Goal: Task Accomplishment & Management: Manage account settings

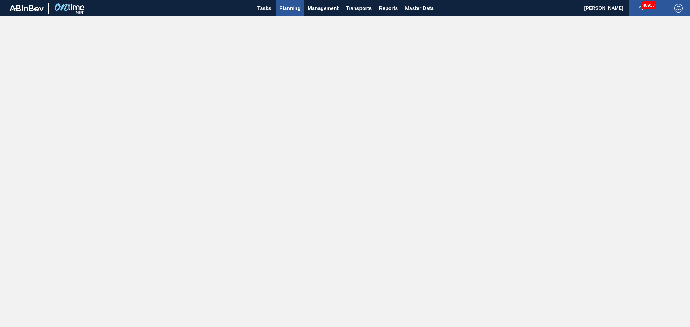
click at [285, 11] on span "Planning" at bounding box center [289, 8] width 21 height 9
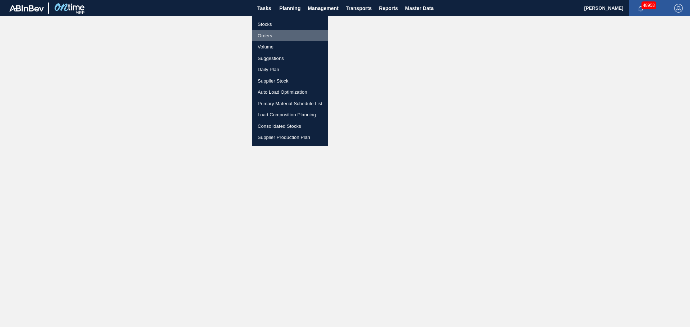
click at [264, 35] on li "Orders" at bounding box center [290, 36] width 76 height 12
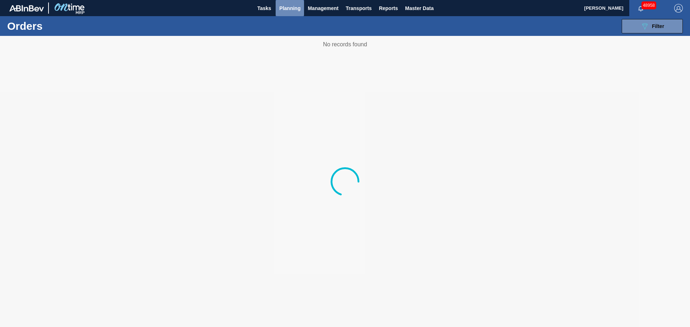
click at [288, 8] on span "Planning" at bounding box center [289, 8] width 21 height 9
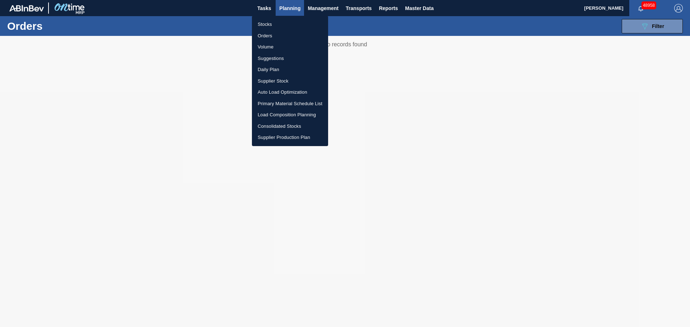
click at [267, 24] on li "Stocks" at bounding box center [290, 25] width 76 height 12
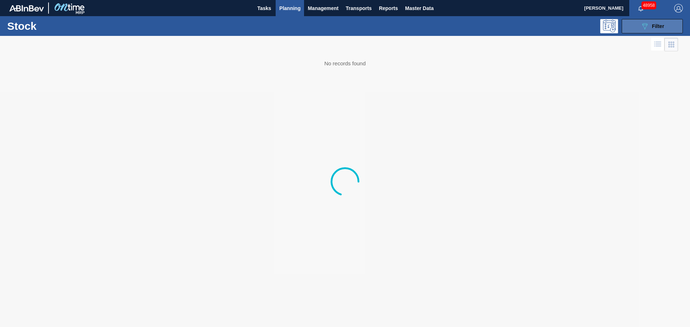
click at [666, 28] on button "089F7B8B-B2A5-4AFE-B5C0-19BA573D28AC Filter" at bounding box center [652, 26] width 61 height 14
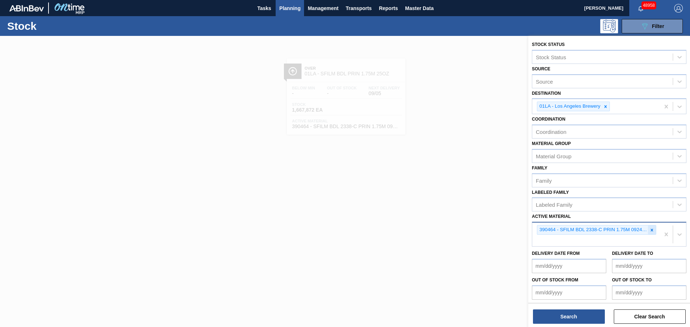
click at [651, 231] on icon at bounding box center [651, 230] width 5 height 5
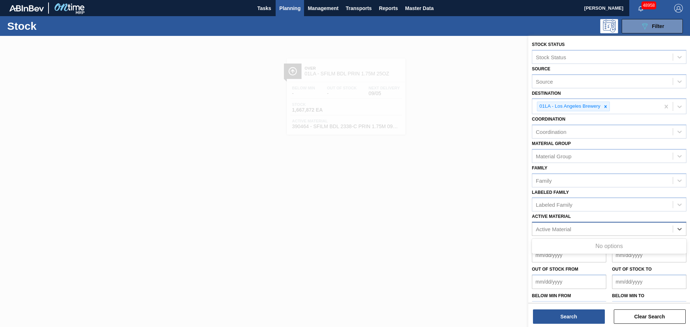
click at [554, 228] on div "Active Material" at bounding box center [553, 229] width 35 height 6
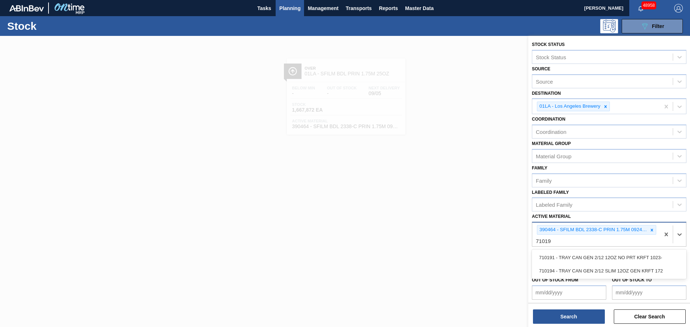
type Material "710194"
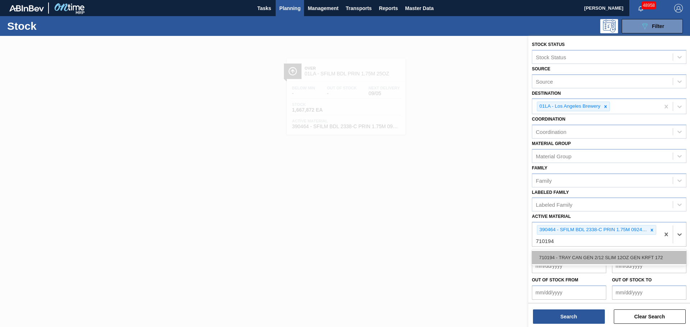
click at [571, 257] on div "710194 - TRAY CAN GEN 2/12 SLIM 12OZ GEN KRFT 172" at bounding box center [609, 257] width 155 height 13
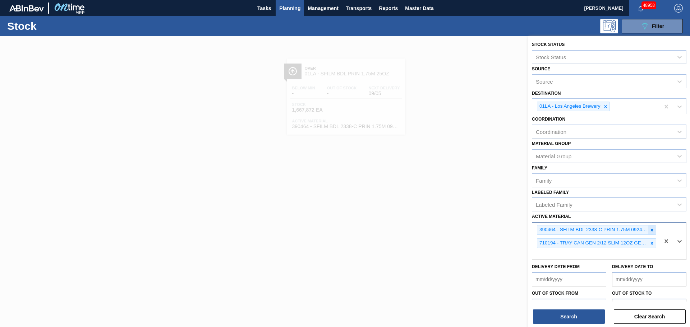
click at [652, 231] on icon at bounding box center [652, 230] width 3 height 3
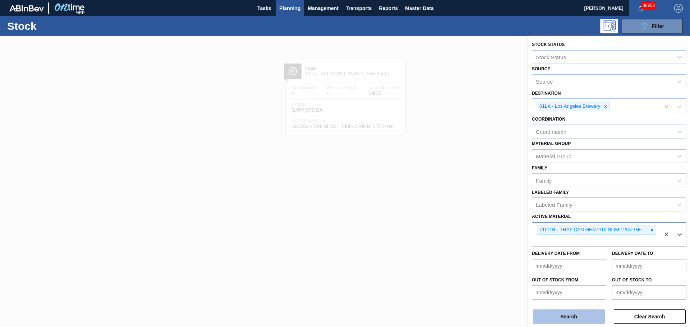
click at [579, 321] on button "Search" at bounding box center [569, 317] width 72 height 14
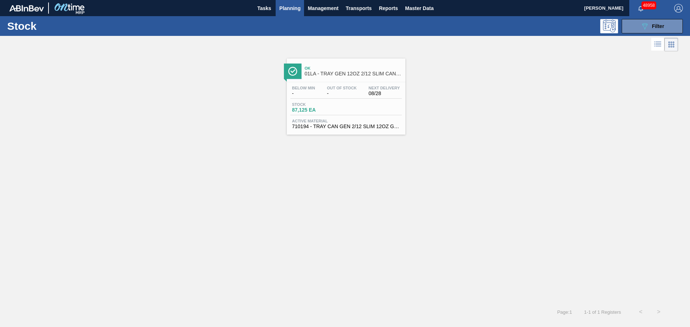
click at [345, 110] on div "Stock 87,125 EA" at bounding box center [345, 108] width 111 height 13
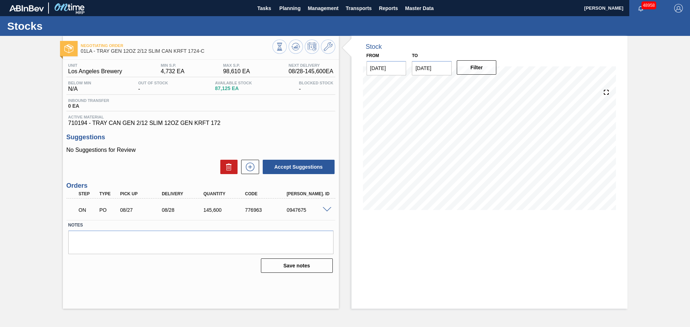
click at [227, 70] on span "98,610 EA" at bounding box center [236, 71] width 27 height 6
click at [327, 46] on icon at bounding box center [328, 46] width 9 height 9
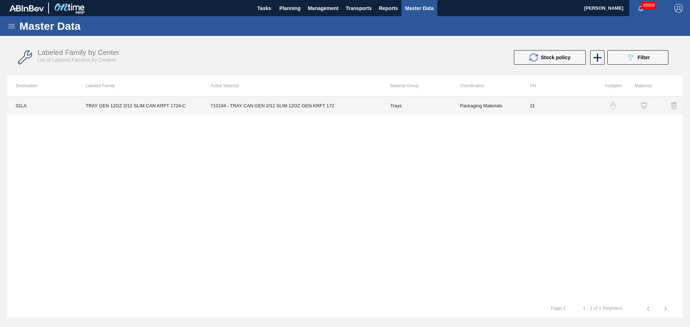
click at [286, 107] on td "710194 - TRAY CAN GEN 2/12 SLIM 12OZ GEN KRFT 172" at bounding box center [292, 106] width 180 height 18
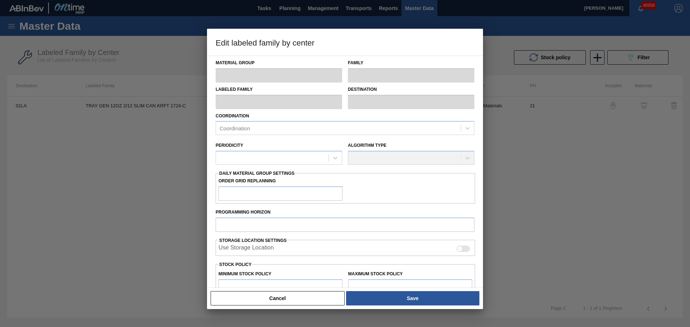
type input "Trays"
type input "TRAY GEN 12OZ 2/12 SLIM CAN KRFT 1724-C"
type input "01LA - Los Angeles Brewery"
type input "21"
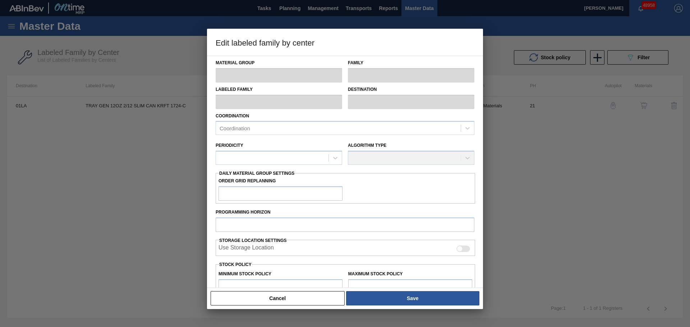
type input "4,732"
type input "98,610"
type input "0"
type input "4,732"
checkbox input "true"
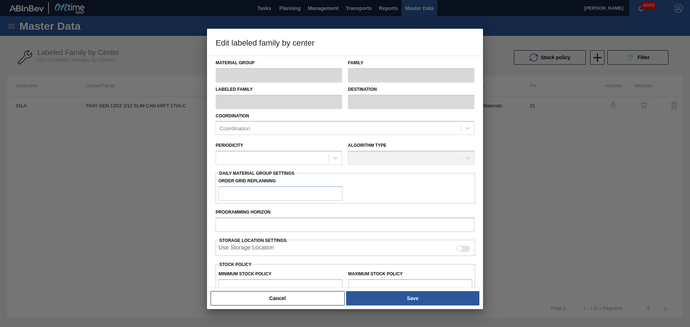
checkbox input "true"
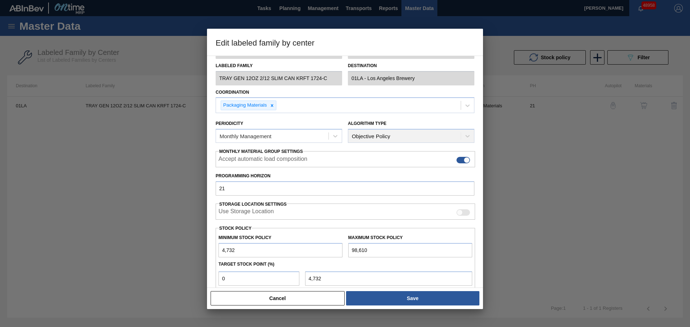
scroll to position [36, 0]
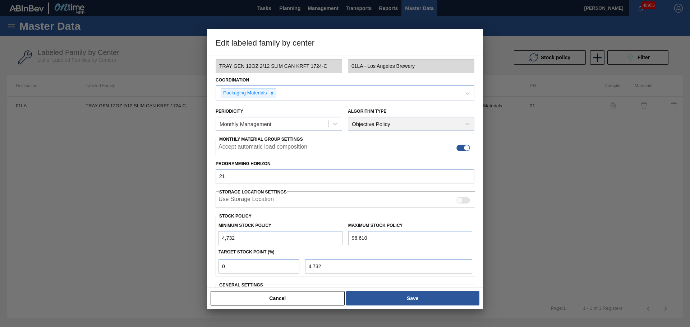
drag, startPoint x: 387, startPoint y: 241, endPoint x: 323, endPoint y: 238, distance: 64.4
click at [323, 238] on div "Minimum Stock Policy 4,732 Maximum Stock Policy 98,610" at bounding box center [345, 232] width 259 height 27
paste input "249,692"
type input "249,692"
click at [266, 239] on input "4,732" at bounding box center [281, 238] width 124 height 14
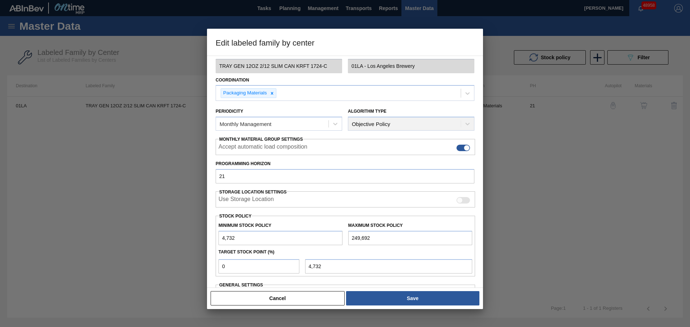
click at [405, 239] on input "249,692" at bounding box center [410, 238] width 124 height 14
click at [295, 241] on input "4,732" at bounding box center [281, 238] width 124 height 14
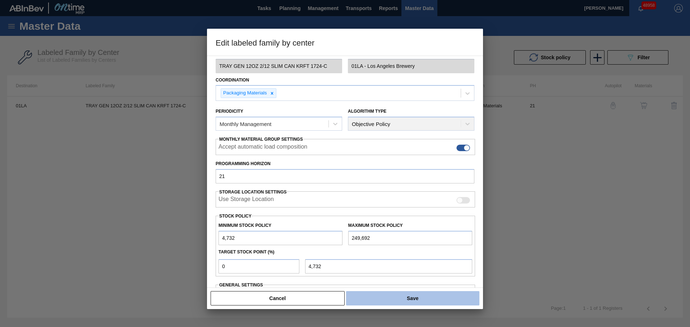
click at [405, 300] on button "Save" at bounding box center [412, 298] width 133 height 14
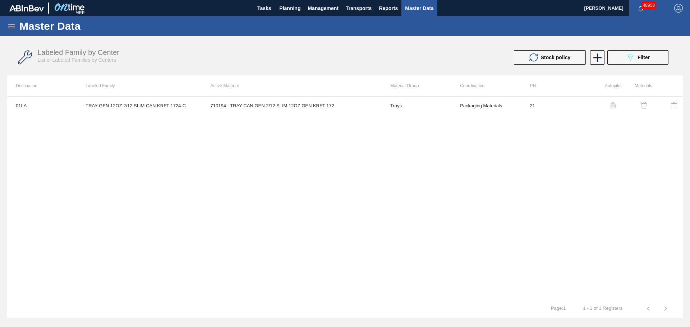
click at [274, 154] on div "01LA TRAY GEN 12OZ 2/12 SLIM CAN KRFT 1724-C 710194 - TRAY CAN GEN 2/12 SLIM 12…" at bounding box center [345, 198] width 676 height 204
drag, startPoint x: 285, startPoint y: 10, endPoint x: 311, endPoint y: 50, distance: 47.4
click at [285, 10] on span "Planning" at bounding box center [289, 8] width 21 height 9
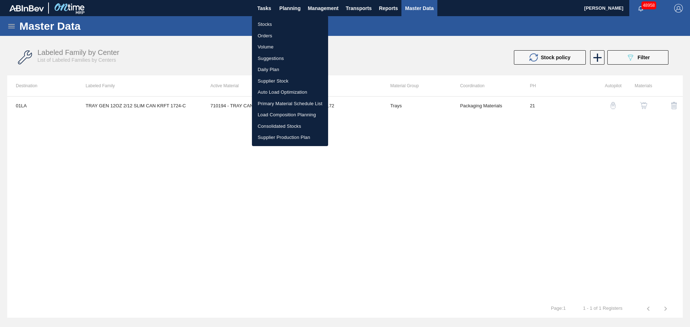
click at [270, 23] on li "Stocks" at bounding box center [290, 25] width 76 height 12
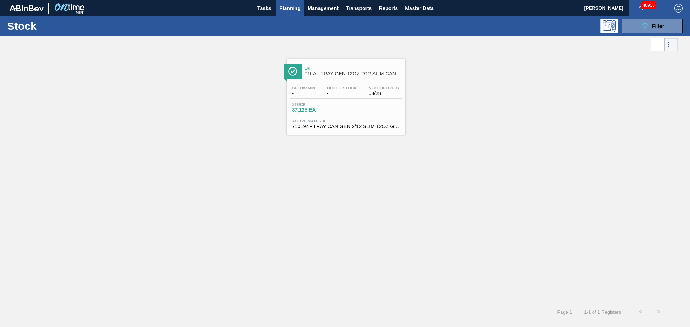
click at [349, 107] on div "Stock 87,125 EA" at bounding box center [345, 108] width 111 height 13
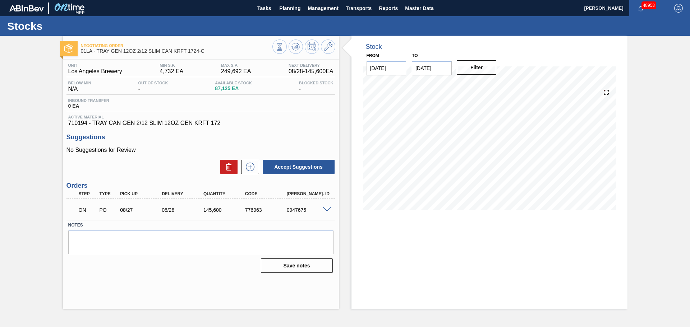
click at [441, 70] on input "[DATE]" at bounding box center [432, 68] width 40 height 14
click at [444, 155] on div "30" at bounding box center [444, 155] width 10 height 10
type input "[DATE]"
click at [483, 70] on button "Filter" at bounding box center [477, 67] width 40 height 14
click at [331, 50] on icon at bounding box center [328, 46] width 9 height 9
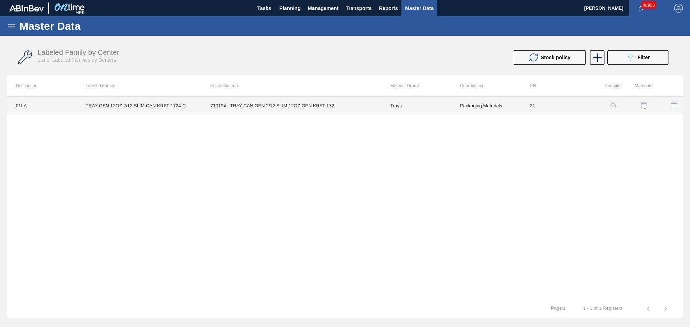
click at [198, 107] on td "TRAY GEN 12OZ 2/12 SLIM CAN KRFT 1724-C" at bounding box center [139, 106] width 125 height 18
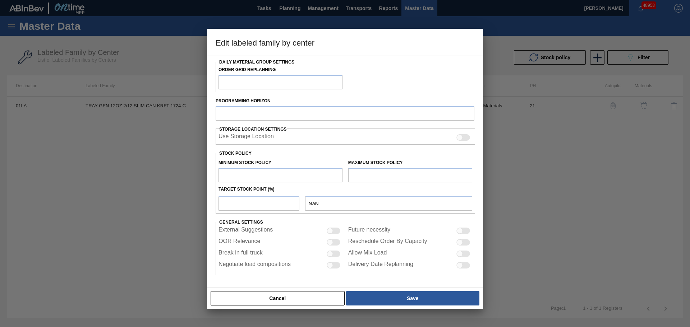
type input "Trays"
type input "TRAY GEN 12OZ 2/12 SLIM CAN KRFT 1724-C"
type input "01LA - Los Angeles Brewery"
type input "21"
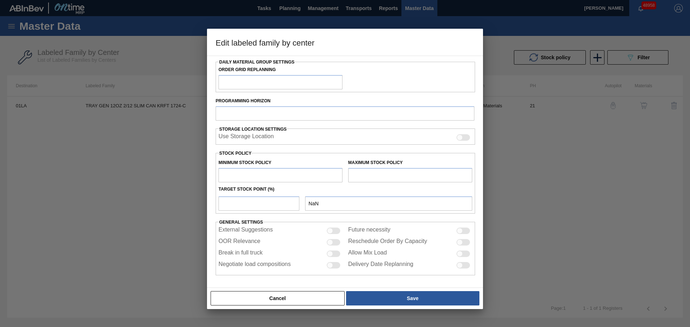
type input "4,732"
type input "249,692"
type input "0"
type input "4,732"
checkbox input "true"
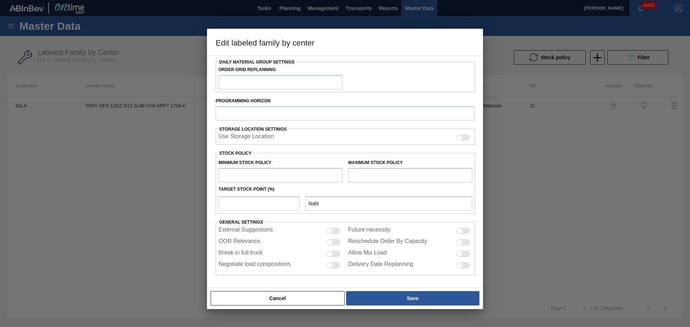
checkbox input "true"
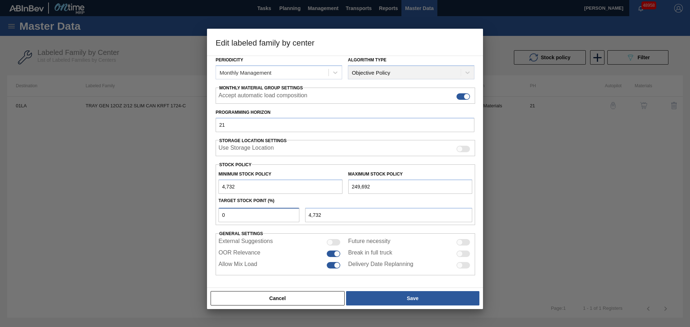
click at [270, 216] on input "0" at bounding box center [259, 215] width 81 height 14
type input "01"
type input "7,182"
type input "011"
type input "31,678"
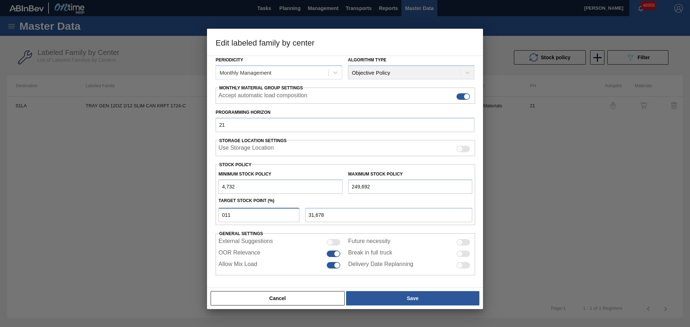
type input "01"
type input "7,182"
type input "010"
type input "29,228"
type input "01"
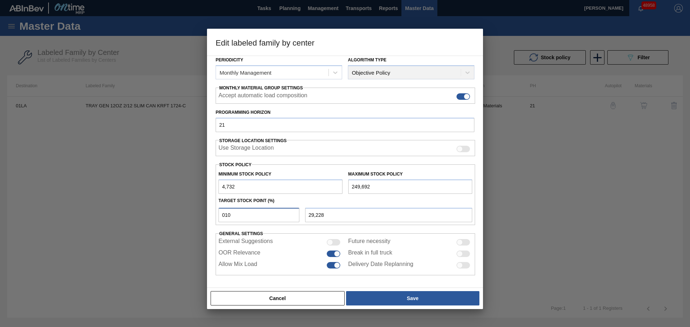
type input "7,182"
type input "0"
type input "4,732"
type input "9"
type input "26,778"
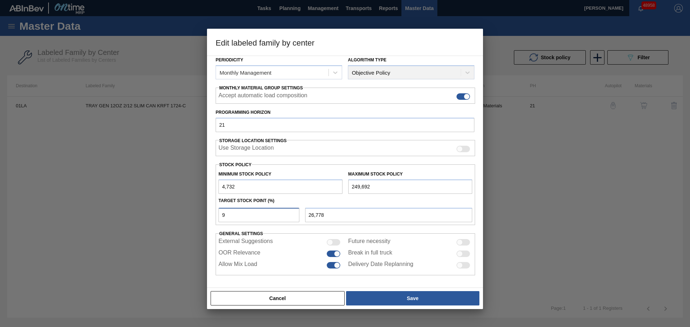
type input "4,732"
type input "8"
type input "24,329"
drag, startPoint x: 330, startPoint y: 214, endPoint x: 294, endPoint y: 216, distance: 36.0
click at [294, 216] on div "8 24,329" at bounding box center [345, 214] width 259 height 16
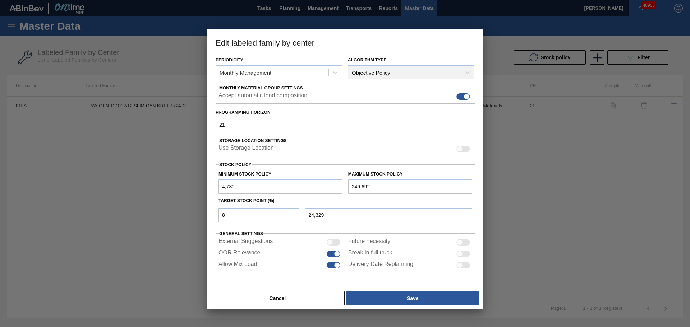
click at [301, 281] on div "Material Group Trays Family Trays Labeled Family TRAY GEN 12OZ 2/12 SLIM CAN KR…" at bounding box center [345, 172] width 276 height 233
click at [325, 214] on input "24,329" at bounding box center [388, 215] width 167 height 14
click at [336, 213] on input "24,329" at bounding box center [388, 215] width 167 height 14
drag, startPoint x: 231, startPoint y: 214, endPoint x: 208, endPoint y: 216, distance: 23.1
click at [208, 216] on div "Material Group Trays Family Trays Labeled Family TRAY GEN 12OZ 2/12 SLIM CAN KR…" at bounding box center [345, 172] width 276 height 233
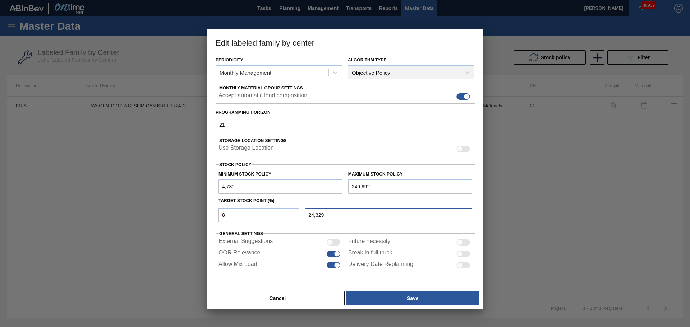
click at [331, 215] on input "24,329" at bounding box center [388, 215] width 167 height 14
drag, startPoint x: 335, startPoint y: 215, endPoint x: 298, endPoint y: 217, distance: 37.1
click at [298, 217] on div "8 24,329" at bounding box center [345, 214] width 259 height 16
drag, startPoint x: 377, startPoint y: 185, endPoint x: 345, endPoint y: 186, distance: 32.7
click at [345, 186] on div "Maximum Stock Policy 249,692" at bounding box center [410, 181] width 130 height 25
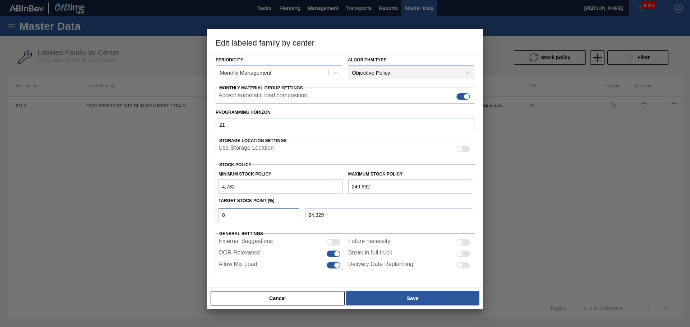
click at [241, 215] on input "8" at bounding box center [259, 215] width 81 height 14
drag, startPoint x: 337, startPoint y: 213, endPoint x: 287, endPoint y: 216, distance: 50.4
click at [287, 216] on div "8 24,329" at bounding box center [345, 214] width 259 height 16
click at [329, 216] on input "24,329" at bounding box center [388, 215] width 167 height 14
drag, startPoint x: 330, startPoint y: 216, endPoint x: 303, endPoint y: 217, distance: 26.6
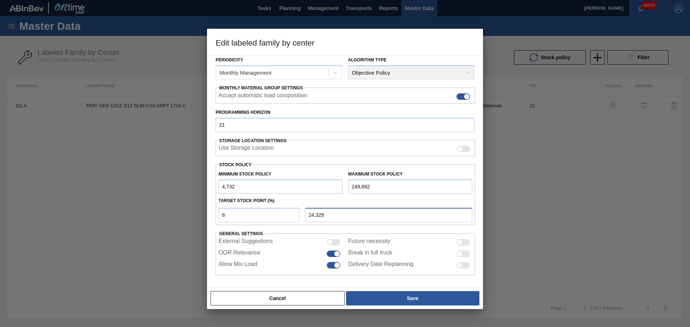
click at [303, 217] on div "24,329" at bounding box center [388, 215] width 173 height 14
click at [244, 216] on input "8" at bounding box center [259, 215] width 81 height 14
click at [241, 215] on input "8" at bounding box center [259, 215] width 81 height 14
drag, startPoint x: 239, startPoint y: 216, endPoint x: 211, endPoint y: 212, distance: 27.9
click at [211, 212] on div "Material Group Trays Family Trays Labeled Family TRAY GEN 12OZ 2/12 SLIM CAN KR…" at bounding box center [345, 172] width 276 height 233
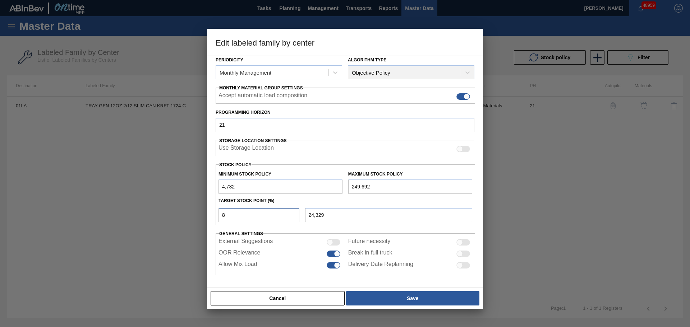
type input "2"
type input "9,631"
type input "20"
type input "53,724"
type input "2"
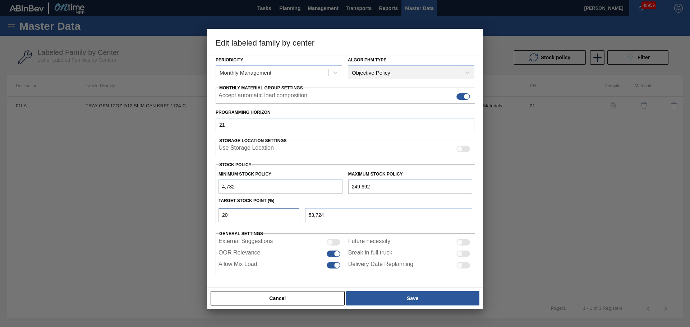
type input "9,631"
type input "4,732"
type input "2"
type input "9,631"
type input "25"
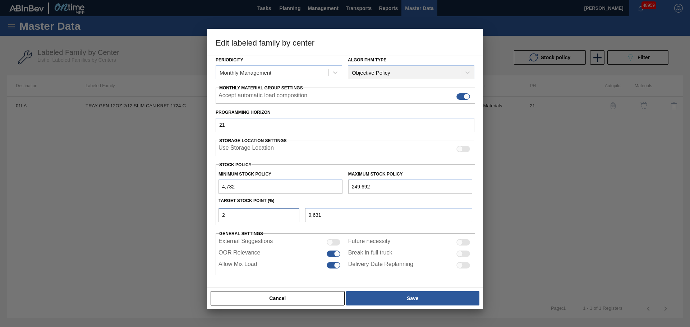
type input "65,972"
type input "25"
drag, startPoint x: 378, startPoint y: 189, endPoint x: 341, endPoint y: 188, distance: 36.7
click at [341, 188] on div "Minimum Stock Policy 4,732 Maximum Stock Policy 249,692" at bounding box center [345, 180] width 259 height 27
click at [261, 216] on input "25" at bounding box center [259, 215] width 81 height 14
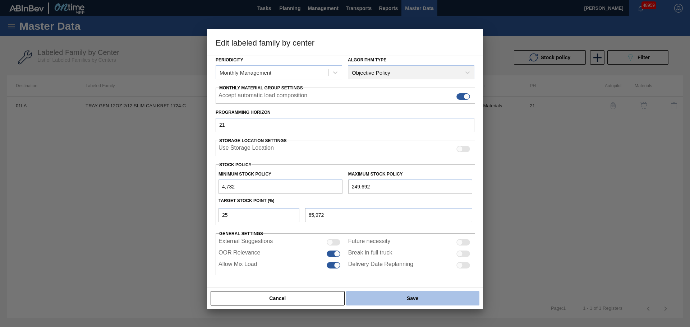
click at [400, 302] on button "Save" at bounding box center [412, 298] width 133 height 14
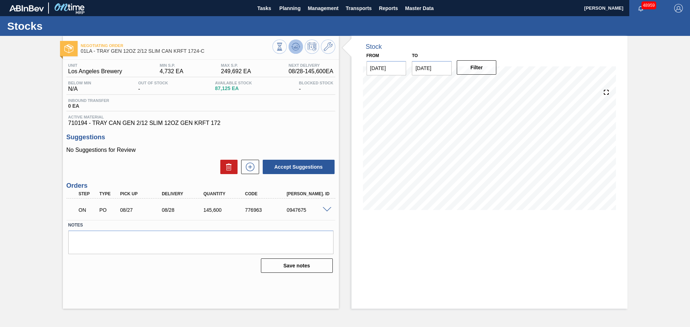
click at [284, 49] on icon at bounding box center [280, 47] width 8 height 8
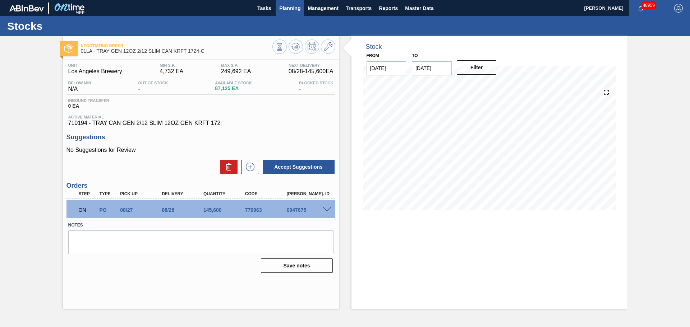
click at [291, 9] on span "Planning" at bounding box center [289, 8] width 21 height 9
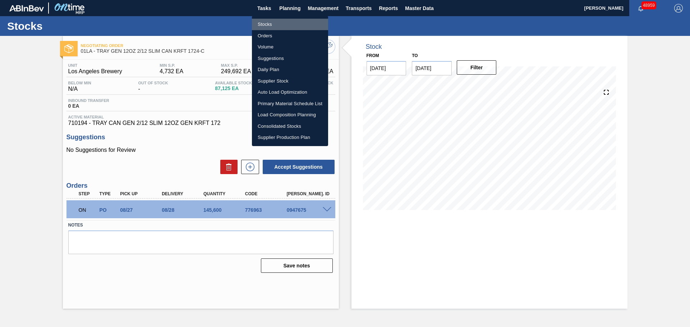
drag, startPoint x: 263, startPoint y: 23, endPoint x: 351, endPoint y: 150, distance: 154.4
click at [263, 23] on li "Stocks" at bounding box center [290, 25] width 76 height 12
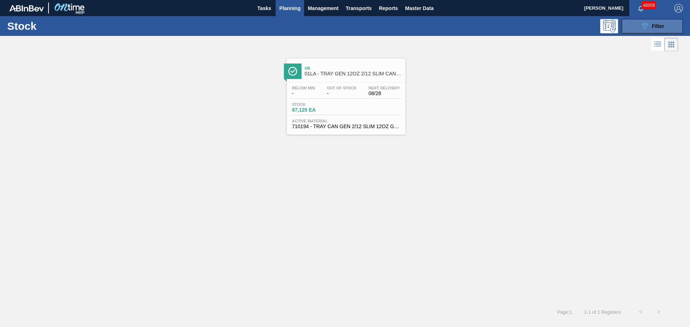
click at [658, 26] on span "Filter" at bounding box center [658, 26] width 12 height 6
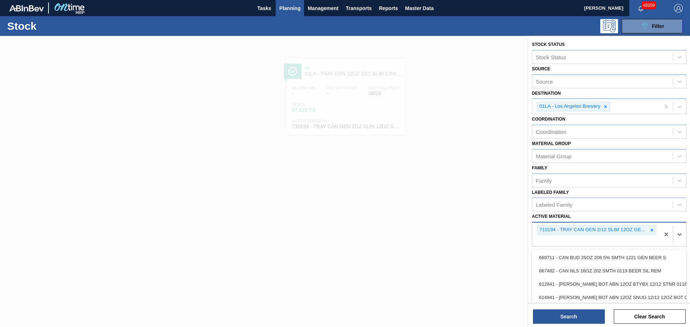
click at [559, 239] on div "710194 - TRAY CAN GEN 2/12 SLIM 12OZ GEN KRFT 172" at bounding box center [596, 235] width 128 height 24
paste Material "390280"
type Material "390280"
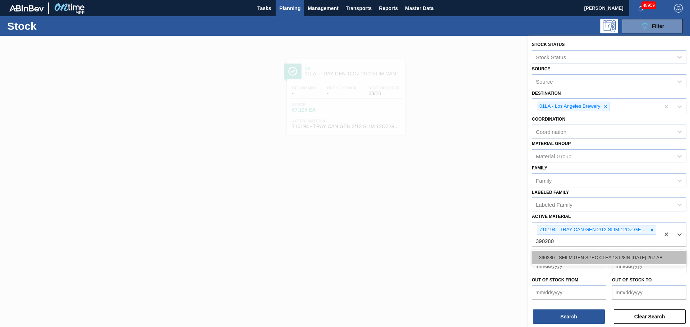
click at [608, 261] on div "390280 - SFILM GEN SPEC CLEA 18 5/8IN 1115 267 AB" at bounding box center [609, 257] width 155 height 13
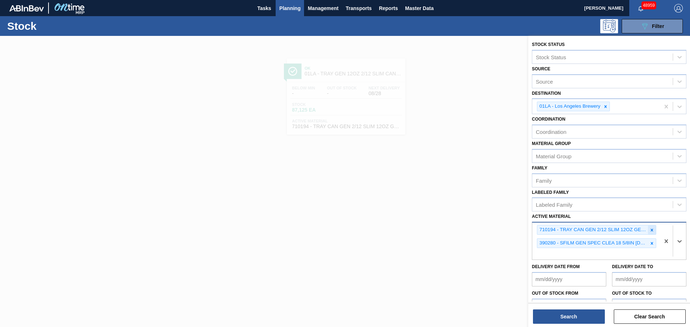
click at [651, 229] on icon at bounding box center [651, 230] width 5 height 5
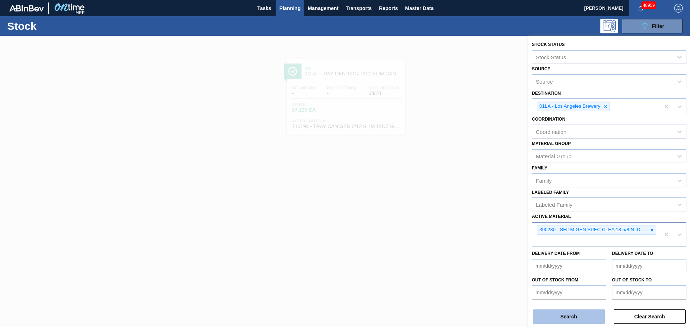
click at [573, 316] on button "Search" at bounding box center [569, 317] width 72 height 14
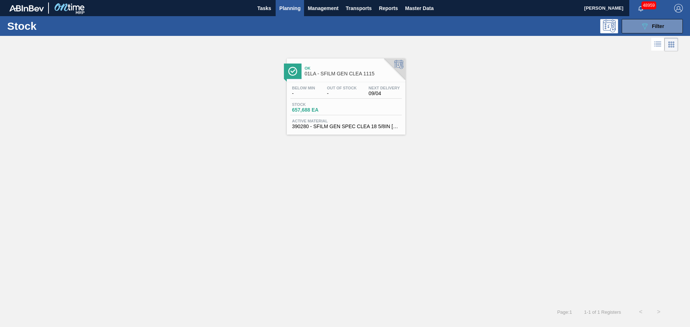
click at [355, 102] on div "Below Min - Out Of Stock - Next Delivery 09/04 Stock 657,688 EA Active Material…" at bounding box center [346, 106] width 119 height 49
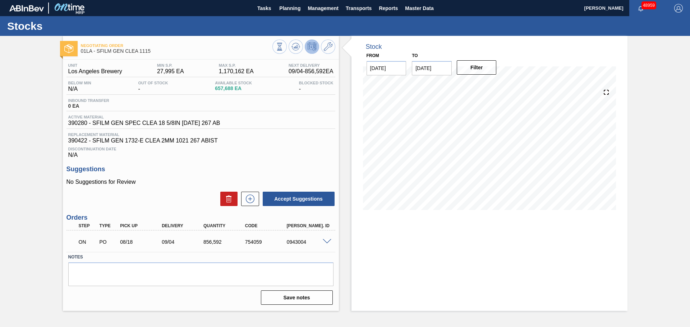
click at [231, 74] on span "1,170,162 EA" at bounding box center [236, 71] width 35 height 6
click at [294, 10] on span "Planning" at bounding box center [289, 8] width 21 height 9
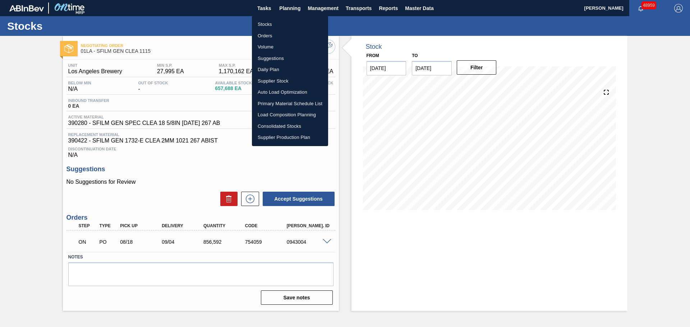
click at [260, 26] on li "Stocks" at bounding box center [290, 25] width 76 height 12
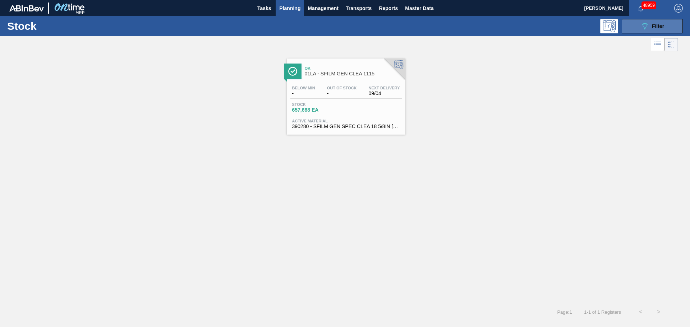
click at [649, 27] on div "089F7B8B-B2A5-4AFE-B5C0-19BA573D28AC Filter" at bounding box center [652, 26] width 24 height 9
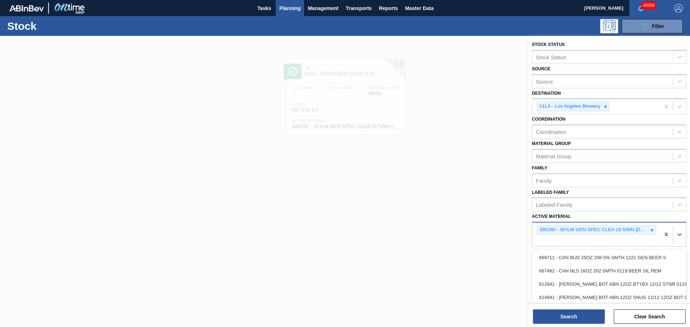
click at [572, 242] on div "390280 - SFILM GEN SPEC CLEA 18 5/8IN 1115 267 AB" at bounding box center [596, 235] width 128 height 24
paste Material "390435"
type Material "390435"
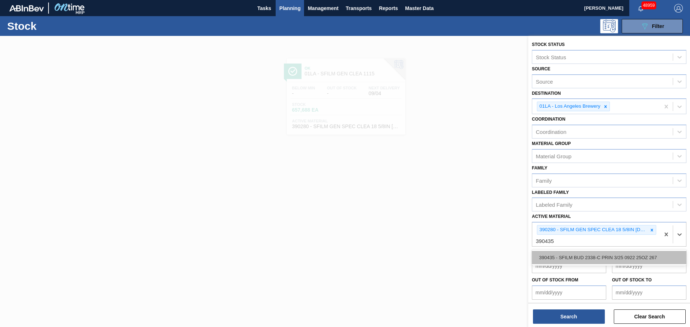
click at [566, 256] on div "390435 - SFILM BUD 2338-C PRIN 3/25 0922 25OZ 267" at bounding box center [609, 257] width 155 height 13
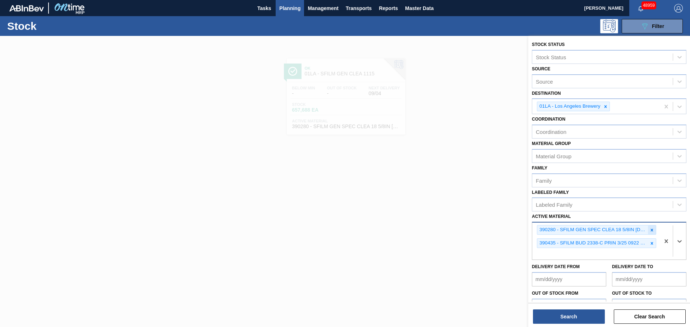
click at [652, 230] on icon at bounding box center [651, 230] width 5 height 5
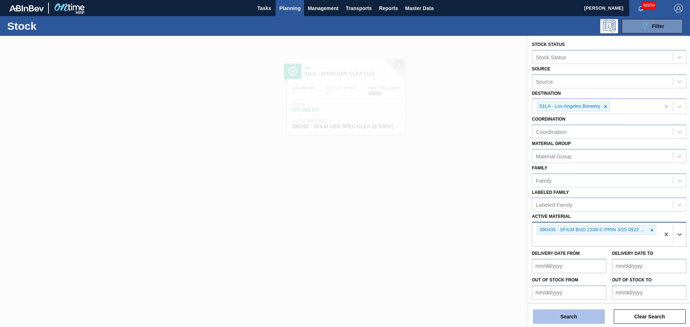
click at [578, 315] on button "Search" at bounding box center [569, 317] width 72 height 14
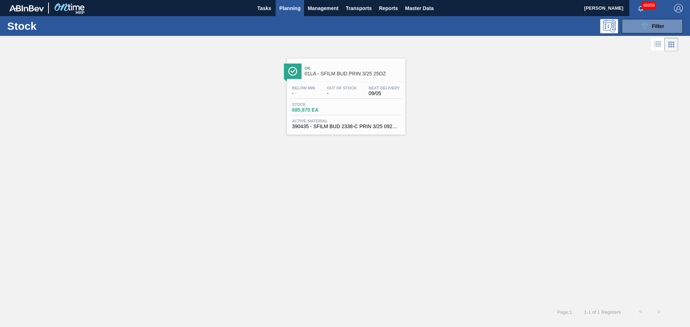
click at [309, 95] on span "-" at bounding box center [303, 93] width 23 height 5
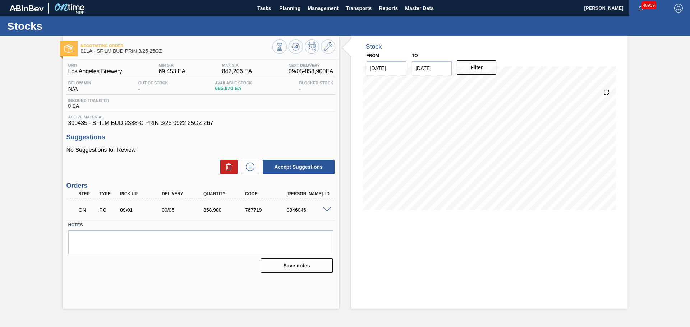
click at [249, 72] on span "842,206 EA" at bounding box center [237, 71] width 30 height 6
click at [302, 123] on span "390435 - SFILM BUD 2338-C PRIN 3/25 0922 25OZ 267" at bounding box center [200, 123] width 265 height 6
click at [284, 8] on span "Planning" at bounding box center [289, 8] width 21 height 9
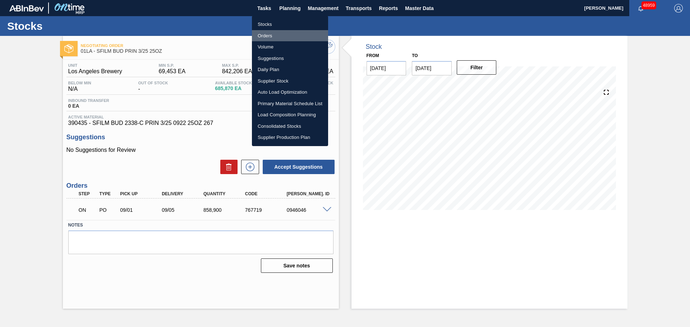
click at [262, 37] on li "Orders" at bounding box center [290, 36] width 76 height 12
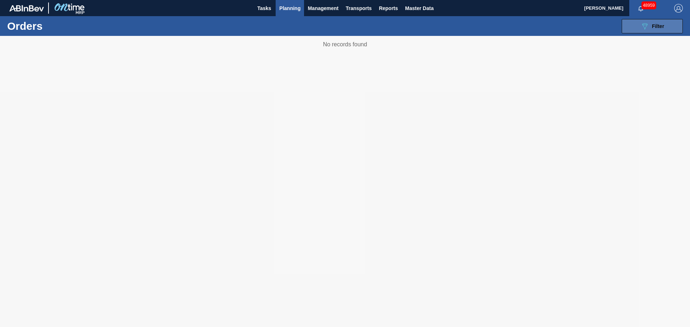
click at [641, 26] on icon "089F7B8B-B2A5-4AFE-B5C0-19BA573D28AC" at bounding box center [644, 26] width 9 height 9
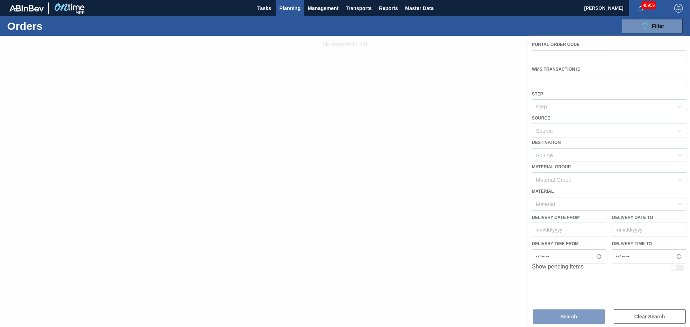
click at [293, 9] on span "Planning" at bounding box center [289, 8] width 21 height 9
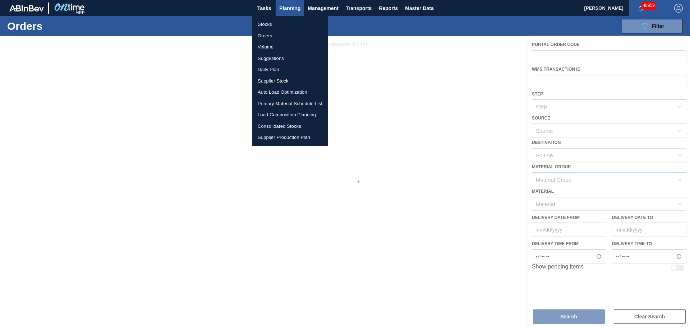
click at [260, 21] on li "Stocks" at bounding box center [290, 25] width 76 height 12
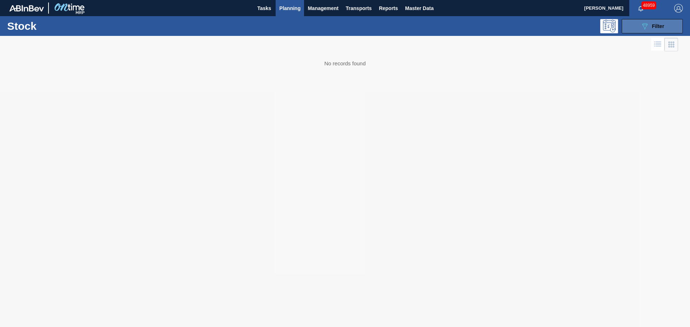
click at [658, 21] on button "089F7B8B-B2A5-4AFE-B5C0-19BA573D28AC Filter" at bounding box center [652, 26] width 61 height 14
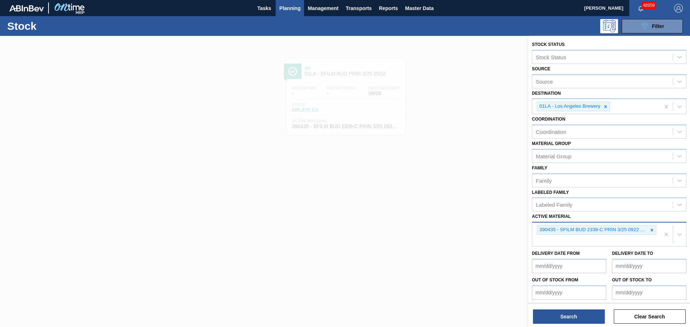
click at [574, 238] on div "390435 - SFILM BUD 2338-C PRIN 3/25 0922 25OZ 267" at bounding box center [596, 235] width 128 height 24
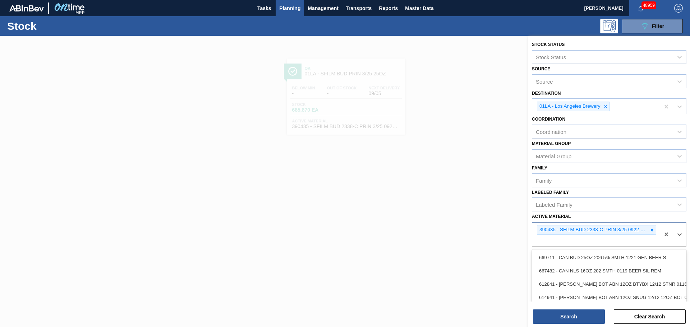
paste Material "390439"
type Material "390439"
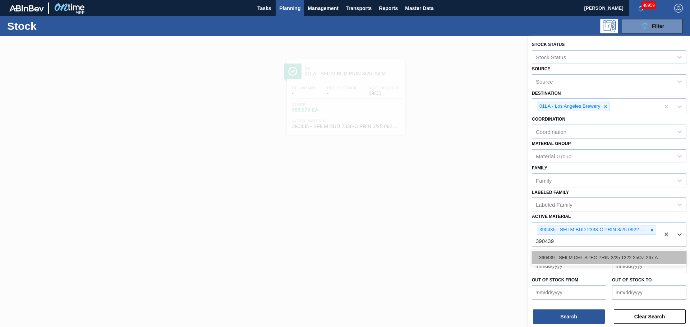
click at [558, 257] on div "390439 - SFILM CHL SPEC PRIN 3/25 1222 25OZ 267 A" at bounding box center [609, 257] width 155 height 13
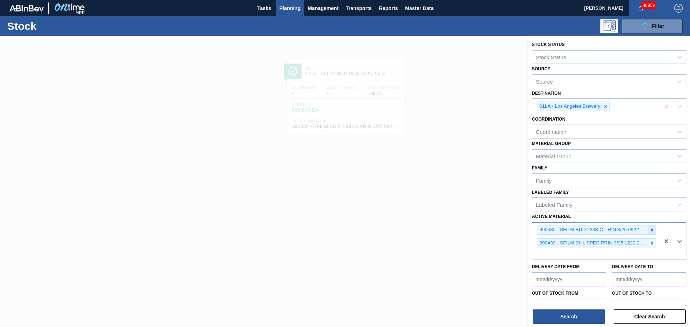
click at [651, 230] on icon at bounding box center [652, 230] width 3 height 3
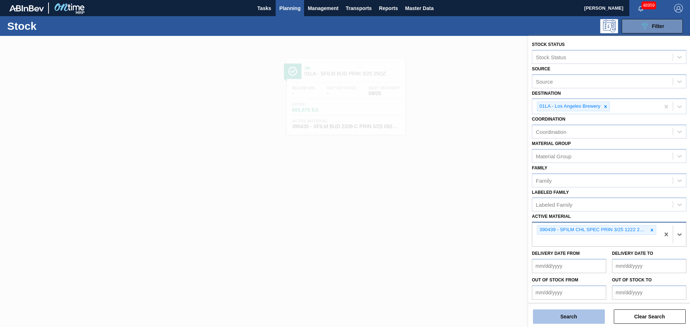
click at [567, 321] on button "Search" at bounding box center [569, 317] width 72 height 14
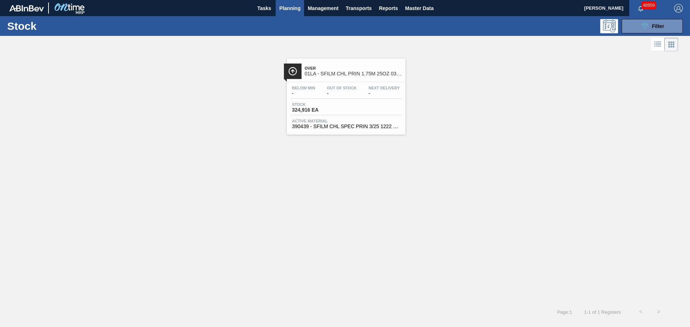
click at [337, 100] on div "Below Min - Out Of Stock - Next Delivery - Stock 324,916 EA Active Material 390…" at bounding box center [346, 106] width 119 height 49
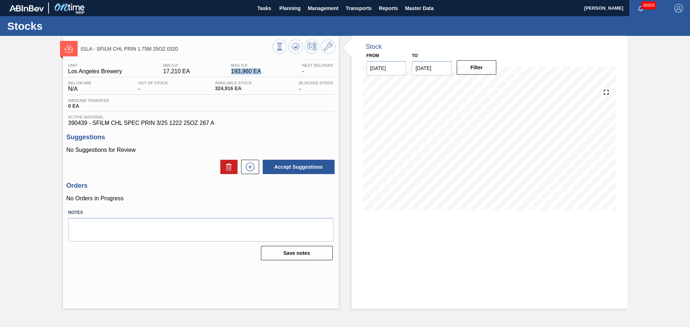
drag, startPoint x: 231, startPoint y: 70, endPoint x: 262, endPoint y: 71, distance: 30.9
click at [262, 71] on div "MAX S.P. 193,960 EA" at bounding box center [246, 69] width 34 height 12
click at [263, 119] on div "Active Material 390439 - SFILM CHL SPEC PRIN 3/25 1222 25OZ 267 A" at bounding box center [200, 121] width 269 height 12
click at [286, 11] on span "Planning" at bounding box center [289, 8] width 21 height 9
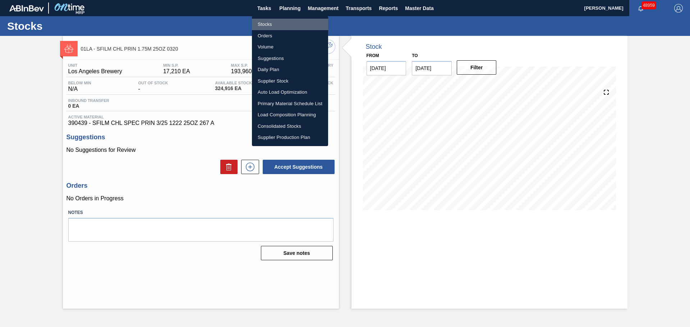
click at [277, 26] on li "Stocks" at bounding box center [290, 25] width 76 height 12
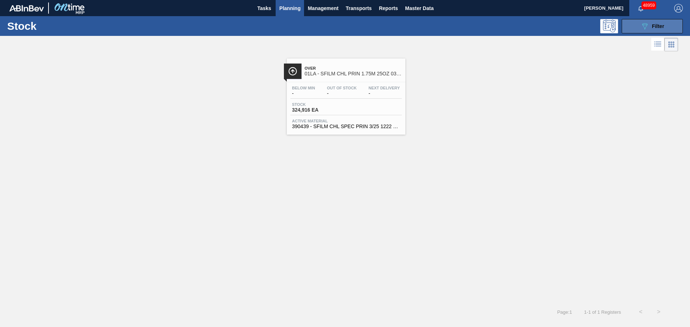
click at [648, 26] on icon "089F7B8B-B2A5-4AFE-B5C0-19BA573D28AC" at bounding box center [644, 26] width 9 height 9
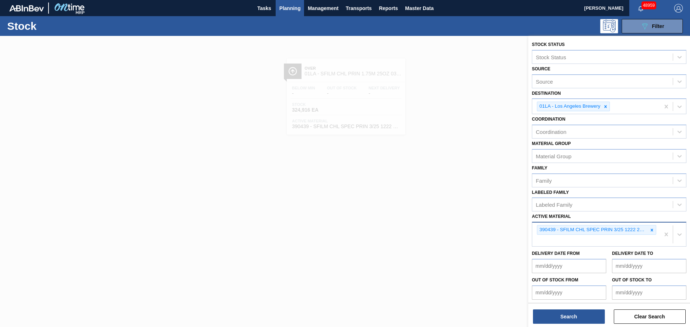
click at [560, 240] on div "390439 - SFILM CHL SPEC PRIN 3/25 1222 25OZ 267 A" at bounding box center [596, 235] width 128 height 24
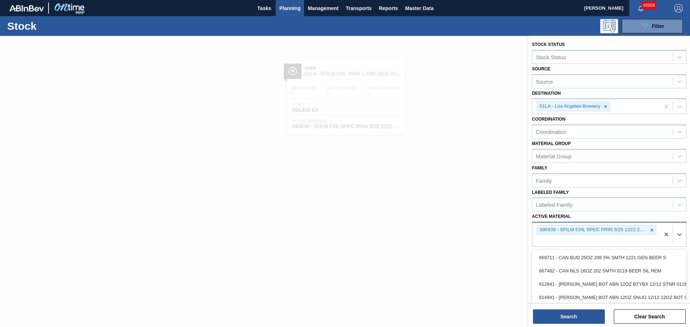
paste Material "390373"
type Material "390373"
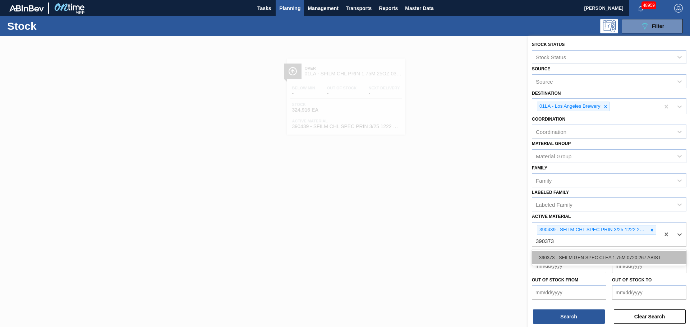
click at [561, 257] on div "390373 - SFILM GEN SPEC CLEA 1.75M 0720 267 ABIST" at bounding box center [609, 257] width 155 height 13
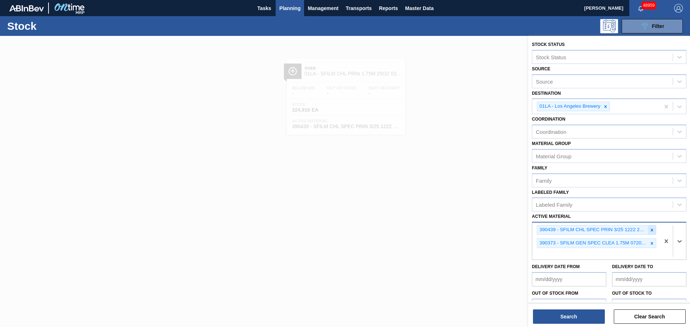
click at [651, 231] on icon at bounding box center [651, 230] width 5 height 5
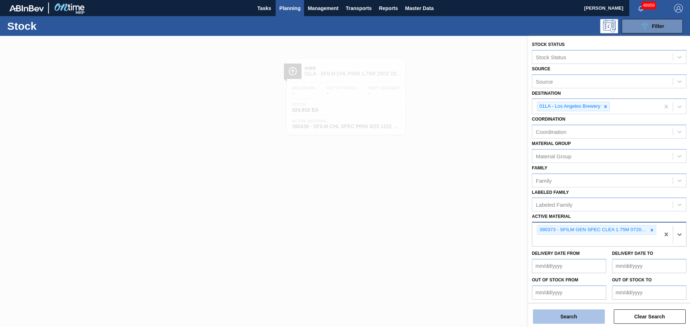
click at [560, 318] on button "Search" at bounding box center [569, 317] width 72 height 14
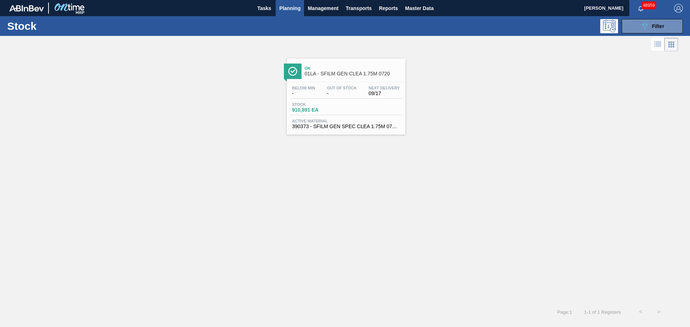
click at [359, 110] on div "Stock 910,891 EA" at bounding box center [345, 108] width 111 height 13
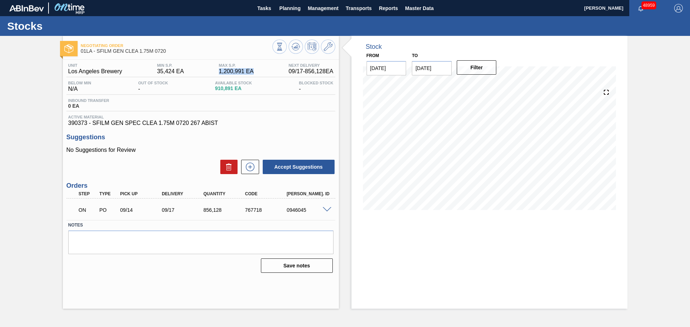
drag, startPoint x: 258, startPoint y: 73, endPoint x: 215, endPoint y: 76, distance: 43.9
click at [215, 76] on div "Unit Los Angeles Brewery MIN S.P. 35,424 EA MAX S.P. 1,200,991 EA Next Delivery…" at bounding box center [200, 70] width 269 height 14
click at [225, 74] on span "1,200,991 EA" at bounding box center [236, 71] width 35 height 6
click at [167, 69] on span "35,424 EA" at bounding box center [170, 71] width 27 height 6
click at [328, 46] on icon at bounding box center [328, 46] width 9 height 9
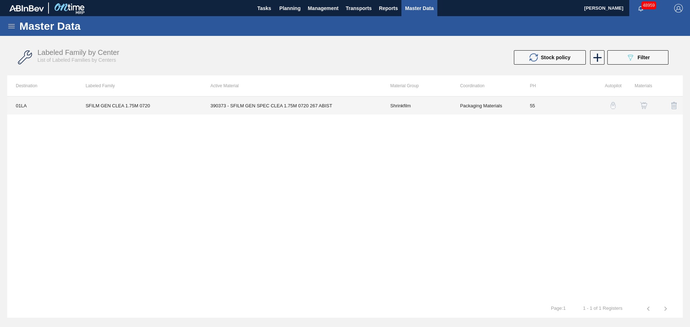
click at [252, 109] on td "390373 - SFILM GEN SPEC CLEA 1.75M 0720 267 ABIST" at bounding box center [292, 106] width 180 height 18
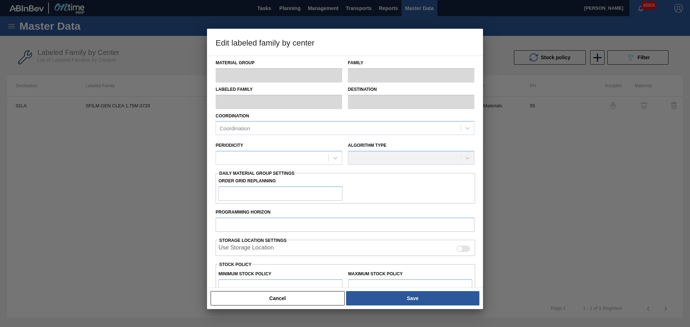
type input "Shrinkfilm"
type input "SFILM GEN CLEA 1.75M 0720"
type input "01LA - Los Angeles Brewery"
type input "55"
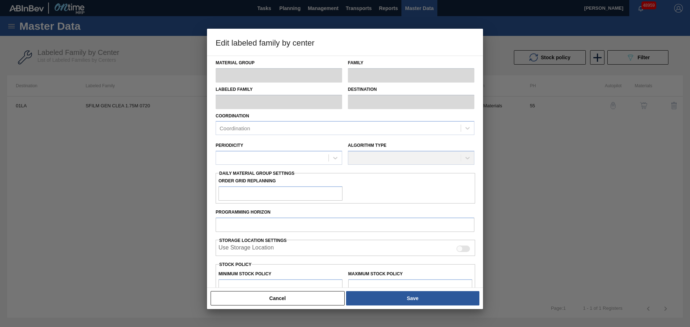
type input "35,424"
type input "1,200,991"
type input "0"
type input "35,424"
checkbox input "true"
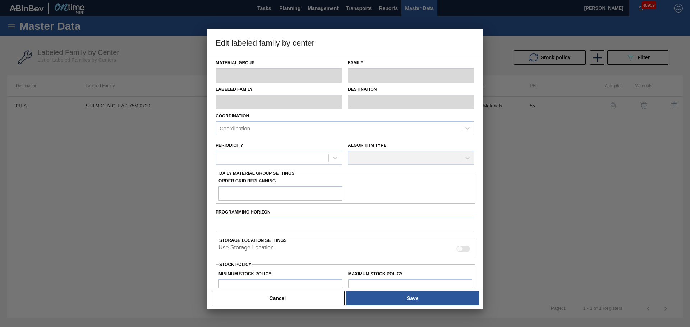
checkbox input "true"
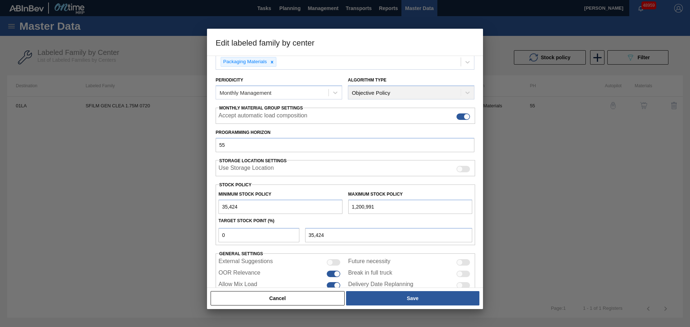
scroll to position [72, 0]
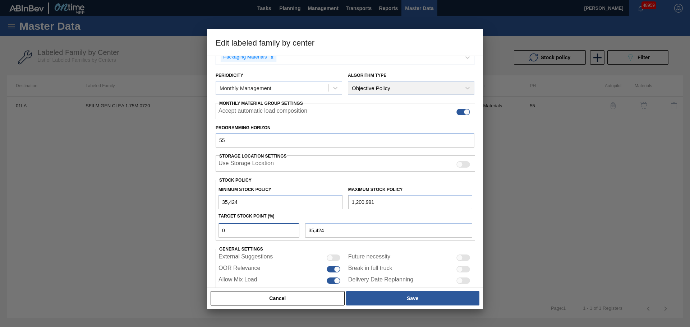
drag, startPoint x: 253, startPoint y: 236, endPoint x: 213, endPoint y: 231, distance: 40.2
click at [213, 231] on div "Material Group Shrinkfilm Family Shrinkfilm Labeled Family SFILM GEN CLEA 1.75M…" at bounding box center [345, 172] width 276 height 233
type input "2"
type input "58,735"
type input "25"
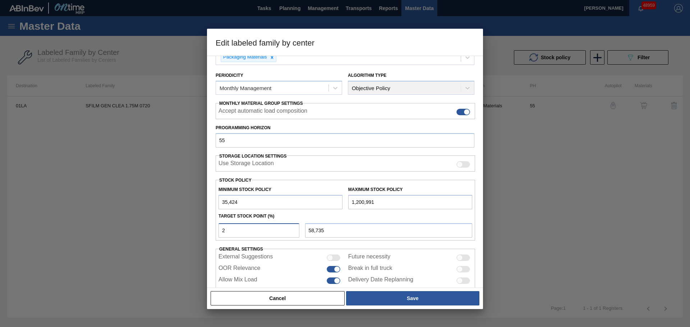
type input "326,816"
type input "2"
type input "58,735"
type input "22"
type input "291,849"
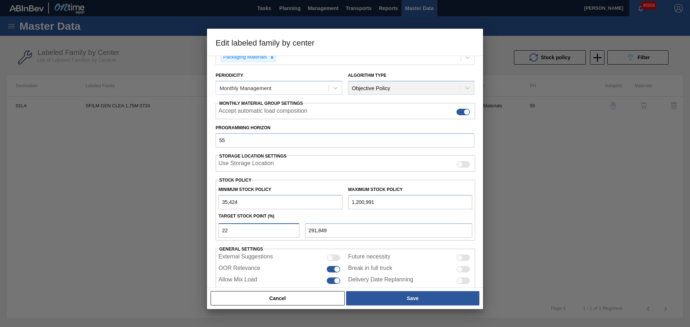
type input "2"
type input "58,735"
type input "21"
type input "280,193"
type input "2"
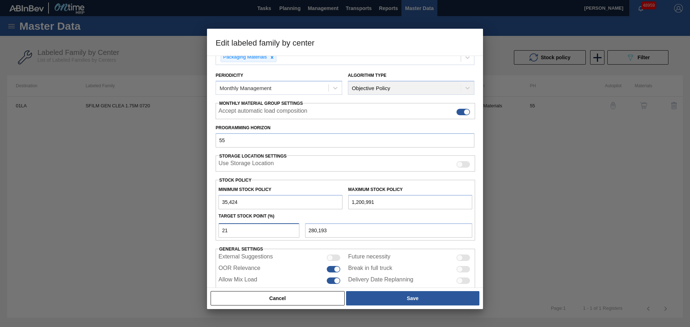
type input "58,735"
type input "20"
type input "268,537"
drag, startPoint x: 238, startPoint y: 232, endPoint x: 216, endPoint y: 233, distance: 21.2
click at [216, 233] on div "20" at bounding box center [259, 231] width 87 height 14
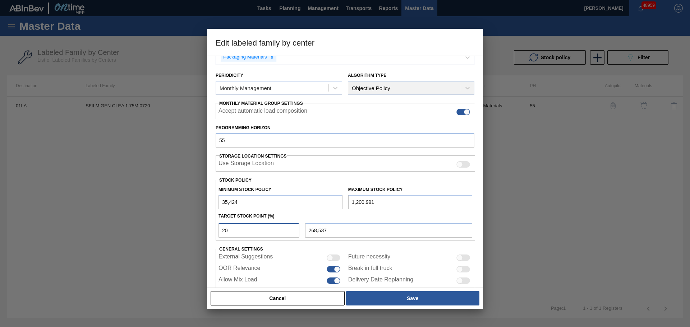
type input "1"
type input "47,080"
type input "17"
type input "233,570"
type input "1"
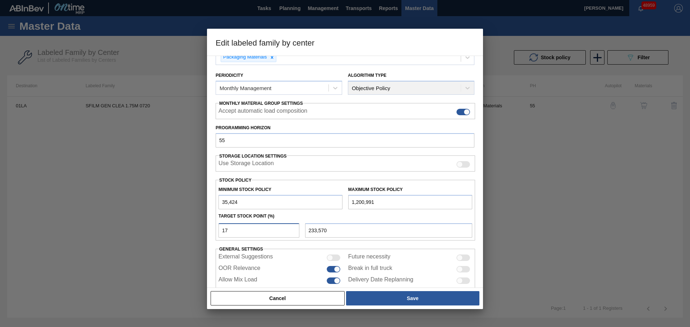
type input "47,080"
type input "35,424"
type input "1"
type input "47,080"
type input "15"
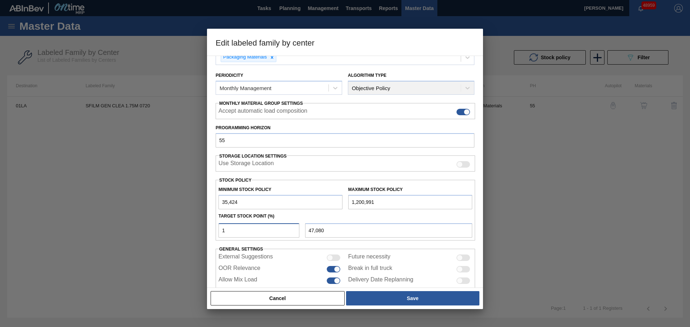
type input "210,259"
type input "1"
type input "47,080"
type input "13"
type input "186,948"
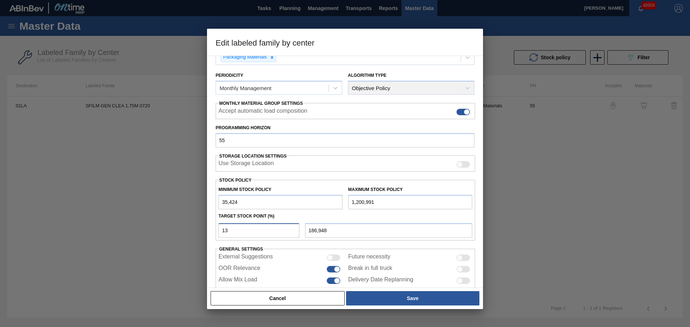
type input "1"
type input "47,080"
type input "14"
type input "198,603"
type input "1"
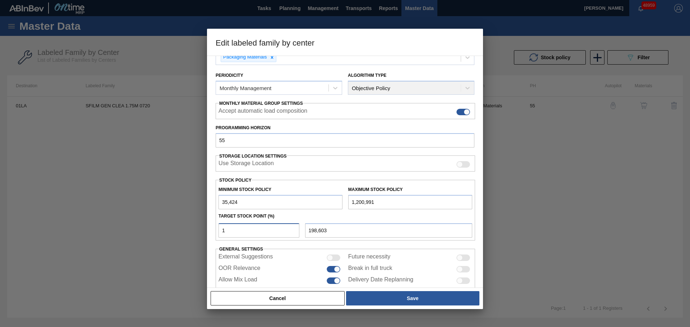
type input "47,080"
type input "11"
type input "163,636"
type input "115"
type input "1,375,826"
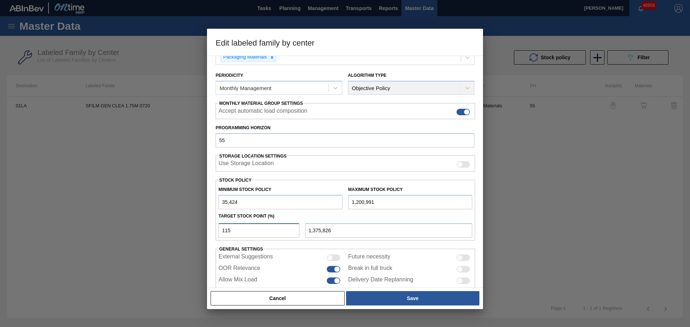
type input "11"
type input "163,636"
type input "1"
type input "47,080"
type input "15"
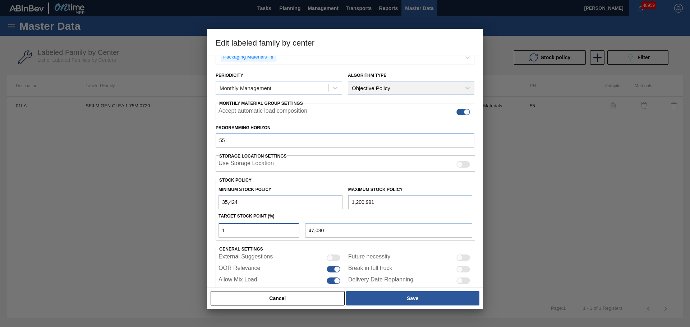
type input "210,259"
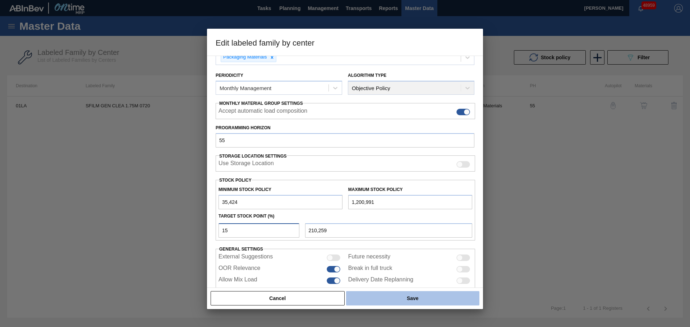
type input "15"
click at [417, 299] on button "Save" at bounding box center [412, 298] width 133 height 14
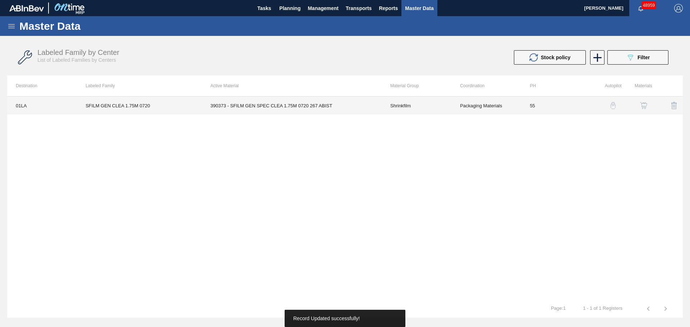
click at [298, 109] on td "390373 - SFILM GEN SPEC CLEA 1.75M 0720 267 ABIST" at bounding box center [292, 106] width 180 height 18
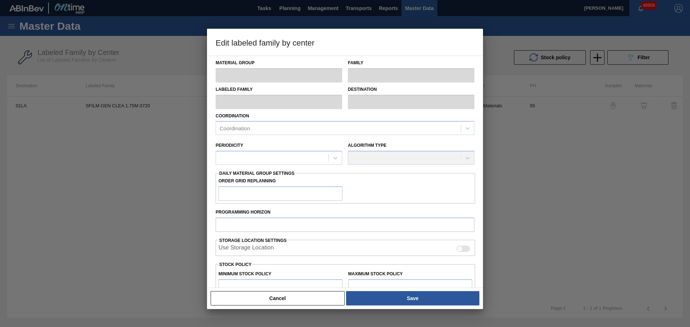
type input "Shrinkfilm"
type input "SFILM GEN CLEA 1.75M 0720"
type input "01LA - Los Angeles Brewery"
type input "55"
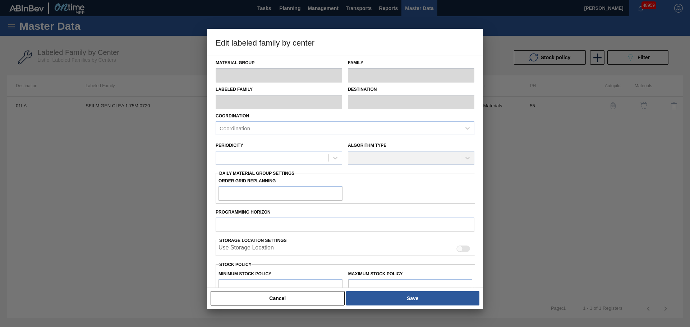
type input "35,424"
type input "1,200,991"
type input "15"
type input "210,259"
checkbox input "true"
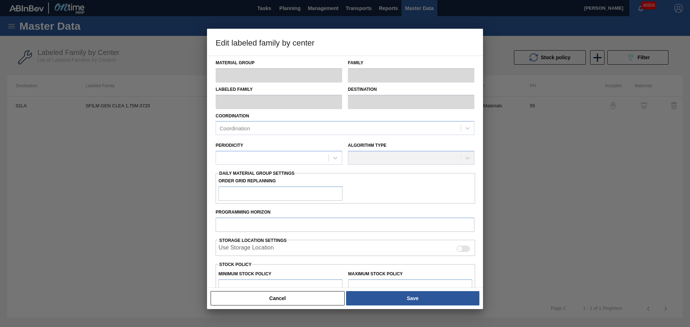
checkbox input "true"
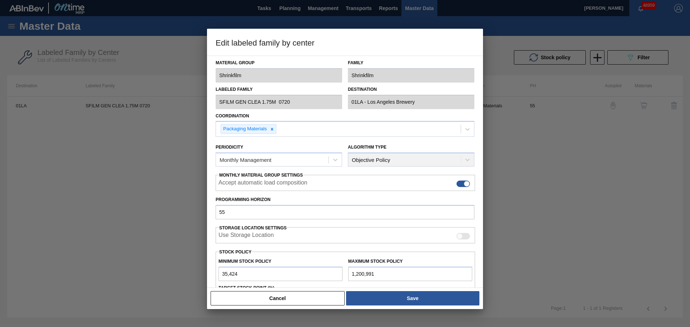
click at [265, 300] on button "Cancel" at bounding box center [278, 298] width 134 height 14
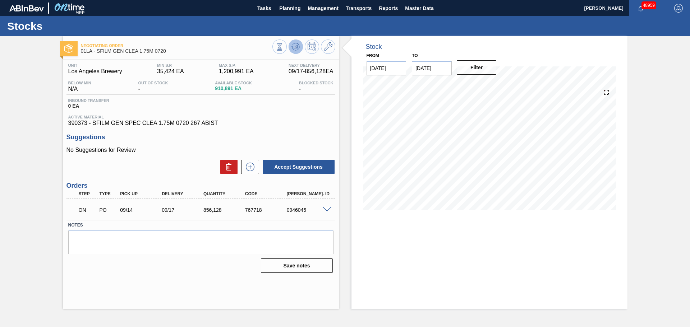
click at [284, 49] on icon at bounding box center [280, 47] width 8 height 8
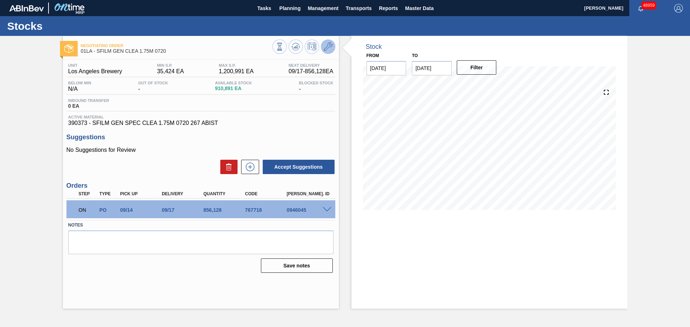
click at [327, 46] on icon at bounding box center [328, 46] width 9 height 9
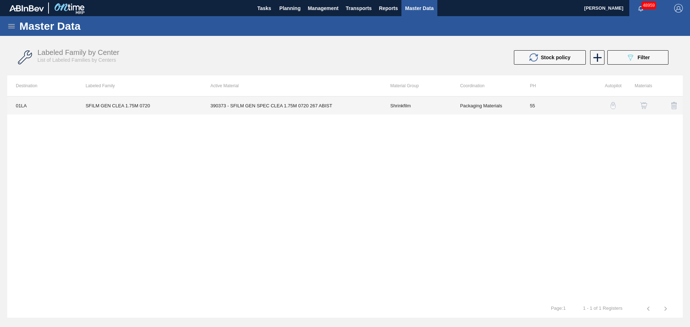
click at [299, 105] on td "390373 - SFILM GEN SPEC CLEA 1.75M 0720 267 ABIST" at bounding box center [292, 106] width 180 height 18
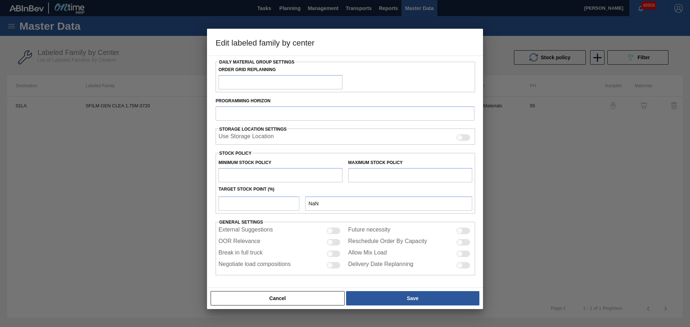
type input "Shrinkfilm"
type input "SFILM GEN CLEA 1.75M 0720"
type input "01LA - Los Angeles Brewery"
type input "55"
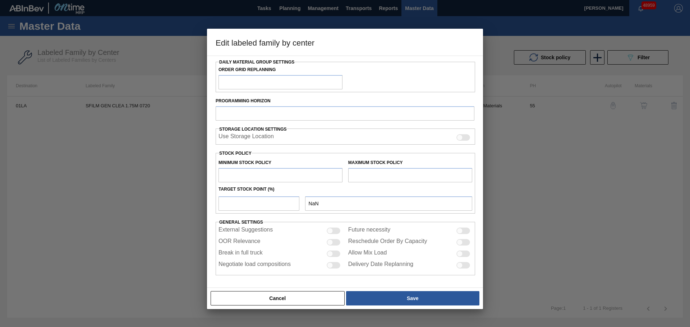
type input "35,424"
type input "1,200,991"
type input "15"
type input "210,259"
checkbox input "true"
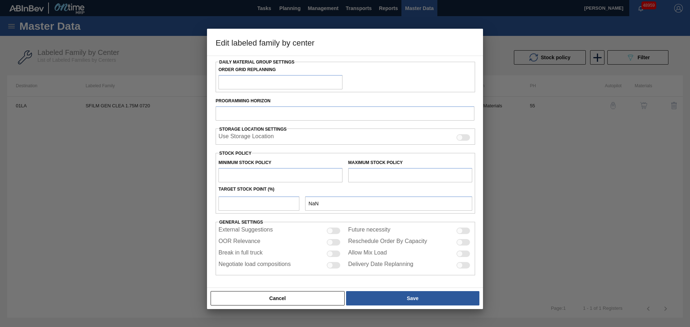
checkbox input "true"
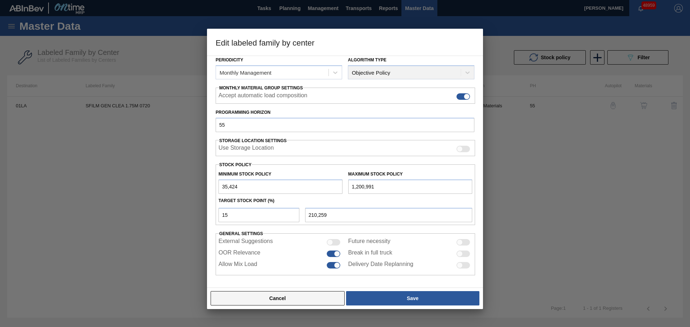
click at [299, 298] on button "Cancel" at bounding box center [278, 298] width 134 height 14
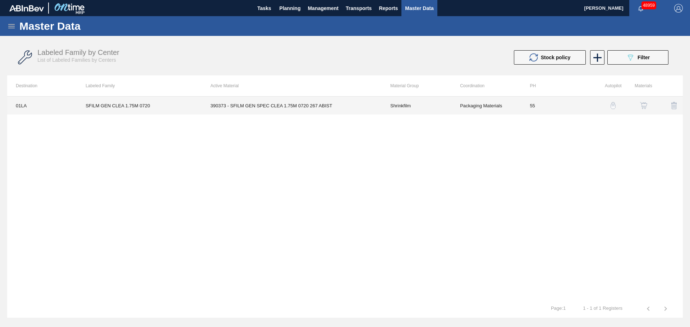
click at [276, 106] on td "390373 - SFILM GEN SPEC CLEA 1.75M 0720 267 ABIST" at bounding box center [292, 106] width 180 height 18
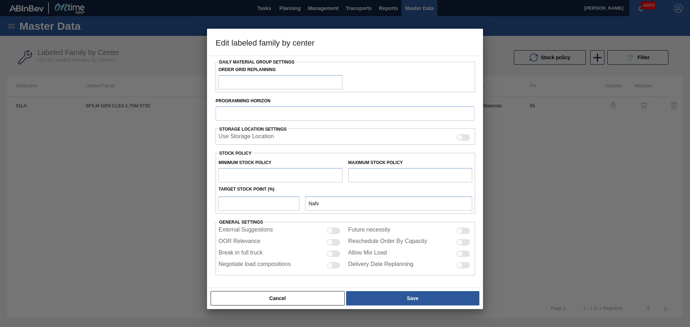
type input "Shrinkfilm"
type input "SFILM GEN CLEA 1.75M 0720"
type input "01LA - Los Angeles Brewery"
type input "55"
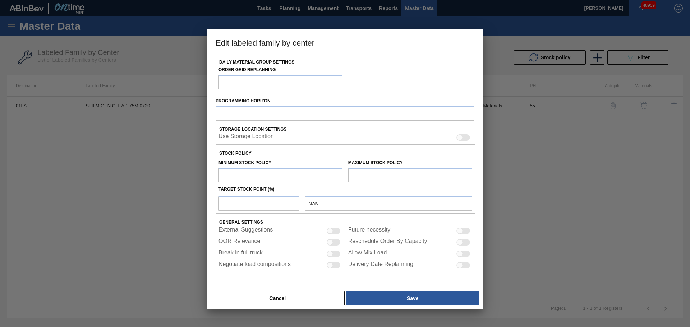
type input "35,424"
type input "1,200,991"
type input "15"
type input "210,259"
checkbox input "true"
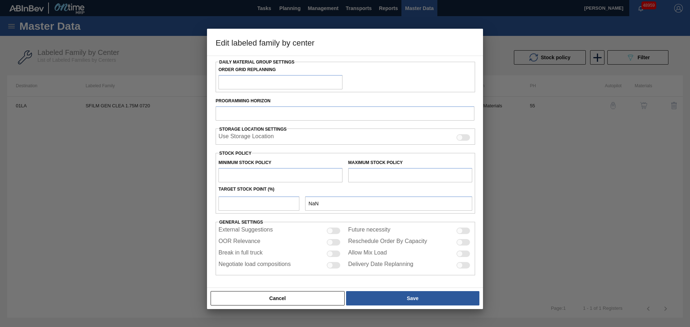
checkbox input "true"
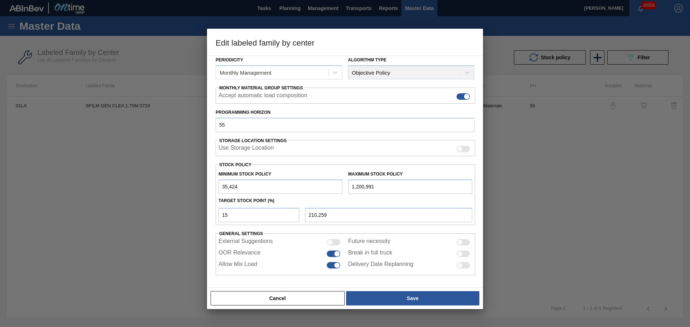
click at [308, 301] on button "Cancel" at bounding box center [278, 298] width 134 height 14
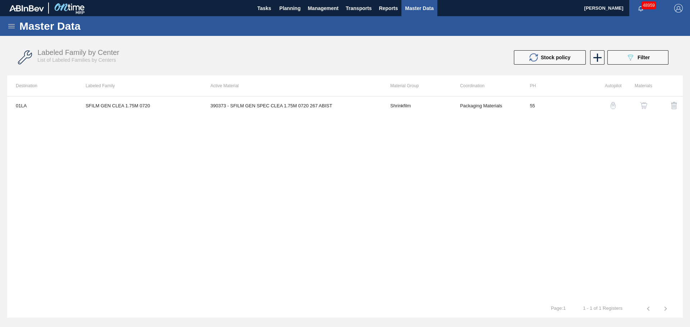
click at [212, 150] on div "01LA SFILM GEN CLEA 1.75M 0720 390373 - SFILM GEN SPEC CLEA 1.75M 0720 267 ABIS…" at bounding box center [345, 198] width 676 height 204
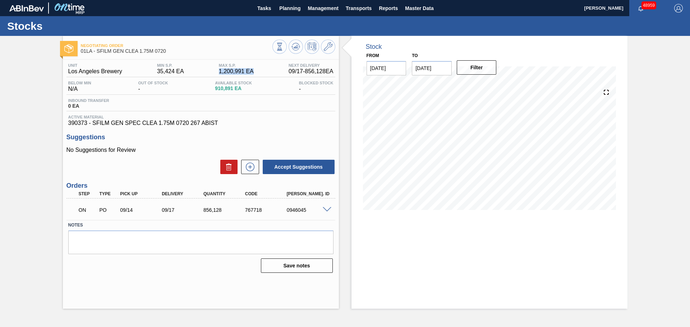
drag, startPoint x: 255, startPoint y: 71, endPoint x: 202, endPoint y: 72, distance: 53.2
click at [202, 72] on div "Unit Los Angeles Brewery MIN S.P. 35,424 EA MAX S.P. 1,200,991 EA Next Delivery…" at bounding box center [200, 70] width 269 height 14
click at [121, 52] on span "01LA - SFILM GEN CLEA 1.75M 0720" at bounding box center [177, 51] width 192 height 5
click at [287, 10] on span "Planning" at bounding box center [289, 8] width 21 height 9
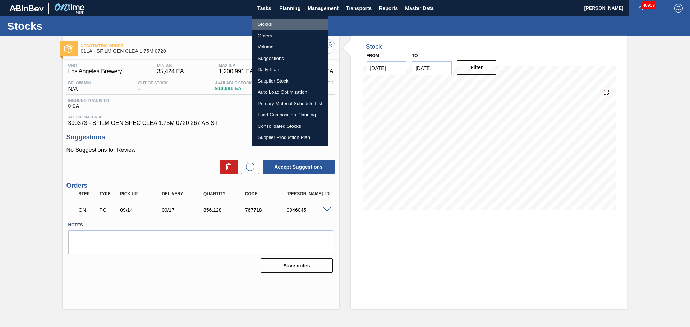
click at [266, 20] on li "Stocks" at bounding box center [290, 25] width 76 height 12
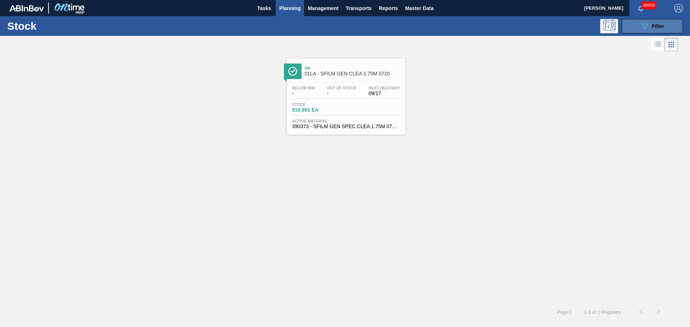
click at [655, 24] on span "Filter" at bounding box center [658, 26] width 12 height 6
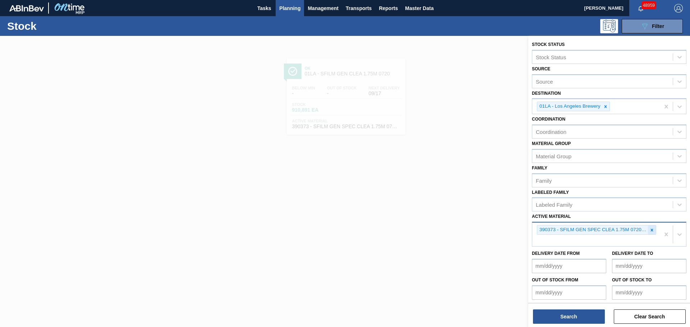
click at [651, 229] on icon at bounding box center [651, 230] width 5 height 5
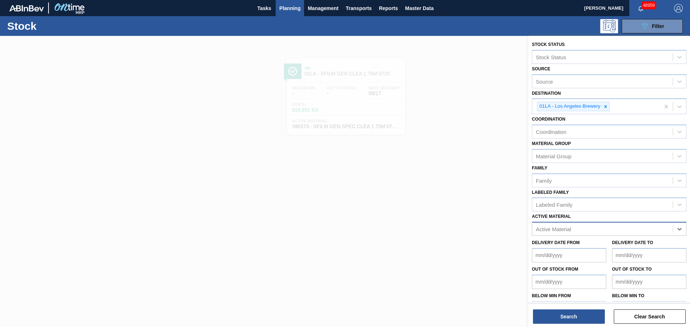
paste Material "390464"
type Material "390464"
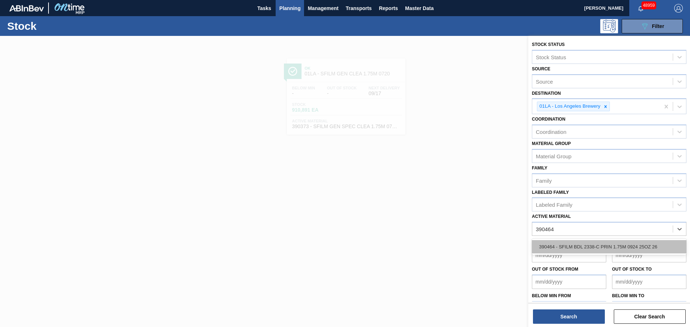
click at [575, 248] on div "390464 - SFILM BDL 2338-C PRIN 1.75M 0924 25OZ 26" at bounding box center [609, 246] width 155 height 13
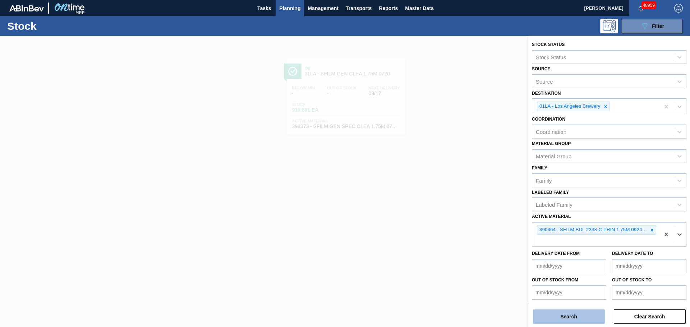
click at [570, 317] on button "Search" at bounding box center [569, 317] width 72 height 14
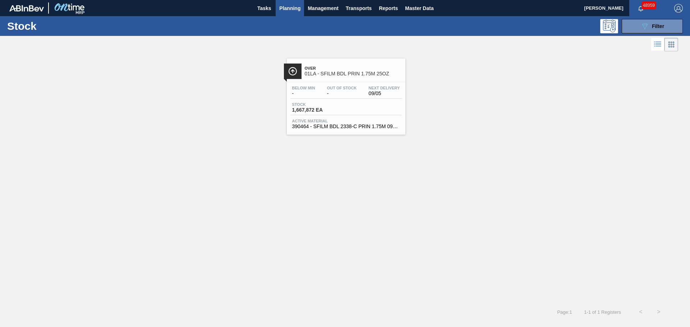
click at [354, 103] on div "Stock 1,667,872 EA" at bounding box center [345, 108] width 111 height 13
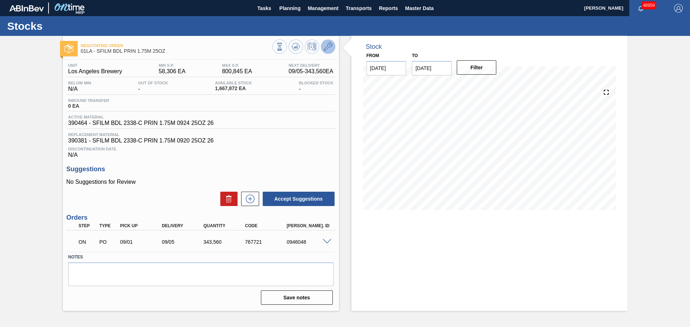
click at [330, 48] on icon at bounding box center [328, 46] width 9 height 9
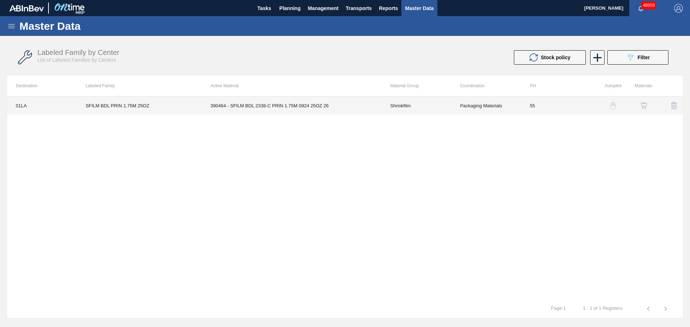
click at [277, 109] on td "390464 - SFILM BDL 2338-C PRIN 1.75M 0924 25OZ 26" at bounding box center [292, 106] width 180 height 18
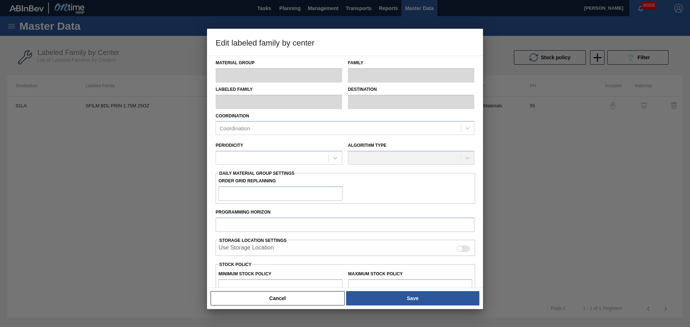
type input "Shrinkfilm"
type input "SFILM BDL PRIN 1.75M 25OZ"
type input "01LA - Los Angeles Brewery"
type input "55"
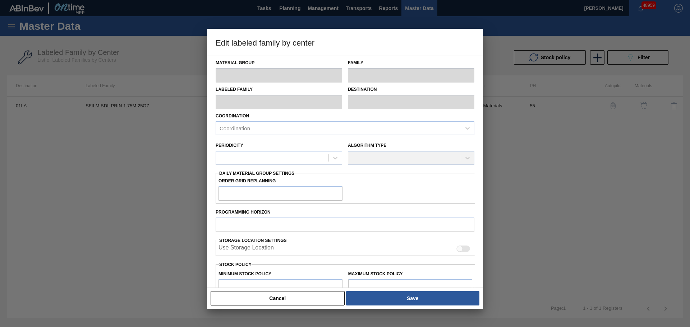
type input "58,306"
type input "800,845"
type input "0"
type input "58,306"
checkbox input "true"
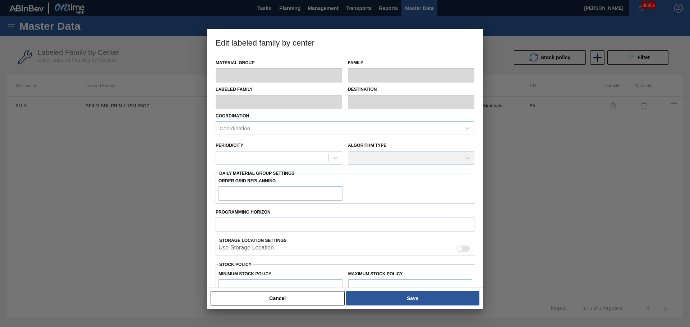
checkbox input "true"
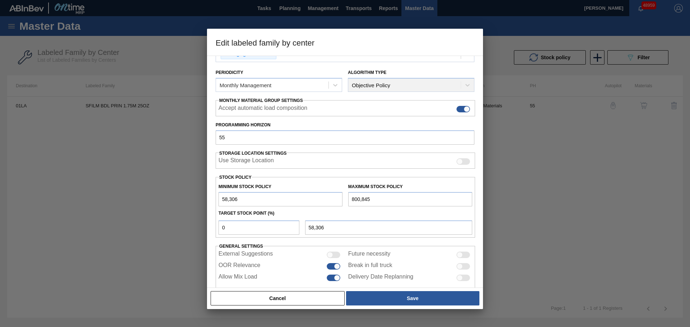
scroll to position [87, 0]
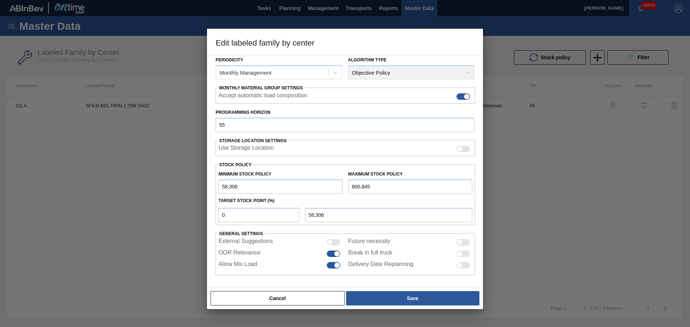
drag, startPoint x: 375, startPoint y: 186, endPoint x: 329, endPoint y: 188, distance: 46.1
click at [329, 188] on div "Minimum Stock Policy 58,306 Maximum Stock Policy 800,845" at bounding box center [345, 180] width 259 height 27
click at [396, 185] on input "1,175,675" at bounding box center [410, 187] width 124 height 14
type input "1,175,675"
click at [255, 216] on input "0" at bounding box center [259, 215] width 81 height 14
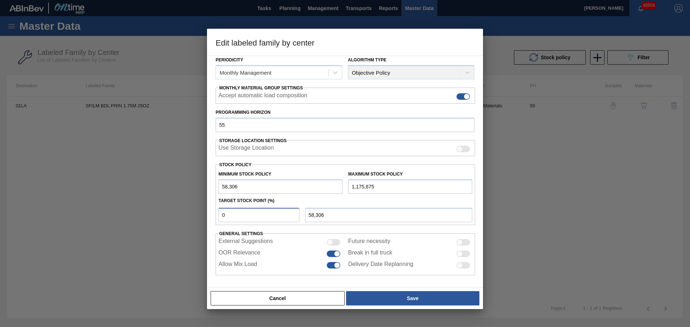
click at [252, 218] on input "0" at bounding box center [259, 215] width 81 height 14
drag, startPoint x: 224, startPoint y: 217, endPoint x: 194, endPoint y: 218, distance: 30.2
click at [194, 218] on div "Edit labeled family by center Material Group Shrinkfilm Family Shrinkfilm Label…" at bounding box center [345, 163] width 690 height 327
type input "2"
type input "80,653"
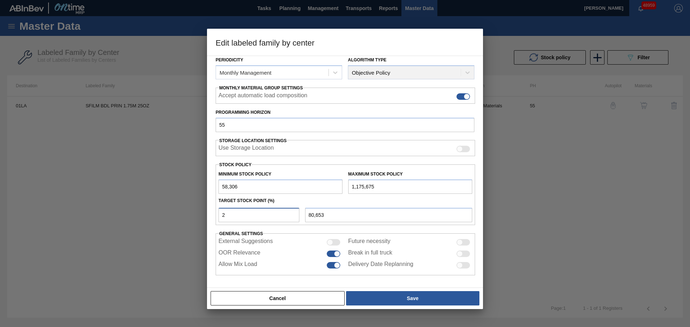
type input "24"
type input "326,475"
type input "2"
type input "80,653"
type input "21"
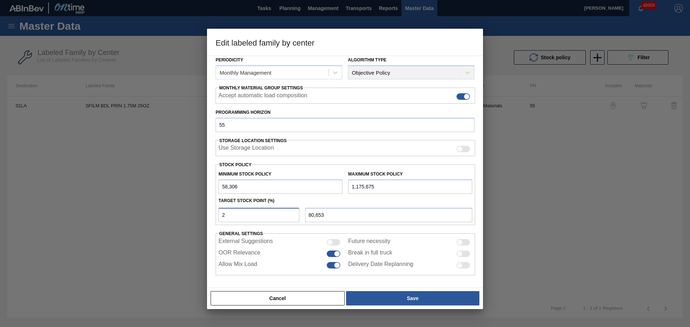
type input "292,953"
type input "2"
type input "80,653"
type input "58,306"
type input "1"
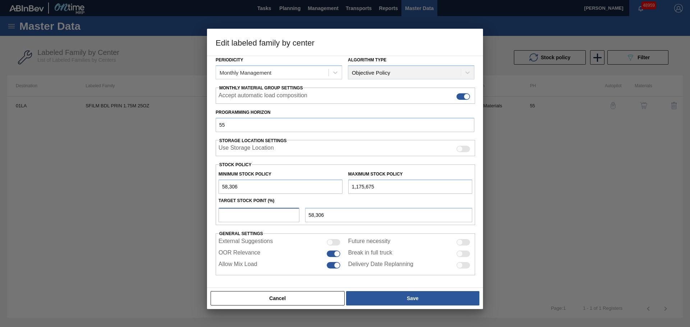
type input "69,480"
type input "17"
type input "248,259"
type input "1"
type input "69,480"
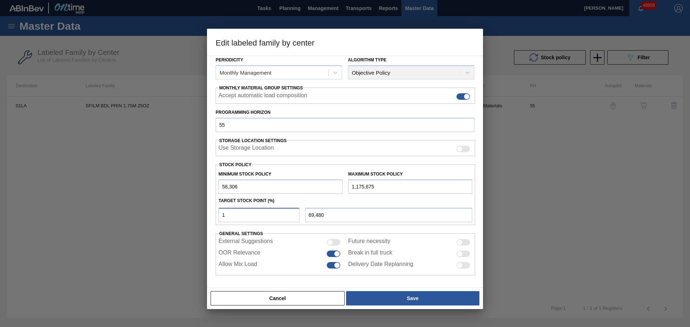
type input "11"
type input "181,217"
type input "1"
type input "69,480"
type input "12"
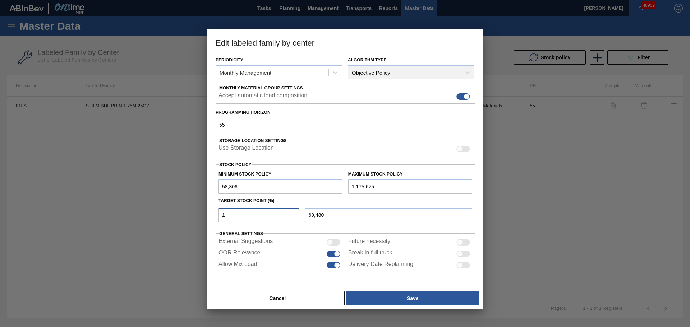
type input "192,390"
type input "1"
type input "69,480"
type input "13"
type input "203,564"
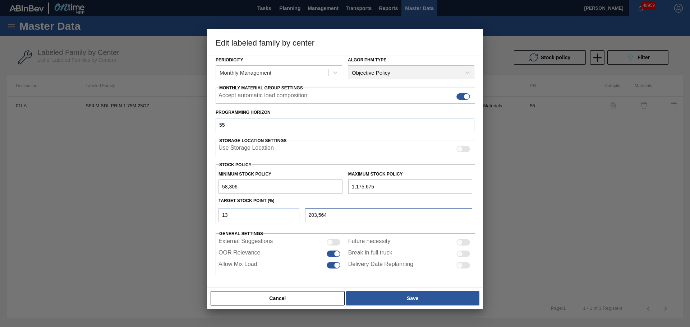
click at [327, 208] on input "203,564" at bounding box center [388, 215] width 167 height 14
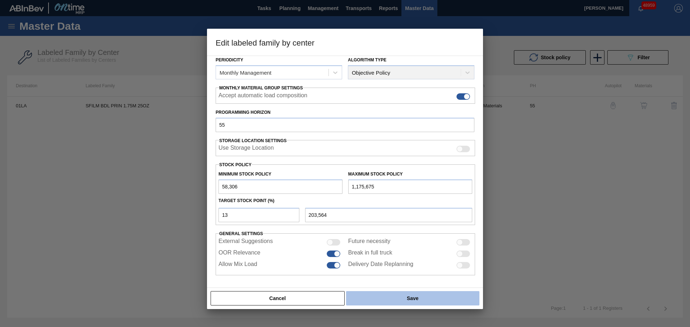
click at [398, 299] on button "Save" at bounding box center [412, 298] width 133 height 14
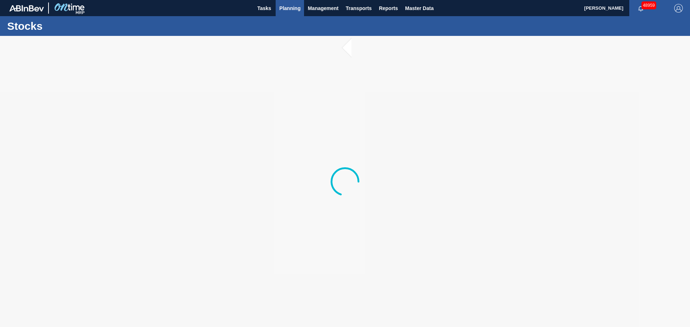
click at [290, 7] on span "Planning" at bounding box center [289, 8] width 21 height 9
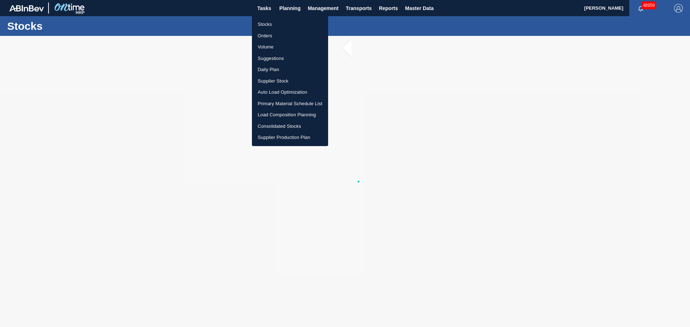
click at [454, 42] on div at bounding box center [345, 163] width 690 height 327
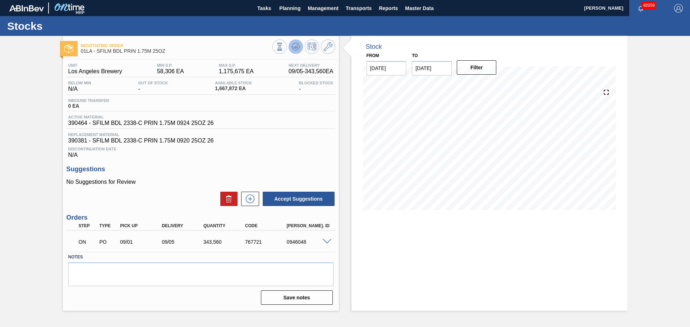
click at [295, 48] on icon at bounding box center [295, 46] width 5 height 3
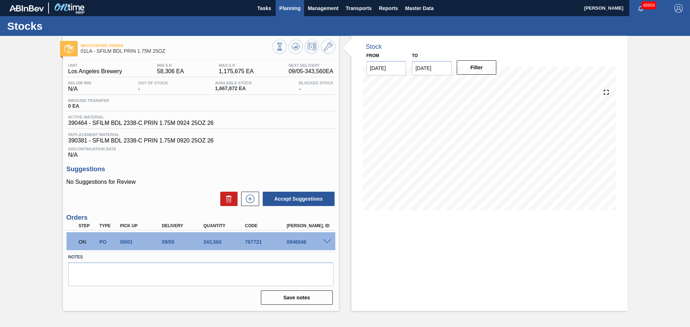
click at [290, 7] on span "Planning" at bounding box center [289, 8] width 21 height 9
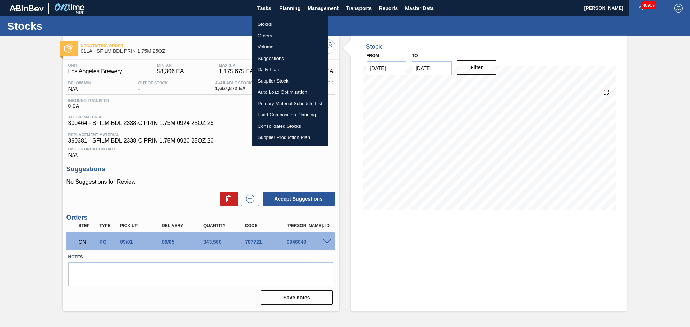
click at [265, 25] on li "Stocks" at bounding box center [290, 25] width 76 height 12
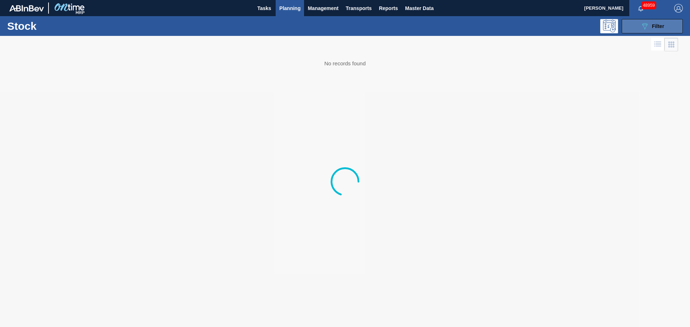
click at [648, 26] on icon "089F7B8B-B2A5-4AFE-B5C0-19BA573D28AC" at bounding box center [644, 26] width 9 height 9
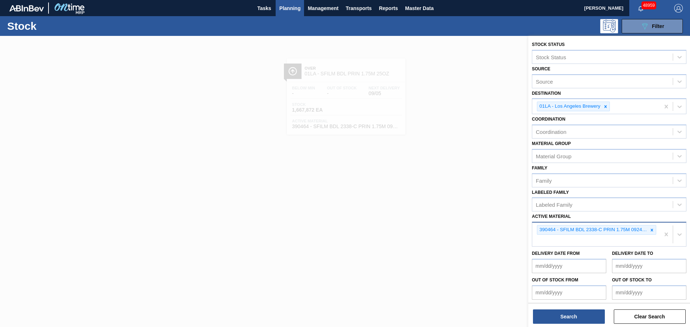
click at [587, 238] on div "390464 - SFILM BDL 2338-C PRIN 1.75M 0924 25OZ 26" at bounding box center [596, 235] width 128 height 24
paste Material "390447"
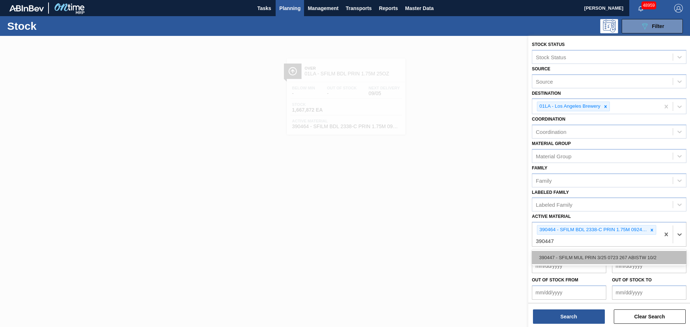
click at [613, 257] on div "390447 - SFILM MUL PRIN 3/25 0723 267 ABISTW 10/2" at bounding box center [609, 257] width 155 height 13
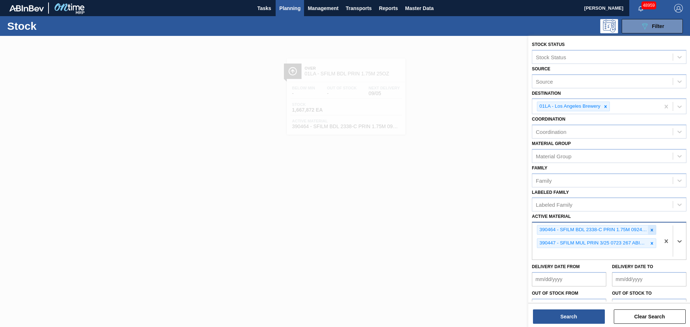
click at [651, 231] on icon at bounding box center [651, 230] width 5 height 5
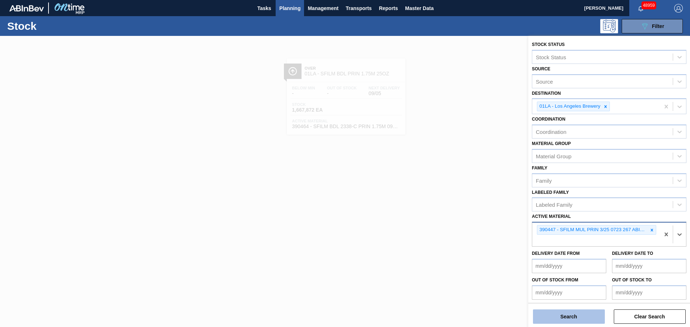
click at [591, 318] on button "Search" at bounding box center [569, 317] width 72 height 14
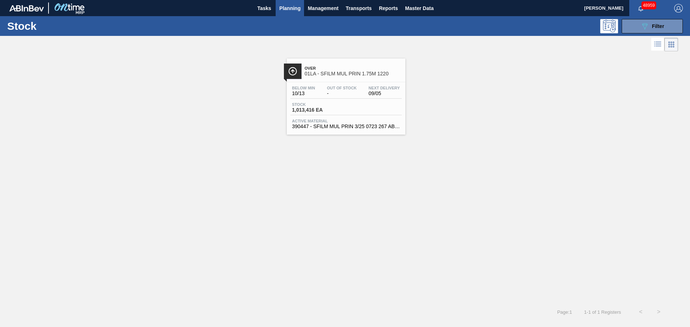
click at [334, 105] on span "Stock" at bounding box center [317, 104] width 50 height 4
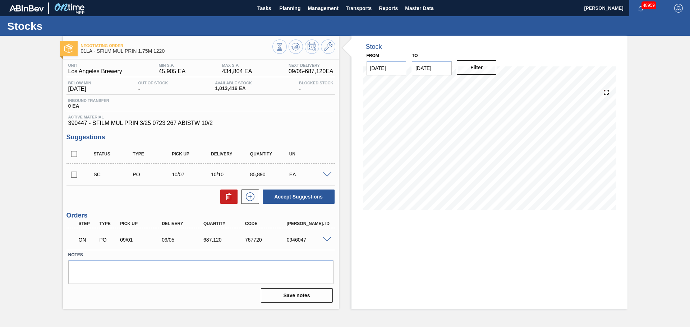
click at [422, 270] on div "Stock From 08/20/2025 to 09/30/2025 Filter 08/22 Stock Projection 866,209 SAP P…" at bounding box center [489, 172] width 276 height 273
click at [331, 47] on icon at bounding box center [328, 46] width 9 height 9
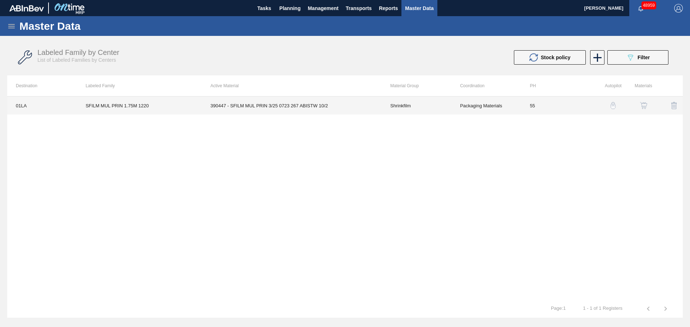
click at [264, 107] on td "390447 - SFILM MUL PRIN 3/25 0723 267 ABISTW 10/2" at bounding box center [292, 106] width 180 height 18
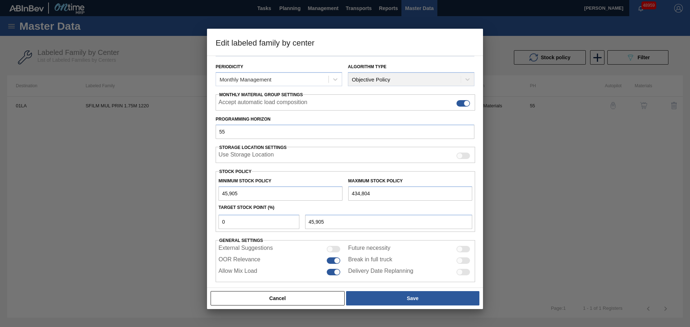
scroll to position [87, 0]
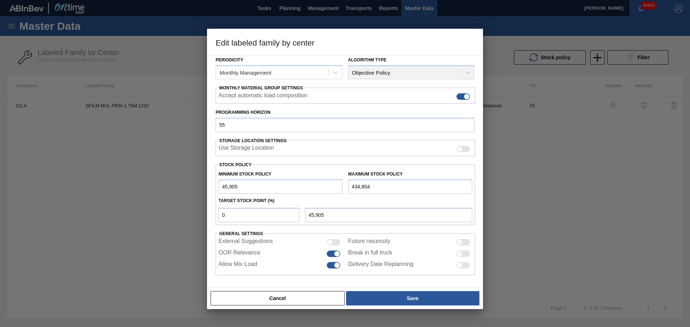
drag, startPoint x: 374, startPoint y: 186, endPoint x: 310, endPoint y: 187, distance: 64.7
click at [311, 186] on div "Minimum Stock Policy 45,905 Maximum Stock Policy 434,804" at bounding box center [345, 180] width 259 height 27
paste input "812,551"
click at [252, 213] on input "0" at bounding box center [259, 215] width 81 height 14
drag, startPoint x: 242, startPoint y: 216, endPoint x: 216, endPoint y: 216, distance: 25.5
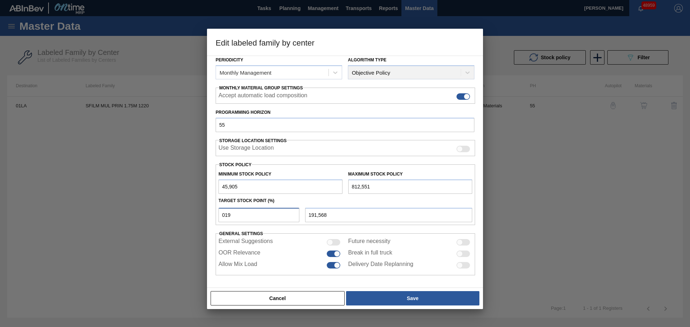
click at [216, 216] on div "019" at bounding box center [259, 215] width 87 height 14
drag, startPoint x: 353, startPoint y: 216, endPoint x: 294, endPoint y: 218, distance: 58.6
click at [294, 218] on div "20 199,234" at bounding box center [345, 214] width 259 height 16
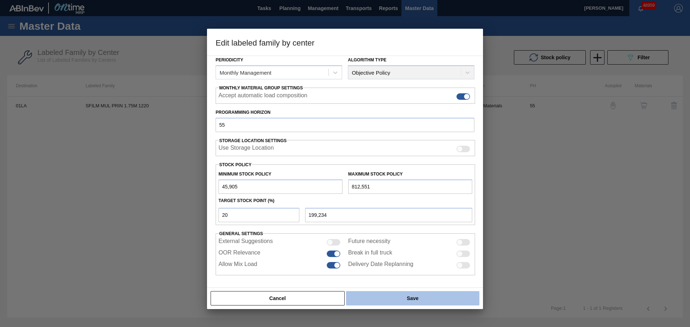
click at [377, 300] on button "Save" at bounding box center [412, 298] width 133 height 14
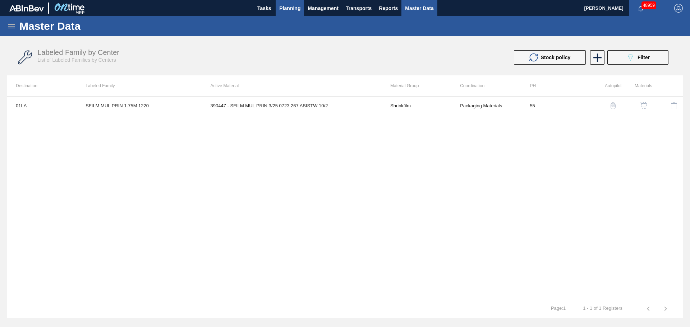
click at [289, 10] on span "Planning" at bounding box center [289, 8] width 21 height 9
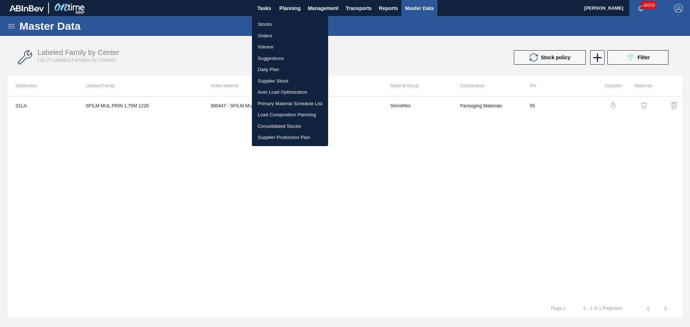
click at [267, 24] on li "Stocks" at bounding box center [290, 25] width 76 height 12
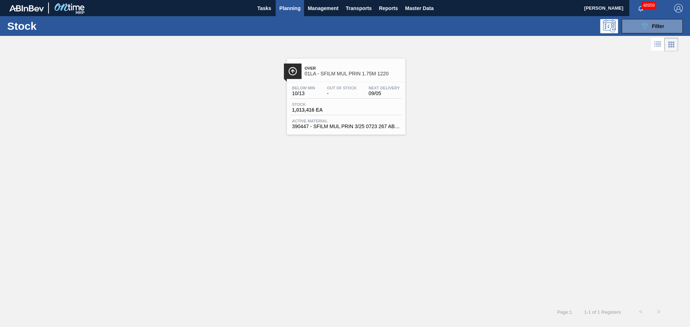
drag, startPoint x: 248, startPoint y: 168, endPoint x: 263, endPoint y: 35, distance: 133.5
click at [248, 167] on div "Over 01LA - SFILM MUL PRIN 1.75M 1220 Below Min 10/13 Out Of Stock - Next Deliv…" at bounding box center [345, 178] width 690 height 250
click at [282, 9] on span "Planning" at bounding box center [289, 8] width 21 height 9
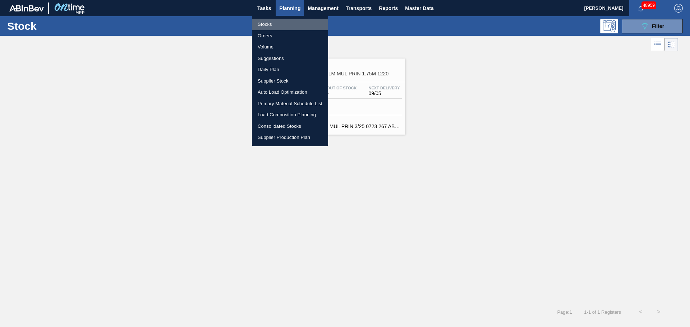
click at [271, 25] on li "Stocks" at bounding box center [290, 25] width 76 height 12
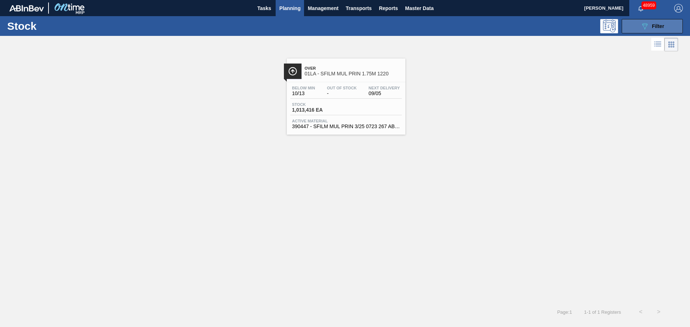
click at [642, 27] on icon "089F7B8B-B2A5-4AFE-B5C0-19BA573D28AC" at bounding box center [644, 26] width 9 height 9
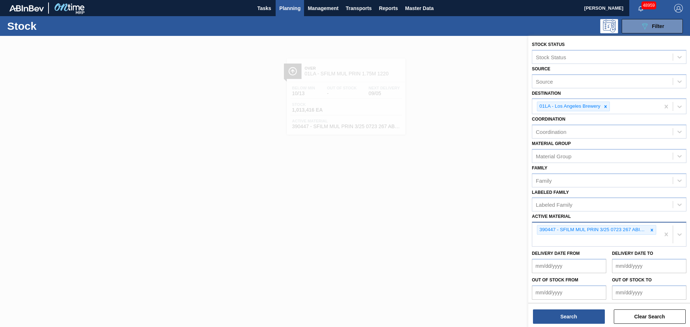
click at [592, 239] on div "390447 - SFILM MUL PRIN 3/25 0723 267 ABISTW 10/2" at bounding box center [596, 235] width 128 height 24
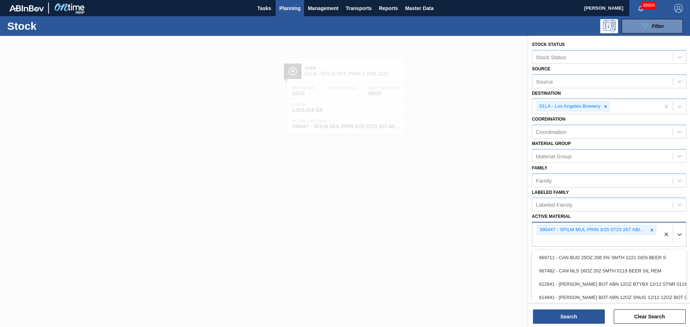
paste Material "770227"
drag, startPoint x: 595, startPoint y: 262, endPoint x: 621, endPoint y: 249, distance: 29.4
click at [595, 262] on div "770227 - TRAY BOT GEN 2/12 12OZ NO PRT KRFT 1941-" at bounding box center [609, 257] width 155 height 13
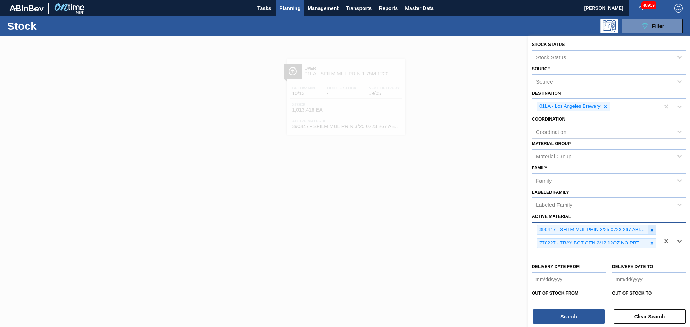
click at [651, 231] on icon at bounding box center [651, 230] width 5 height 5
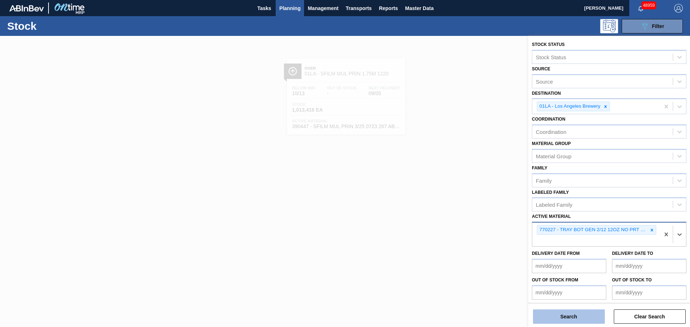
click at [558, 313] on button "Search" at bounding box center [569, 317] width 72 height 14
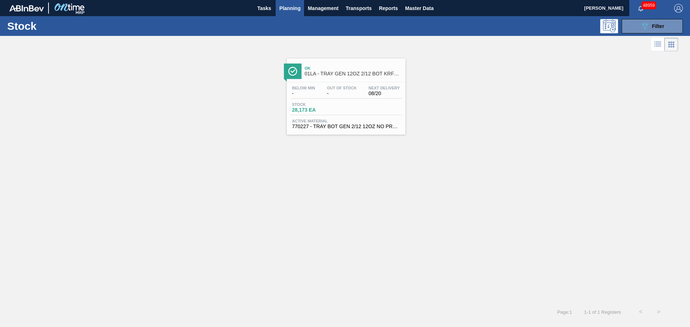
click at [358, 110] on div "Stock 28,173 EA" at bounding box center [345, 108] width 111 height 13
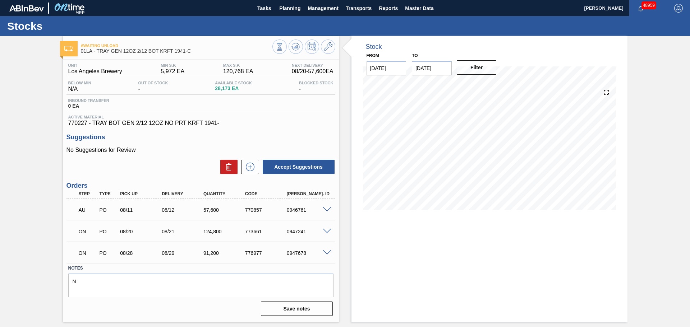
click at [293, 121] on span "770227 - TRAY BOT GEN 2/12 12OZ NO PRT KRFT 1941-" at bounding box center [200, 123] width 265 height 6
click at [332, 47] on button at bounding box center [328, 47] width 14 height 14
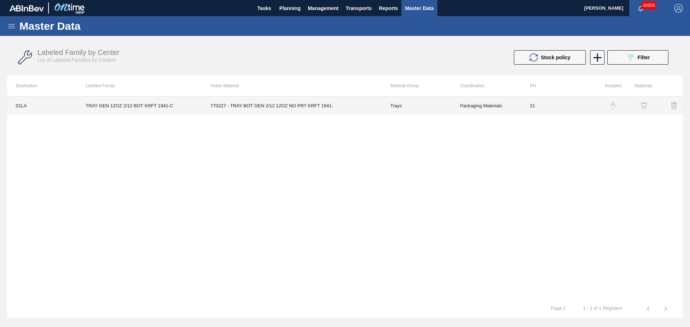
click at [327, 107] on td "770227 - TRAY BOT GEN 2/12 12OZ NO PRT KRFT 1941-" at bounding box center [292, 106] width 180 height 18
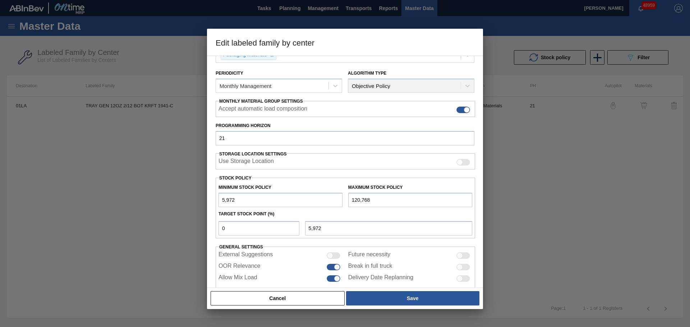
scroll to position [87, 0]
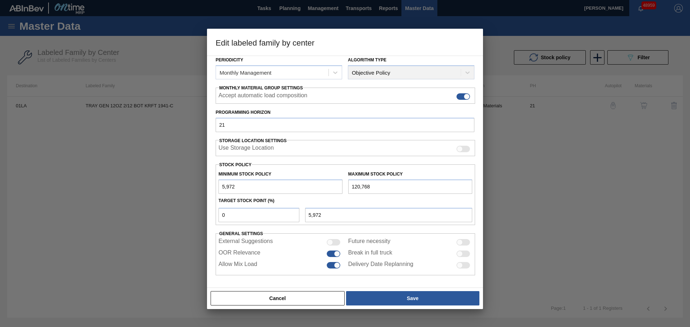
drag, startPoint x: 381, startPoint y: 188, endPoint x: 317, endPoint y: 190, distance: 63.6
click at [317, 190] on div "Minimum Stock Policy 5,972 Maximum Stock Policy 120,768" at bounding box center [345, 180] width 259 height 27
paste input "43,849"
click at [603, 164] on div at bounding box center [345, 163] width 690 height 327
click at [587, 172] on div at bounding box center [345, 163] width 690 height 327
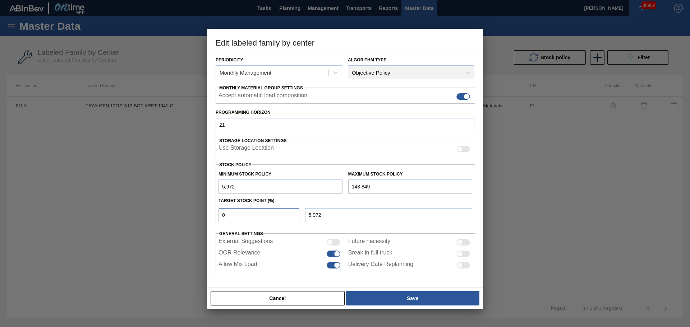
click at [248, 216] on input "0" at bounding box center [259, 215] width 81 height 14
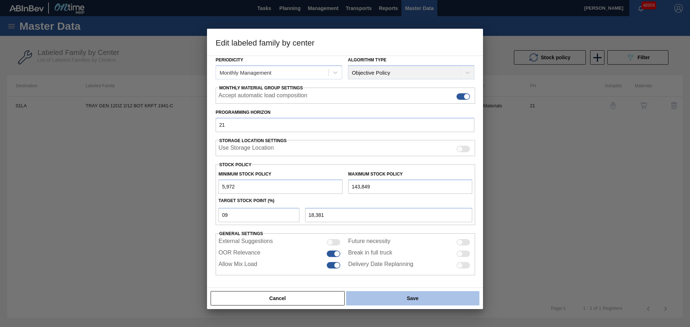
click at [420, 302] on button "Save" at bounding box center [412, 298] width 133 height 14
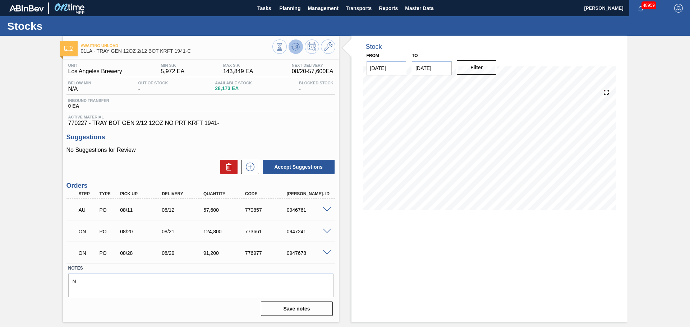
click at [297, 48] on icon at bounding box center [295, 46] width 5 height 3
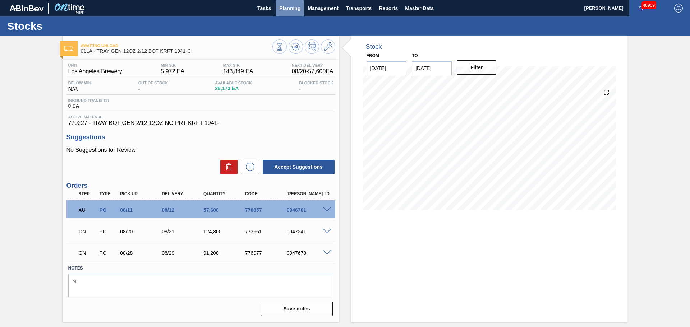
click at [284, 8] on span "Planning" at bounding box center [289, 8] width 21 height 9
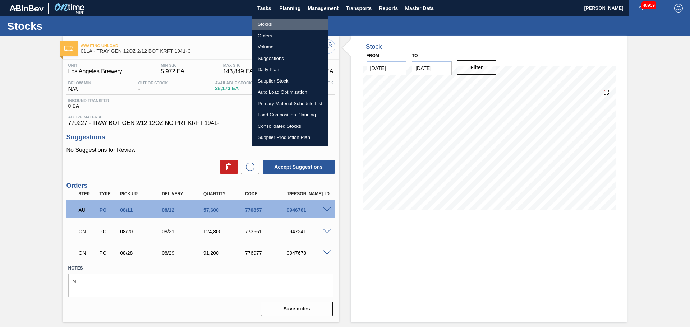
click at [276, 23] on li "Stocks" at bounding box center [290, 25] width 76 height 12
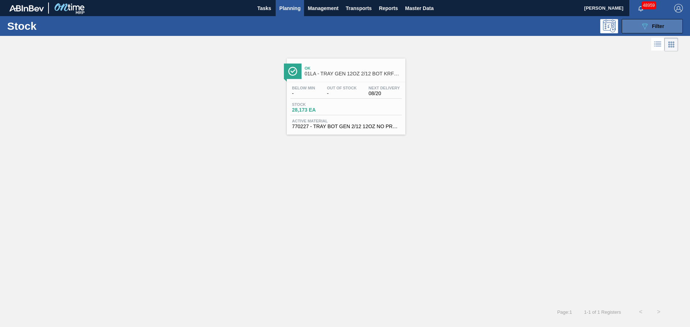
click at [644, 23] on icon at bounding box center [644, 26] width 5 height 6
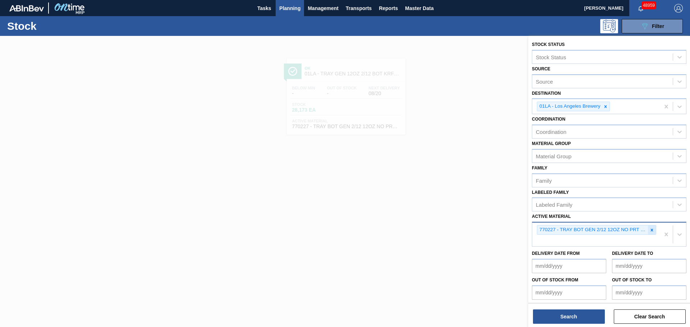
click at [651, 232] on icon at bounding box center [651, 230] width 5 height 5
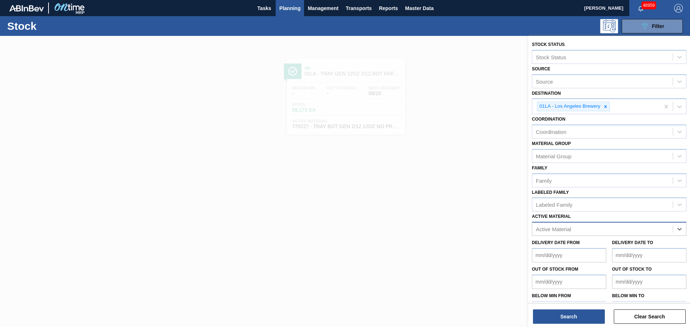
paste Material "878696"
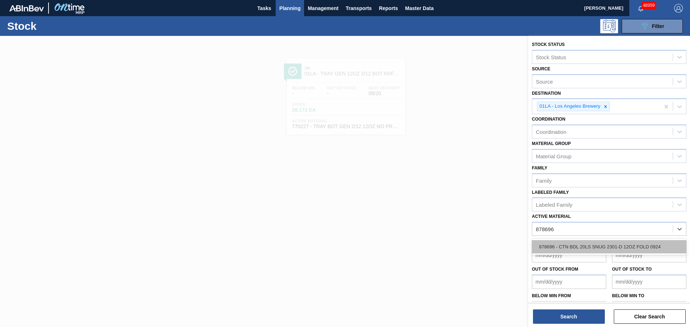
click at [570, 247] on div "878696 - CTN BDL 20LS SNUG 2301-D 12OZ FOLD 0924" at bounding box center [609, 246] width 155 height 13
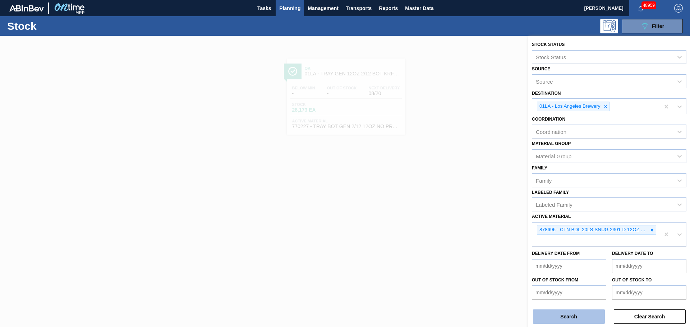
click at [580, 316] on button "Search" at bounding box center [569, 317] width 72 height 14
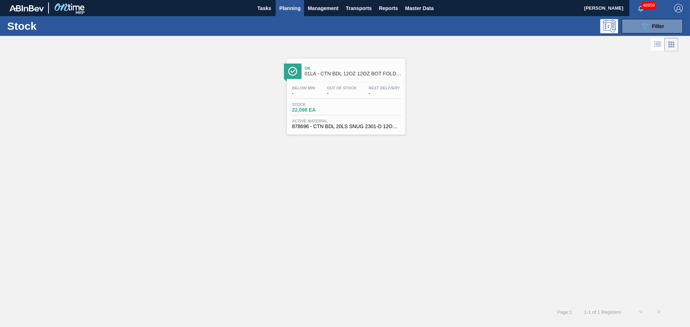
click at [343, 101] on div "Below Min - Out Of Stock - Next Delivery - Stock 22,098 EA Active Material 8786…" at bounding box center [346, 106] width 119 height 49
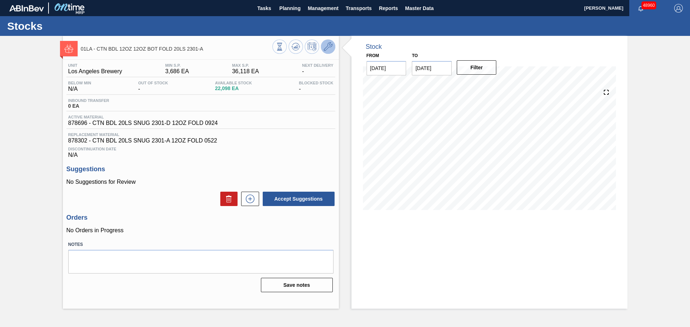
click at [327, 47] on icon at bounding box center [328, 46] width 9 height 9
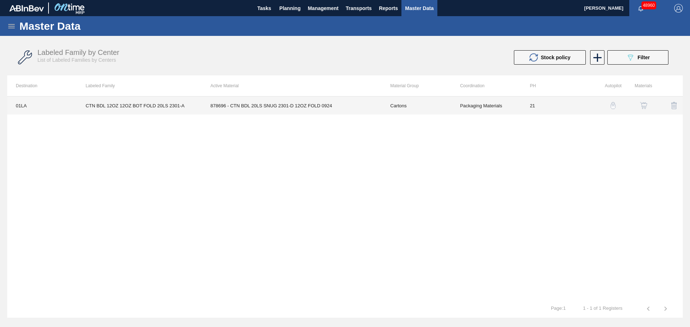
click at [290, 105] on td "878696 - CTN BDL 20LS SNUG 2301-D 12OZ FOLD 0924" at bounding box center [292, 106] width 180 height 18
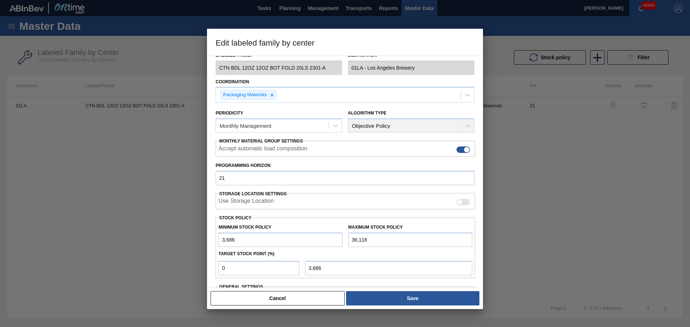
scroll to position [72, 0]
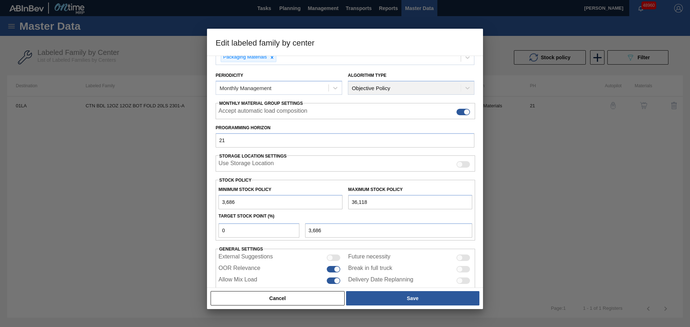
drag, startPoint x: 244, startPoint y: 201, endPoint x: 195, endPoint y: 199, distance: 48.5
click at [195, 199] on div "Edit labeled family by center Material Group Cartons Family Folding Cartons Lab…" at bounding box center [345, 163] width 690 height 327
drag, startPoint x: 246, startPoint y: 202, endPoint x: 204, endPoint y: 203, distance: 42.4
click at [204, 203] on div "Edit labeled family by center Material Group Cartons Family Folding Cartons Lab…" at bounding box center [345, 163] width 690 height 327
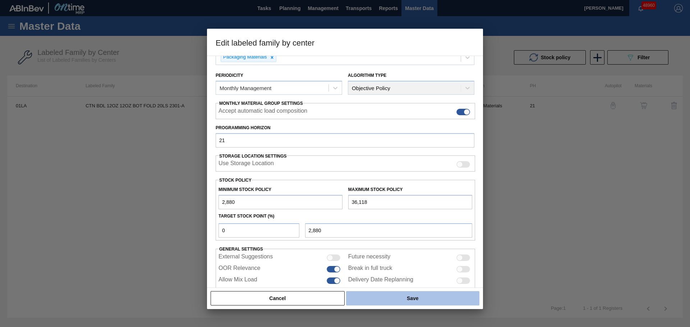
click at [391, 302] on button "Save" at bounding box center [412, 298] width 133 height 14
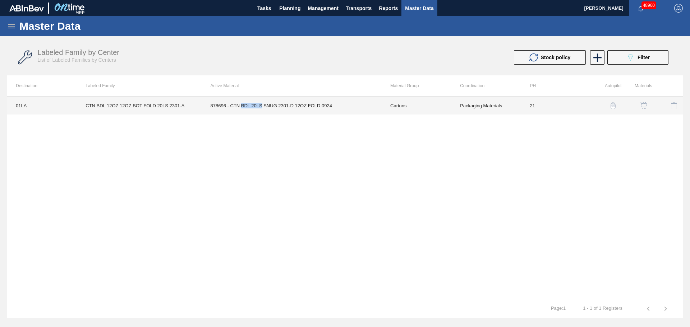
drag, startPoint x: 240, startPoint y: 107, endPoint x: 262, endPoint y: 108, distance: 21.9
click at [262, 108] on td "878696 - CTN BDL 20LS SNUG 2301-D 12OZ FOLD 0924" at bounding box center [292, 106] width 180 height 18
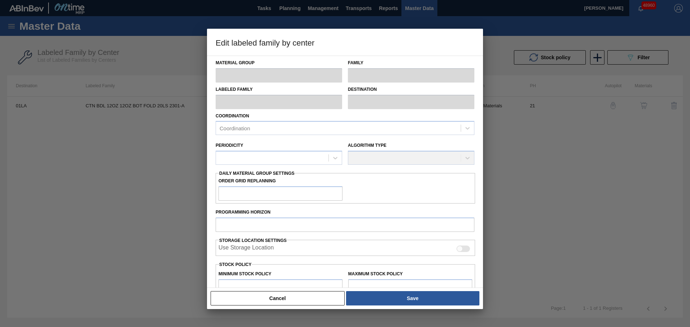
click at [107, 151] on div at bounding box center [345, 163] width 690 height 327
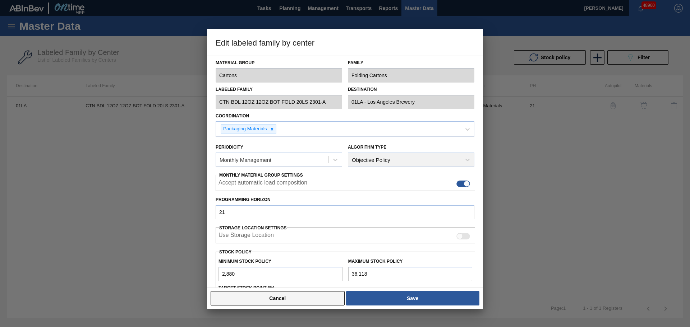
click at [299, 302] on button "Cancel" at bounding box center [278, 298] width 134 height 14
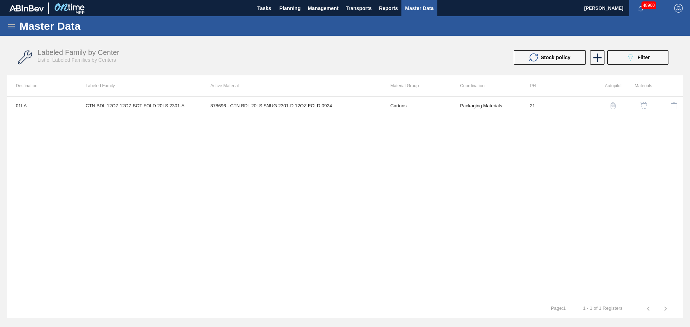
click at [267, 140] on div "01LA CTN BDL 12OZ 12OZ BOT FOLD 20LS 2301-A 878696 - CTN BDL 20LS SNUG 2301-D 1…" at bounding box center [345, 198] width 676 height 204
click at [203, 167] on div "01LA CTN BDL 12OZ 12OZ BOT FOLD 20LS 2301-A 878696 - CTN BDL 20LS SNUG 2301-D 1…" at bounding box center [345, 198] width 676 height 204
click at [292, 8] on span "Planning" at bounding box center [289, 8] width 21 height 9
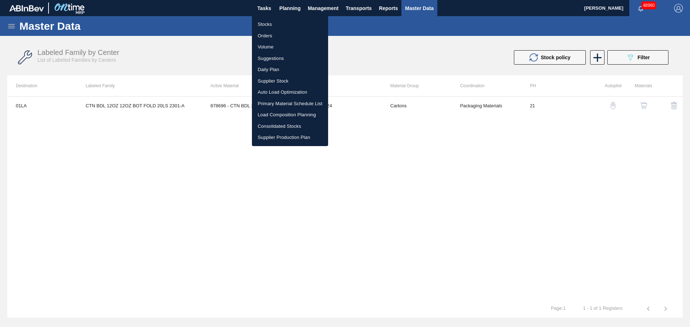
drag, startPoint x: 266, startPoint y: 22, endPoint x: 663, endPoint y: 98, distance: 404.4
click at [266, 23] on li "Stocks" at bounding box center [290, 25] width 76 height 12
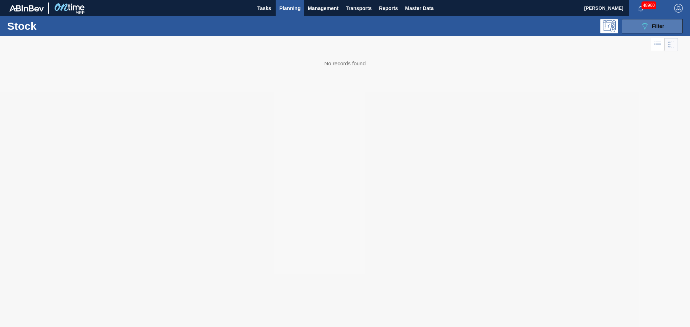
click at [666, 21] on button "089F7B8B-B2A5-4AFE-B5C0-19BA573D28AC Filter" at bounding box center [652, 26] width 61 height 14
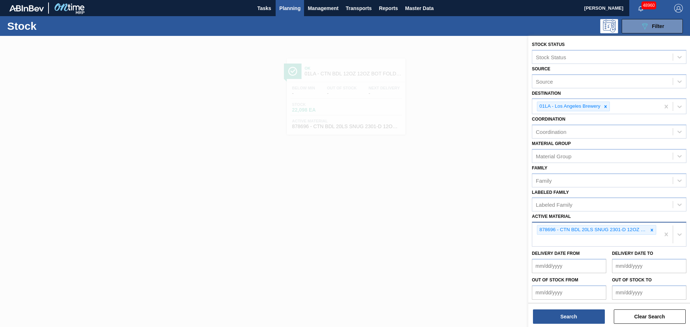
click at [584, 240] on div "878696 - CTN BDL 20LS SNUG 2301-D 12OZ FOLD 0924" at bounding box center [596, 235] width 128 height 24
paste Material "878687"
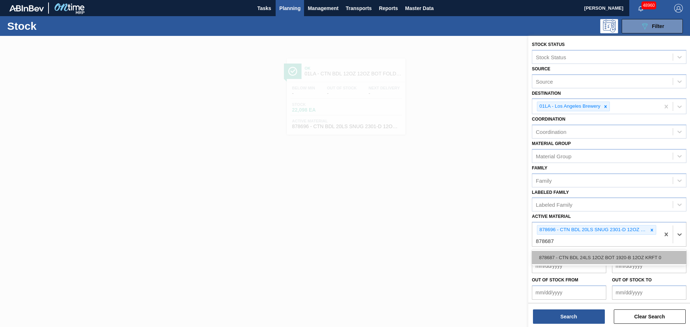
click at [577, 260] on div "878687 - CTN BDL 24LS 12OZ BOT 1920-B 12OZ KRFT 0" at bounding box center [609, 257] width 155 height 13
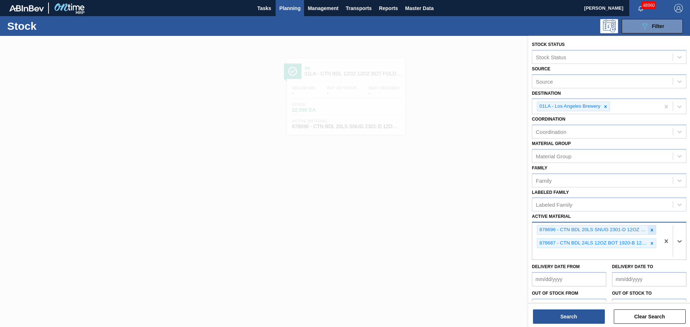
click at [651, 231] on icon at bounding box center [652, 230] width 3 height 3
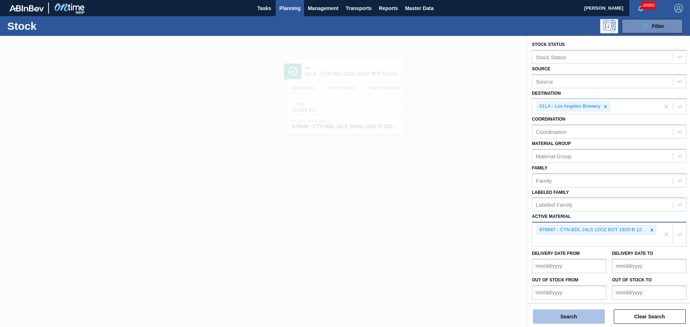
click at [587, 318] on button "Search" at bounding box center [569, 317] width 72 height 14
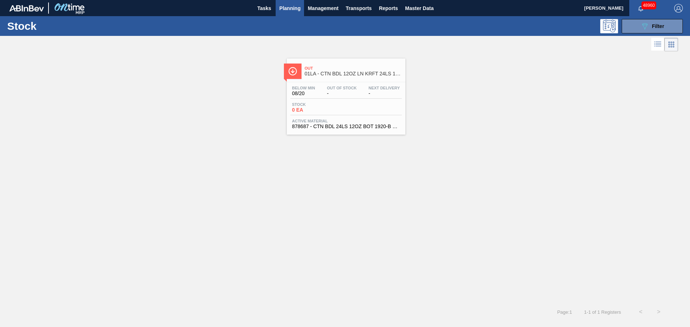
click at [363, 103] on div "Stock 0 EA" at bounding box center [345, 108] width 111 height 13
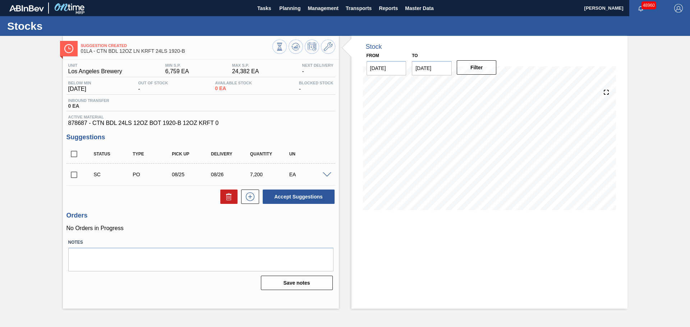
click at [276, 121] on span "878687 - CTN BDL 24LS 12OZ BOT 1920-B 12OZ KRFT 0" at bounding box center [200, 123] width 265 height 6
click at [100, 109] on div "Inbound Transfer 0 EA" at bounding box center [200, 104] width 269 height 13
click at [328, 51] on span at bounding box center [328, 46] width 9 height 9
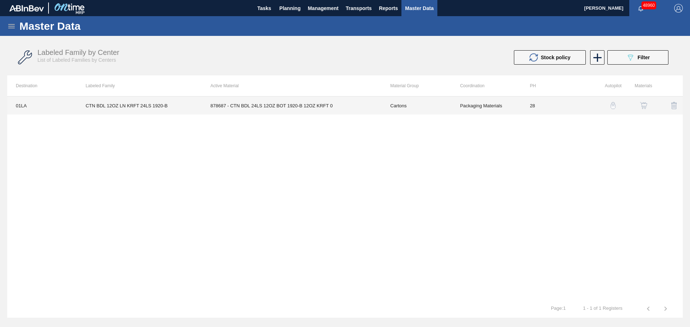
click at [289, 100] on td "878687 - CTN BDL 24LS 12OZ BOT 1920-B 12OZ KRFT 0" at bounding box center [292, 106] width 180 height 18
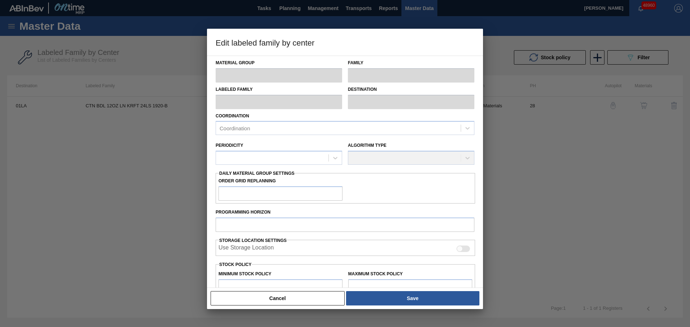
type input "Cartons"
type input "Corrugate Cartons"
type input "CTN BDL 12OZ LN KRFT 24LS 1920-B"
type input "01LA - Los Angeles Brewery"
type input "28"
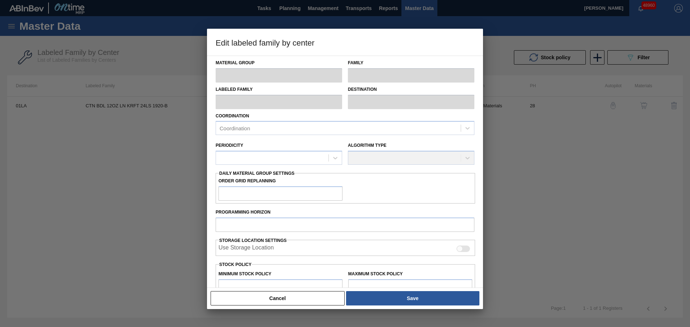
type input "6,759"
type input "24,382"
type input "0"
type input "6,759"
checkbox input "true"
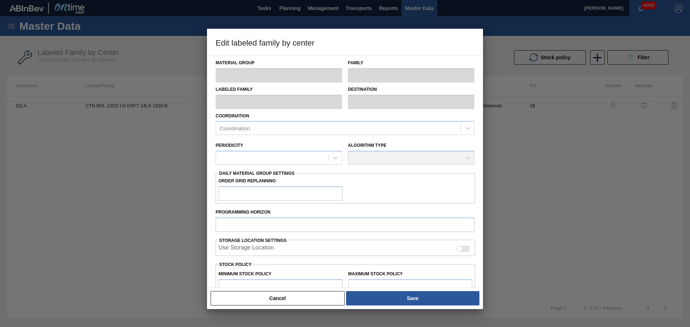
checkbox input "true"
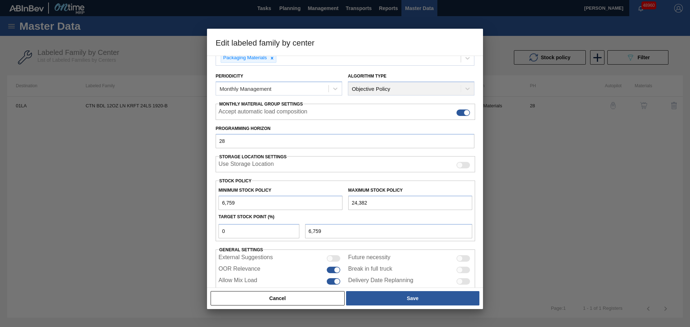
scroll to position [72, 0]
drag, startPoint x: 235, startPoint y: 201, endPoint x: 190, endPoint y: 201, distance: 44.6
click at [189, 200] on div "Edit labeled family by center Material Group Cartons Family Corrugate Cartons L…" at bounding box center [345, 163] width 690 height 327
type input "4"
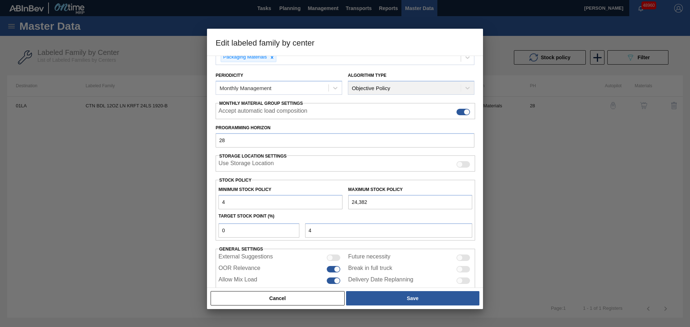
type input "48"
type input "480"
type input "4,800"
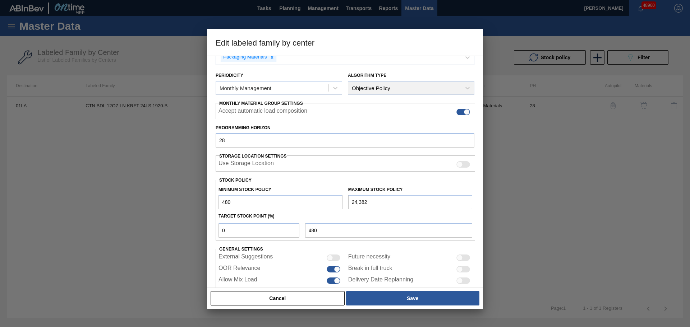
type input "4,800"
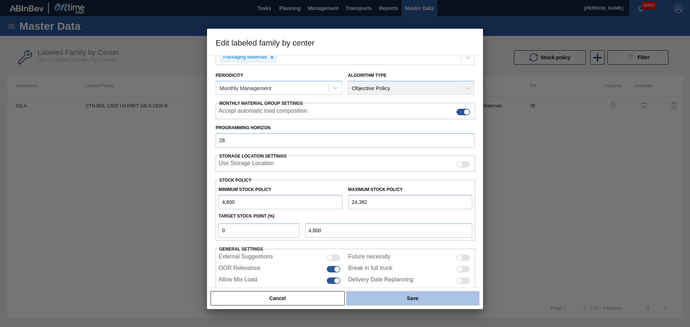
type input "4,800"
click at [390, 298] on button "Save" at bounding box center [412, 298] width 133 height 14
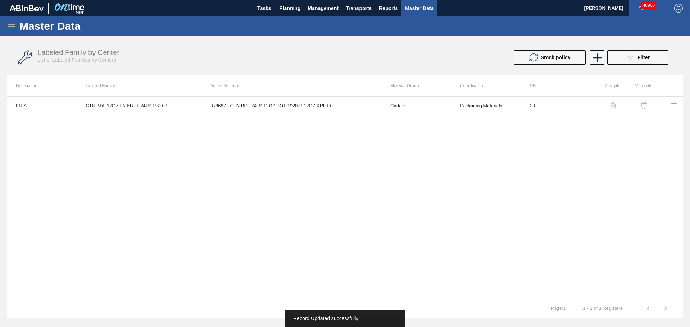
click at [254, 158] on div "01LA CTN BDL 12OZ LN KRFT 24LS 1920-B 878687 - CTN BDL 24LS 12OZ BOT 1920-B 12O…" at bounding box center [345, 198] width 676 height 204
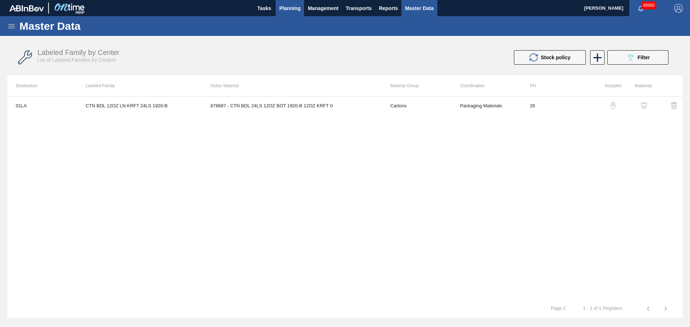
click at [280, 10] on span "Planning" at bounding box center [289, 8] width 21 height 9
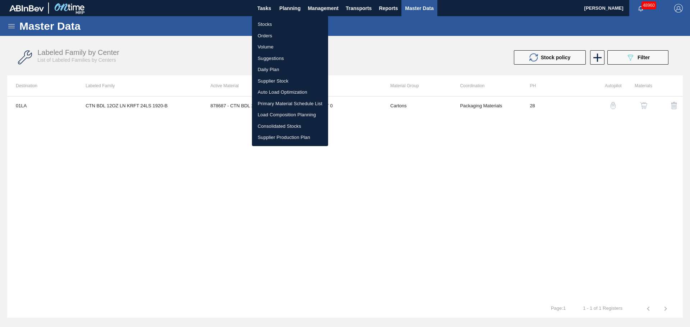
click at [262, 25] on li "Stocks" at bounding box center [290, 25] width 76 height 12
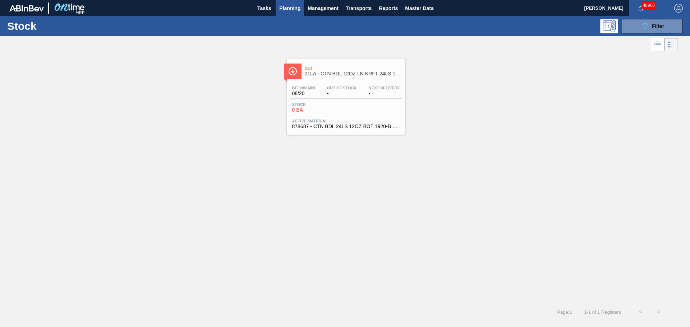
click at [300, 175] on div "Out 01LA - CTN BDL 12OZ LN KRFT 24LS 1920-B Below Min 08/20 Out Of Stock - Next…" at bounding box center [345, 178] width 690 height 250
click at [635, 25] on button "089F7B8B-B2A5-4AFE-B5C0-19BA573D28AC Filter" at bounding box center [652, 26] width 61 height 14
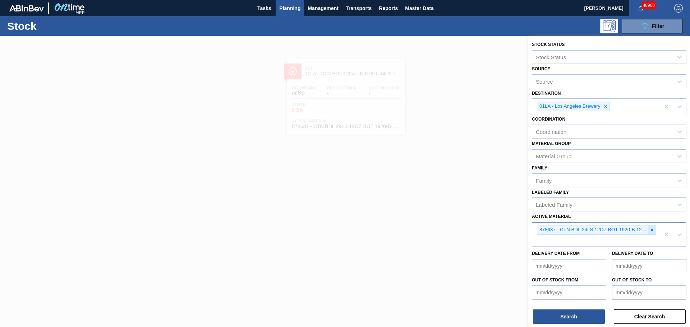
click at [653, 231] on icon at bounding box center [651, 230] width 5 height 5
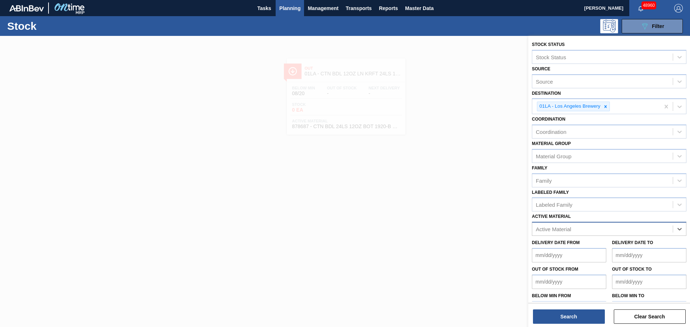
paste Material "676436"
type Material "676436"
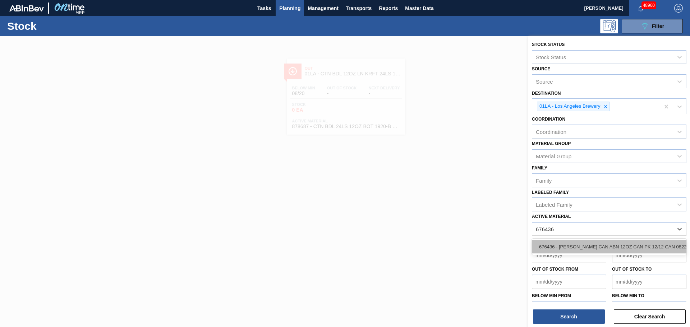
click at [586, 248] on div "676436 - [PERSON_NAME] CAN ABN 12OZ CAN PK 12/12 CAN 0822" at bounding box center [609, 246] width 155 height 13
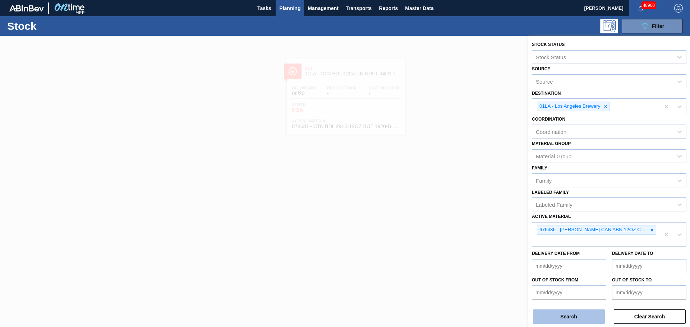
click at [575, 319] on button "Search" at bounding box center [569, 317] width 72 height 14
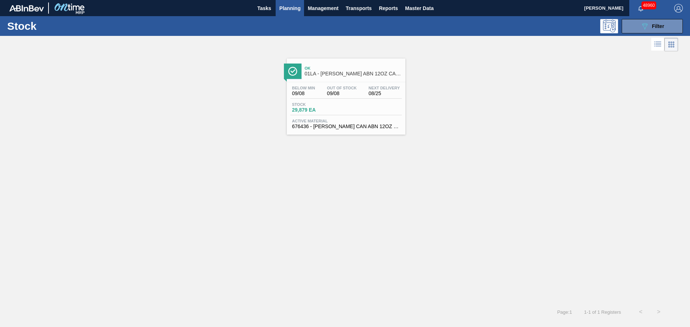
click at [327, 106] on span "Stock" at bounding box center [317, 104] width 50 height 4
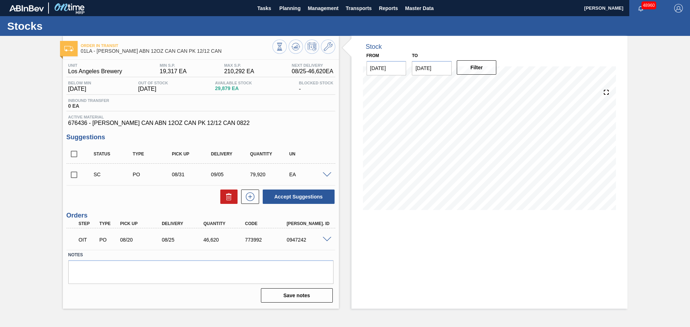
click at [170, 71] on span "19,317 EA" at bounding box center [173, 71] width 27 height 6
click at [267, 97] on div "Unit Los Angeles Brewery MIN S.P. 19,317 EA MAX S.P. 210,292 EA Next Delivery 0…" at bounding box center [200, 94] width 269 height 63
click at [331, 45] on icon at bounding box center [328, 46] width 9 height 9
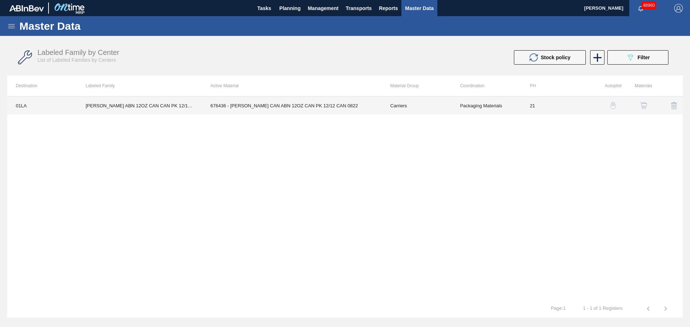
click at [331, 106] on td "676436 - [PERSON_NAME] CAN ABN 12OZ CAN PK 12/12 CAN 0822" at bounding box center [292, 106] width 180 height 18
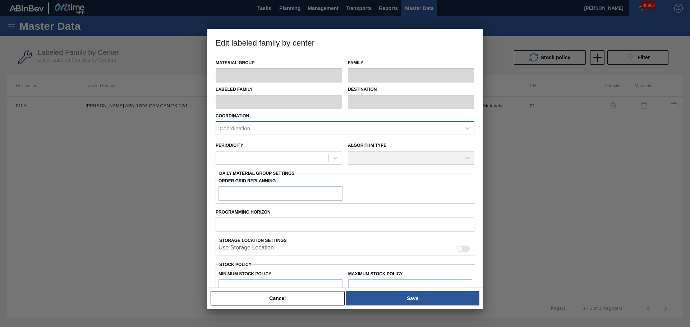
type input "Carriers"
type input "Can Carriers"
type input "[PERSON_NAME] ABN 12OZ CAN CAN PK 12/12 CAN"
type input "01LA - Los Angeles Brewery"
type input "21"
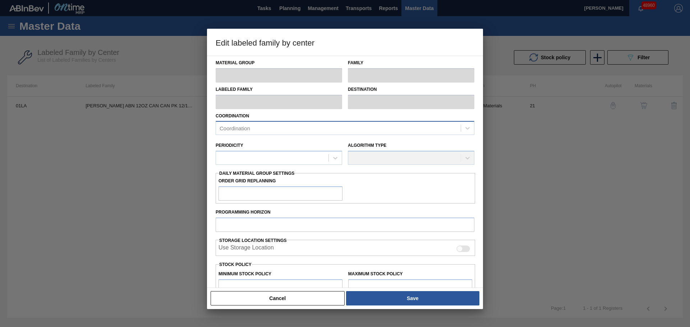
type input "19,317"
type input "210,292"
type input "0"
type input "19,317"
checkbox input "true"
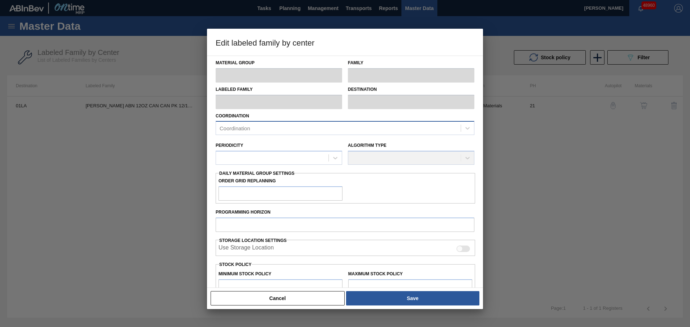
checkbox input "true"
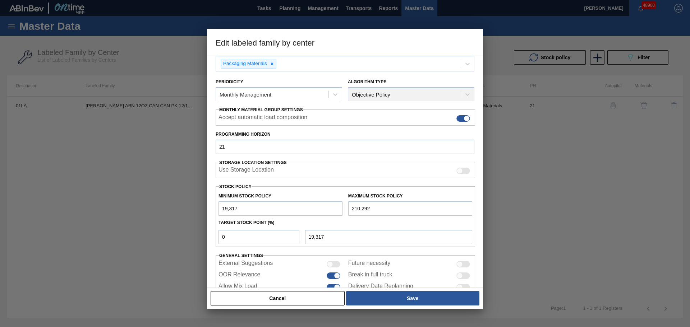
scroll to position [72, 0]
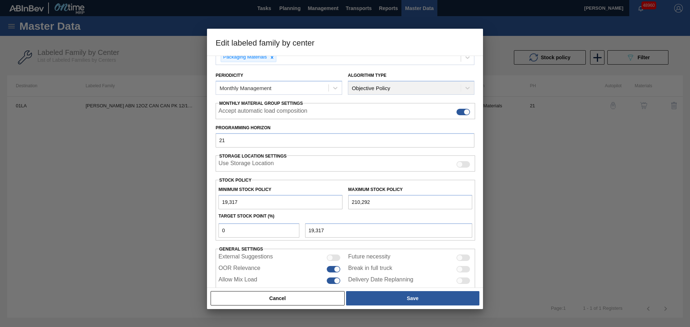
drag, startPoint x: 274, startPoint y: 201, endPoint x: 187, endPoint y: 203, distance: 87.0
click at [187, 203] on div "Edit labeled family by center Material Group Carriers Family Can Carriers Label…" at bounding box center [345, 163] width 690 height 327
paste input "3,320"
type input "13,320"
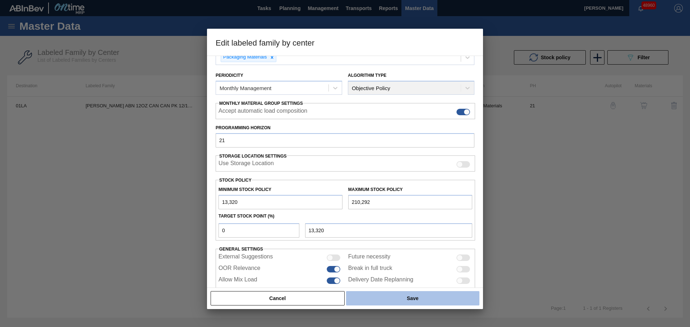
type input "13,320"
click at [388, 302] on button "Save" at bounding box center [412, 298] width 133 height 14
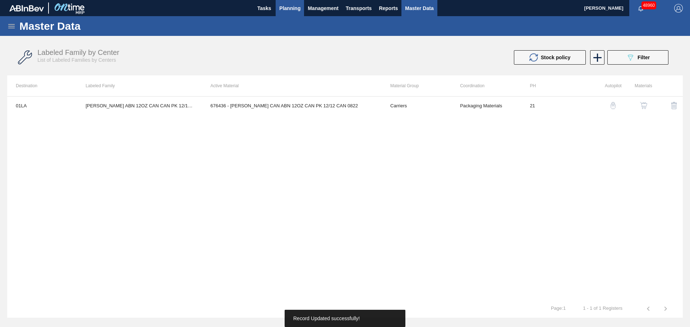
click at [287, 8] on span "Planning" at bounding box center [289, 8] width 21 height 9
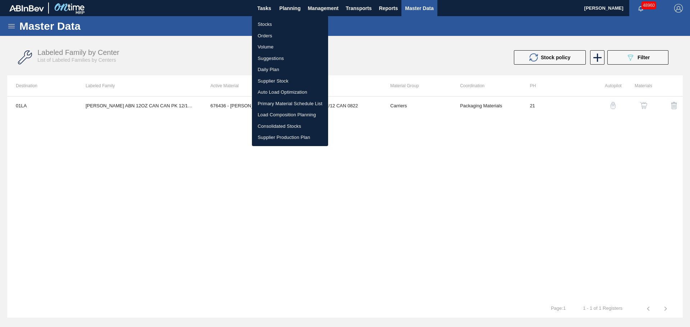
click at [267, 23] on li "Stocks" at bounding box center [290, 25] width 76 height 12
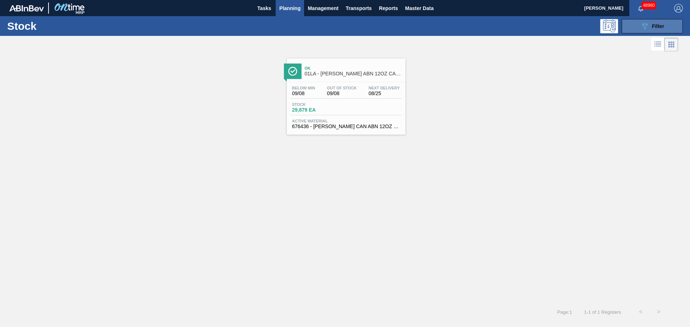
click at [661, 24] on span "Filter" at bounding box center [658, 26] width 12 height 6
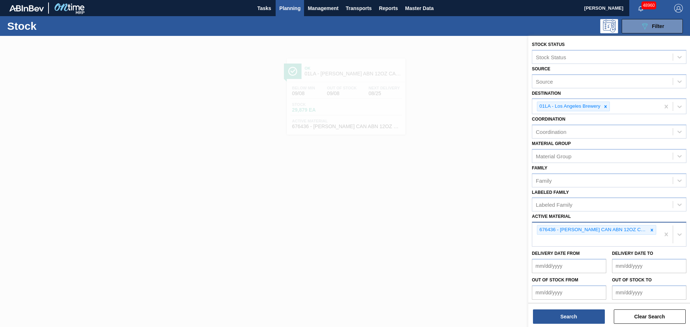
click at [565, 239] on div "676436 - [PERSON_NAME] CAN ABN 12OZ CAN PK 12/12 CAN 0822" at bounding box center [596, 235] width 128 height 24
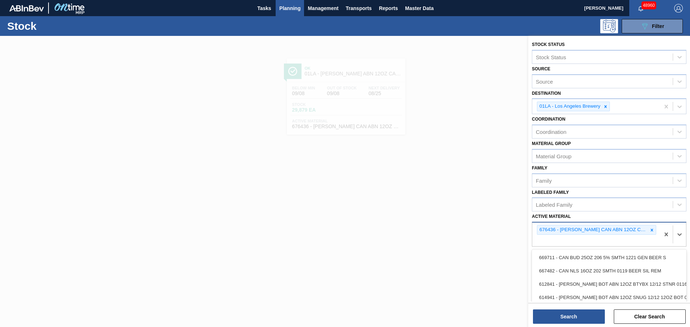
paste Material "878513"
type Material "878513"
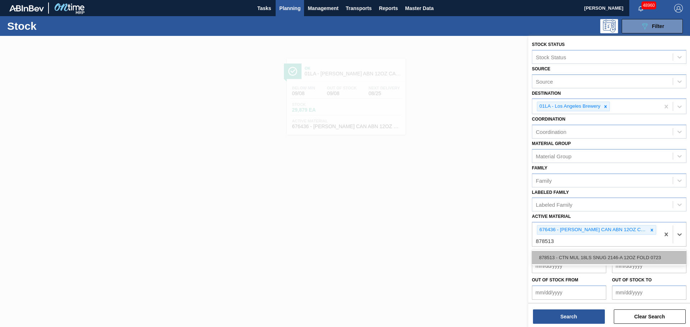
click at [604, 256] on div "878513 - CTN MUL 18LS SNUG 2146-A 12OZ FOLD 0723" at bounding box center [609, 257] width 155 height 13
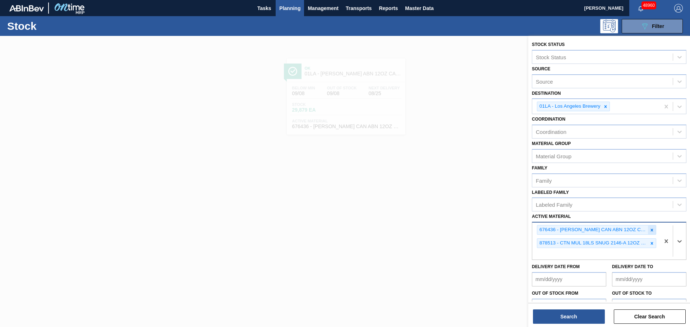
click at [651, 230] on icon at bounding box center [652, 230] width 3 height 3
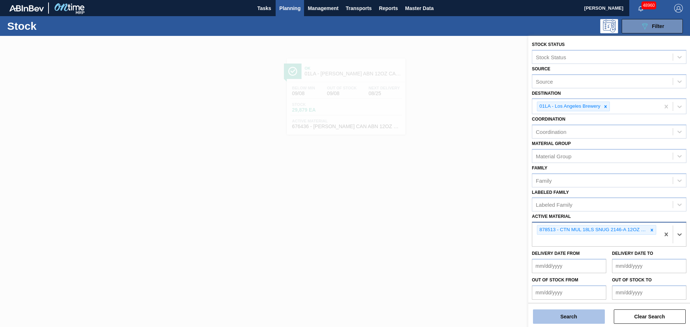
click at [579, 316] on button "Search" at bounding box center [569, 317] width 72 height 14
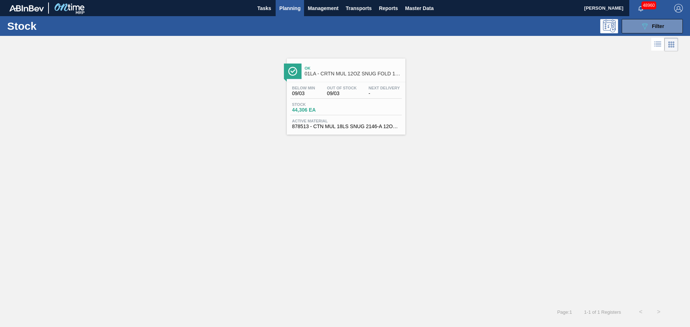
click at [341, 98] on div "Below Min 09/03 Out Of Stock 09/03 Next Delivery -" at bounding box center [345, 92] width 111 height 13
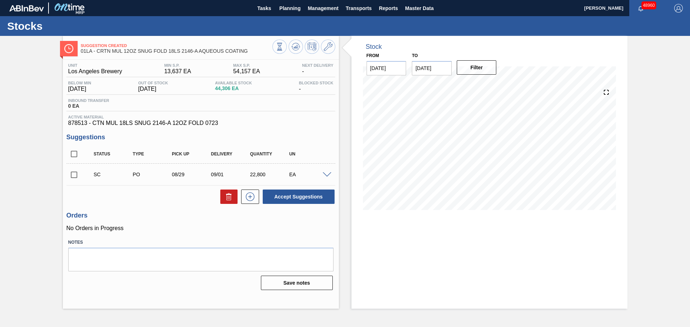
click at [266, 110] on div "Inbound Transfer 0 EA" at bounding box center [200, 104] width 269 height 13
click at [324, 47] on icon at bounding box center [328, 46] width 9 height 9
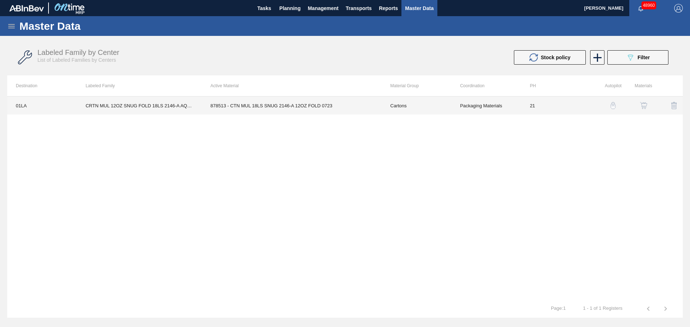
click at [251, 109] on td "878513 - CTN MUL 18LS SNUG 2146-A 12OZ FOLD 0723" at bounding box center [292, 106] width 180 height 18
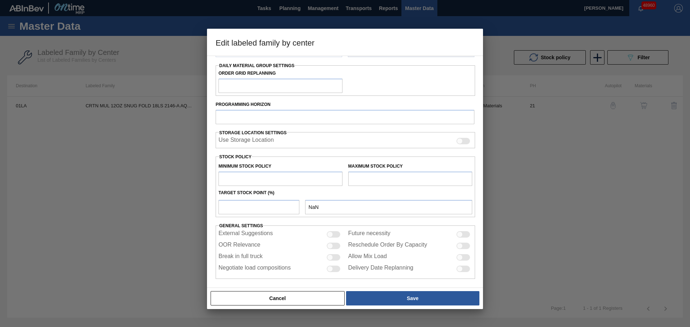
type input "Cartons"
type input "Folding Cartons"
type input "CRTN MUL 12OZ SNUG FOLD 18LS 2146-A AQUEOUS COATING"
type input "01LA - Los Angeles Brewery"
type input "21"
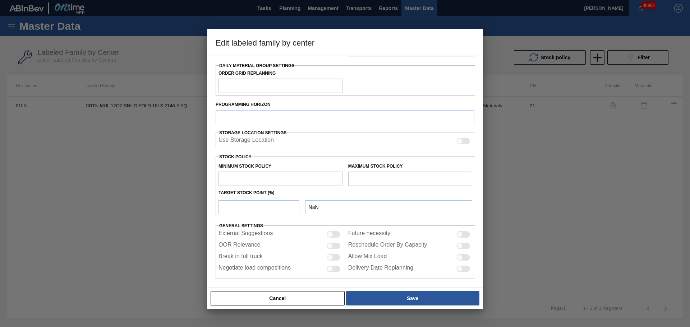
type input "13,637"
type input "54,157"
type input "0"
type input "13,637"
checkbox input "true"
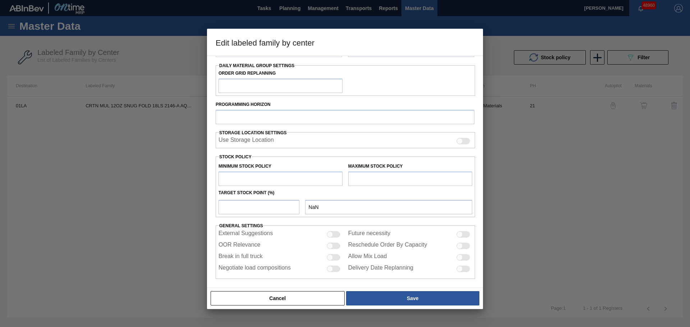
checkbox input "true"
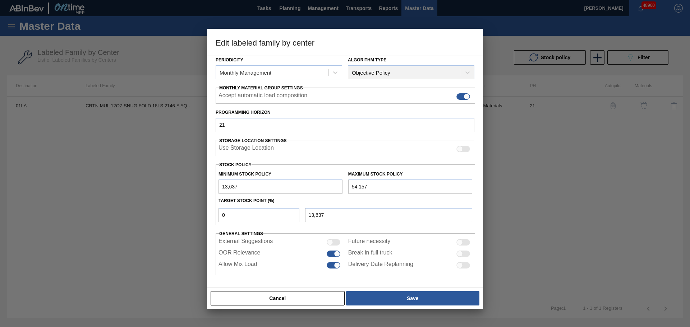
drag, startPoint x: 261, startPoint y: 186, endPoint x: 199, endPoint y: 190, distance: 62.7
click at [199, 189] on div "Edit labeled family by center Material Group Cartons Family Folding Cartons Lab…" at bounding box center [345, 163] width 690 height 327
paste input "1,400"
type input "11,400"
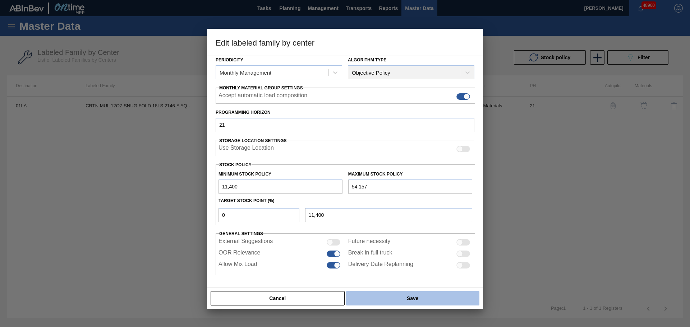
type input "11,400"
click at [390, 300] on button "Save" at bounding box center [412, 298] width 133 height 14
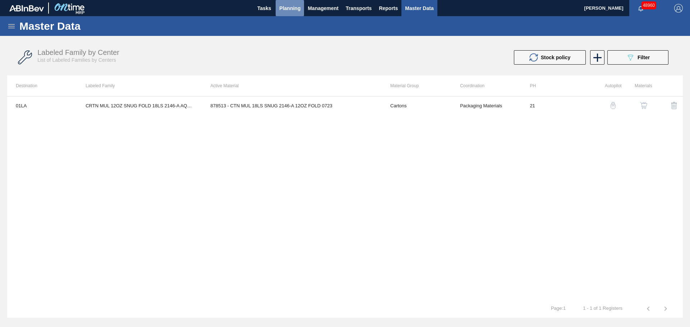
click at [285, 8] on span "Planning" at bounding box center [289, 8] width 21 height 9
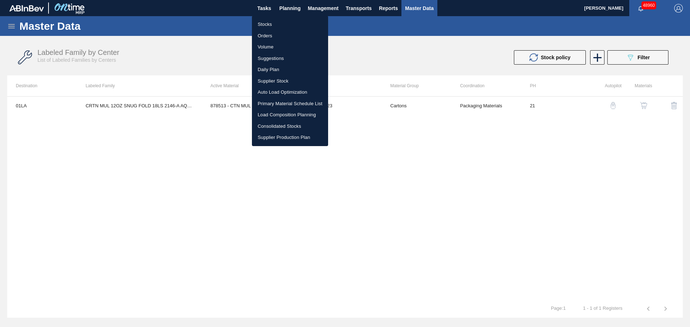
click at [268, 22] on li "Stocks" at bounding box center [290, 25] width 76 height 12
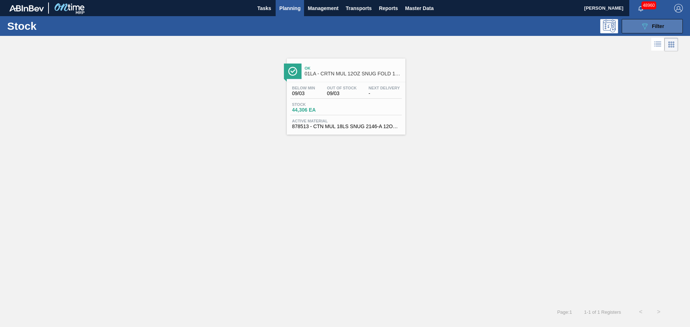
click at [643, 29] on icon "089F7B8B-B2A5-4AFE-B5C0-19BA573D28AC" at bounding box center [644, 26] width 9 height 9
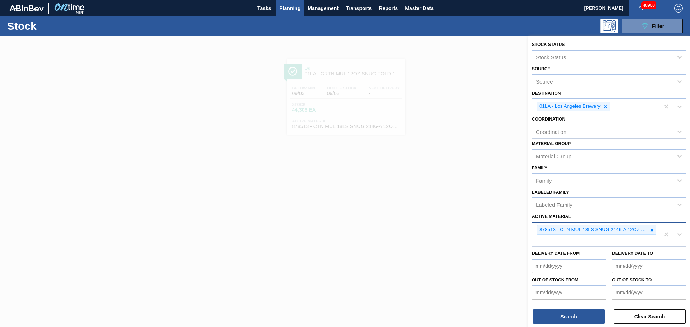
click at [569, 241] on div "878513 - CTN MUL 18LS SNUG 2146-A 12OZ FOLD 0723" at bounding box center [596, 235] width 128 height 24
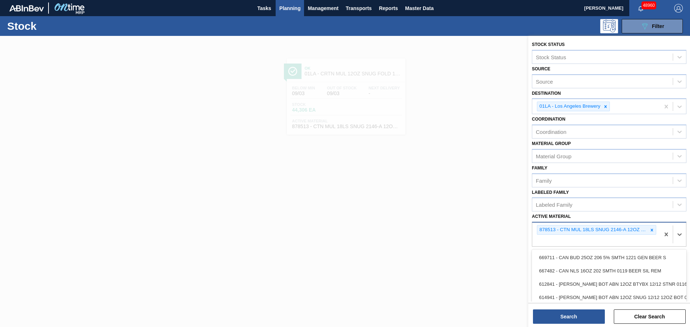
paste Material "620825"
type Material "620825"
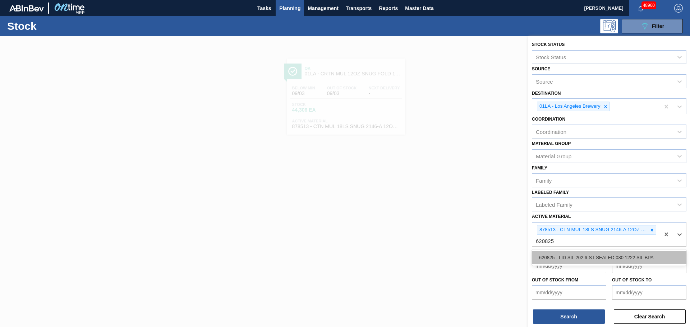
click at [597, 256] on div "620825 - LID SIL 202 6-ST SEALED 080 1222 SIL BPA" at bounding box center [609, 257] width 155 height 13
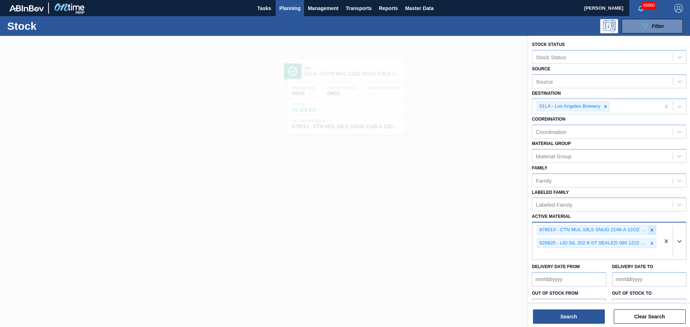
click at [651, 229] on icon at bounding box center [651, 230] width 5 height 5
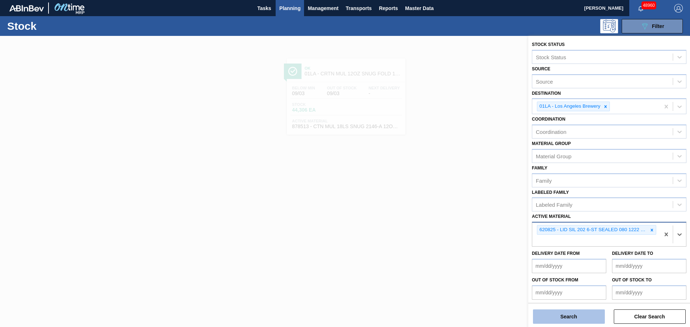
click at [572, 323] on button "Search" at bounding box center [569, 317] width 72 height 14
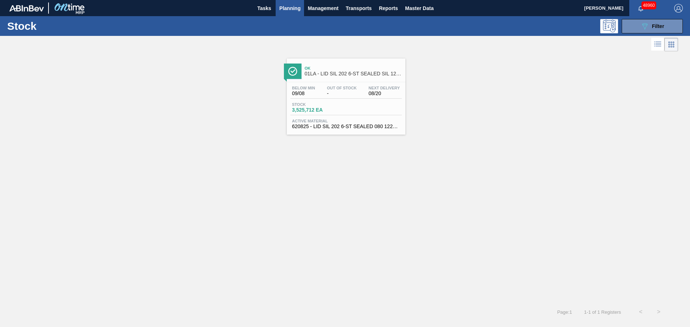
click at [350, 88] on span "Out Of Stock" at bounding box center [342, 88] width 30 height 4
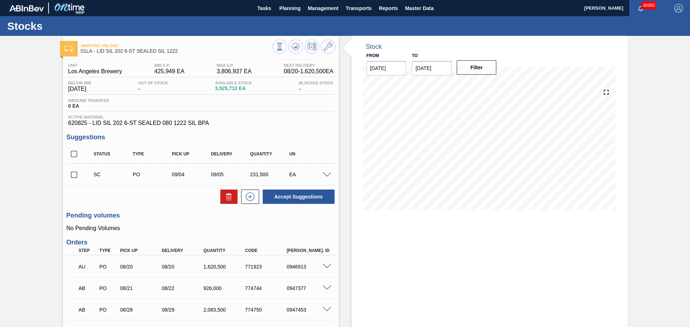
click at [141, 98] on div "Unit Los Angeles Brewery MIN S.P. 425,949 EA MAX S.P. 3,806,937 EA Next Deliver…" at bounding box center [200, 94] width 269 height 63
click at [326, 49] on icon at bounding box center [328, 46] width 9 height 9
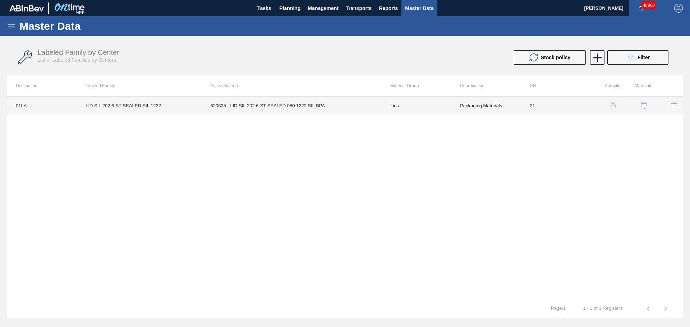
click at [302, 106] on td "620825 - LID SIL 202 6-ST SEALED 080 1222 SIL BPA" at bounding box center [292, 106] width 180 height 18
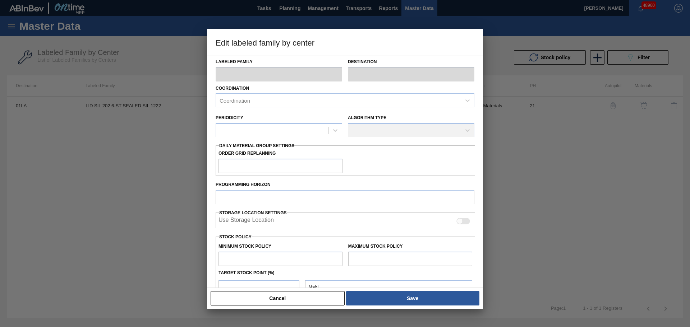
type input "Lids"
type input "Generic 202 Lid"
type input "LID SIL 202 6-ST SEALED SIL 1222"
type input "01LA - Los Angeles Brewery"
type input "0"
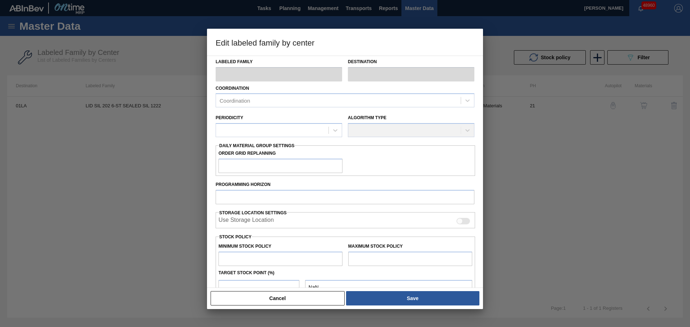
type input "21"
type input "425,949"
type input "3,806,937"
type input "10"
type input "764,048"
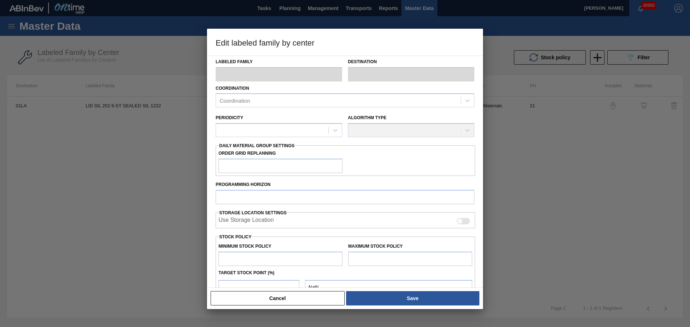
checkbox input "true"
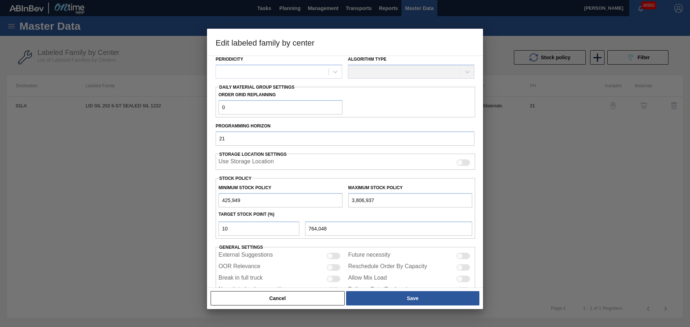
scroll to position [108, 0]
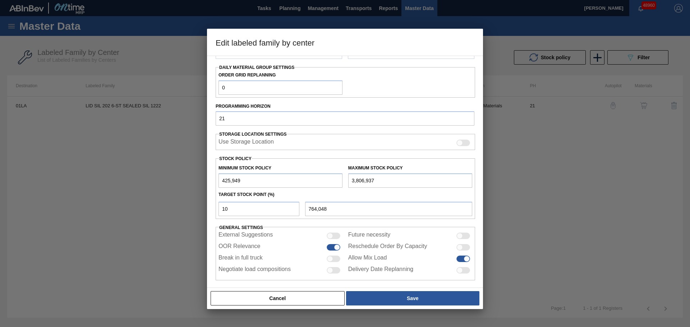
drag, startPoint x: 255, startPoint y: 181, endPoint x: 184, endPoint y: 183, distance: 71.5
click at [185, 183] on div "Edit labeled family by center Material Group Lids Family Generic 202 Lid Labele…" at bounding box center [345, 163] width 690 height 327
paste input "63,000"
type input "463,000"
type input "797,394"
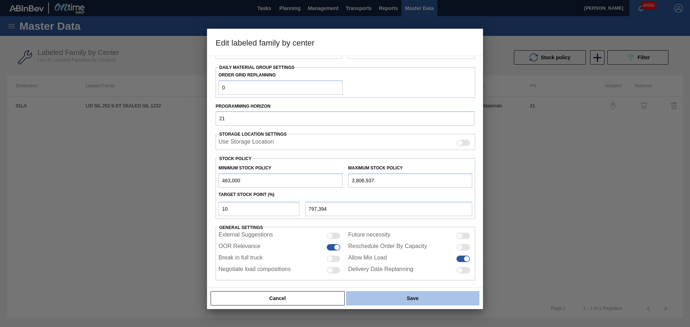
type input "463,000"
click at [391, 298] on button "Save" at bounding box center [412, 298] width 133 height 14
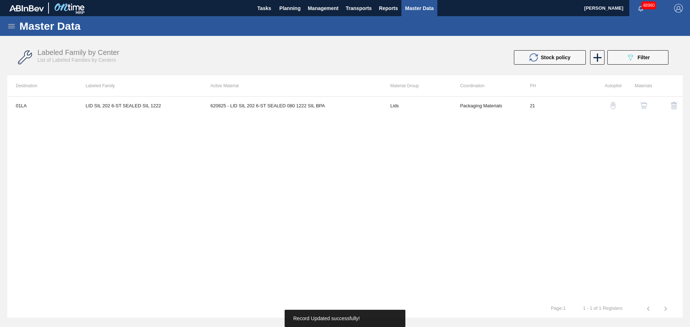
click at [468, 152] on div "01LA LID SIL 202 6-ST SEALED SIL 1222 620825 - LID SIL 202 6-ST SEALED 080 1222…" at bounding box center [345, 198] width 676 height 204
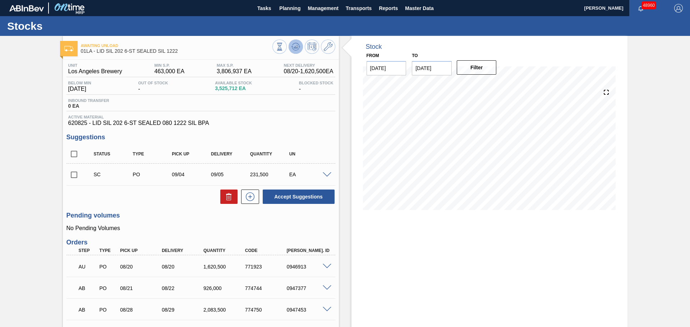
click at [284, 49] on icon at bounding box center [280, 47] width 8 height 8
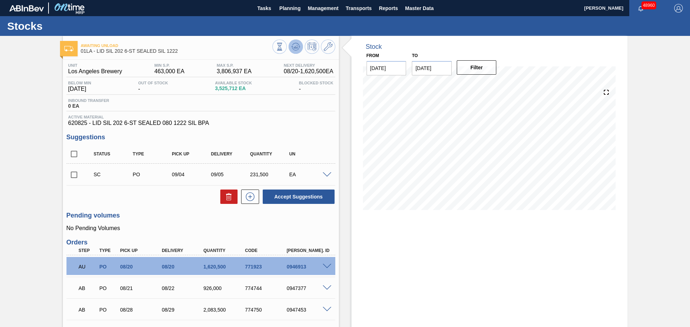
click at [296, 47] on icon at bounding box center [296, 46] width 1 height 3
